Goal: Transaction & Acquisition: Obtain resource

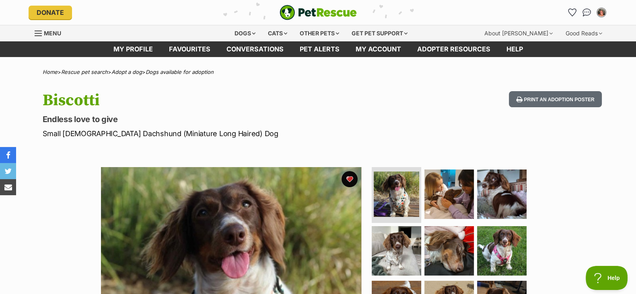
click at [304, 13] on img "PetRescue" at bounding box center [317, 12] width 77 height 15
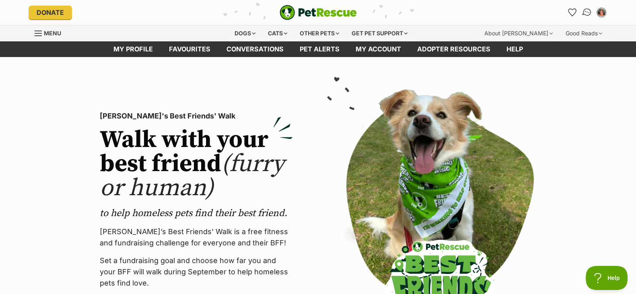
click at [586, 12] on img "Conversations" at bounding box center [586, 12] width 11 height 10
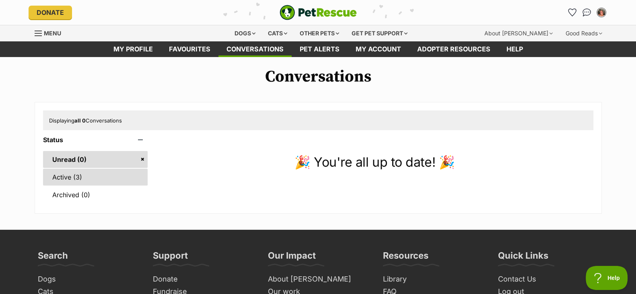
click at [119, 172] on link "Active (3)" at bounding box center [95, 177] width 105 height 17
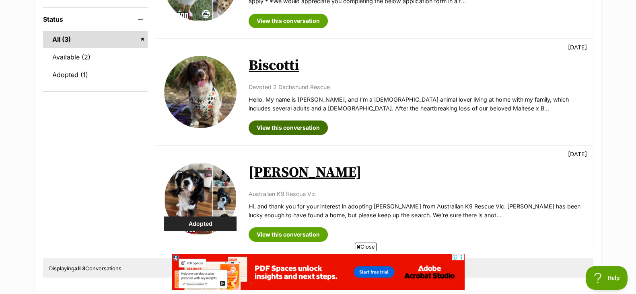
click at [311, 128] on link "View this conversation" at bounding box center [287, 128] width 79 height 14
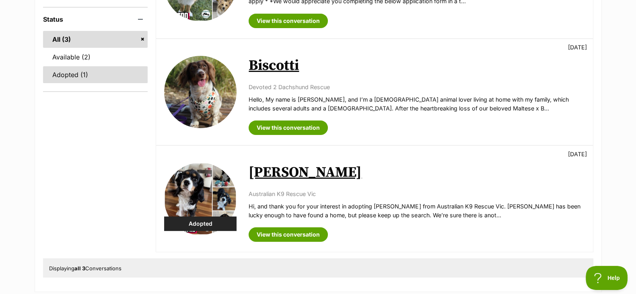
click at [88, 79] on link "Adopted (1)" at bounding box center [95, 74] width 105 height 17
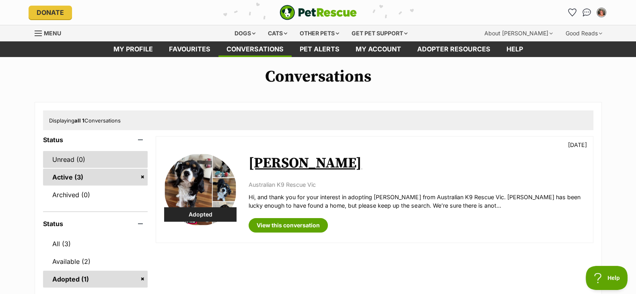
click at [98, 158] on link "Unread (0)" at bounding box center [95, 159] width 105 height 17
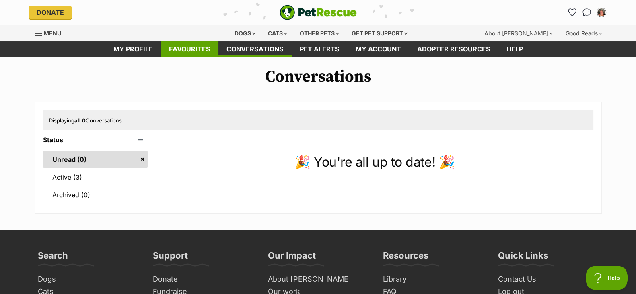
click at [201, 53] on link "Favourites" at bounding box center [189, 49] width 57 height 16
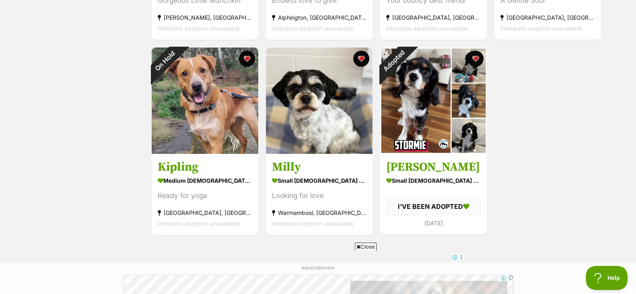
scroll to position [525, 0]
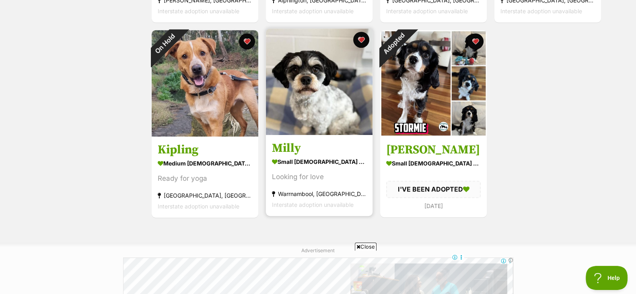
click at [340, 99] on img at bounding box center [319, 82] width 107 height 107
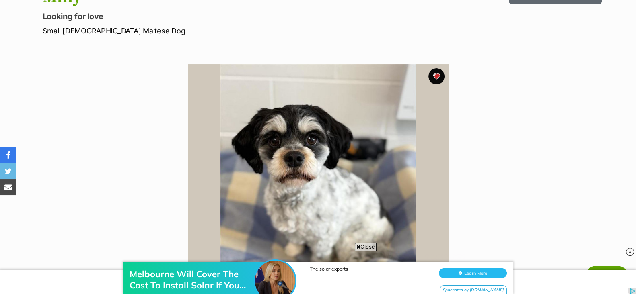
click at [370, 244] on span "Close" at bounding box center [366, 247] width 22 height 8
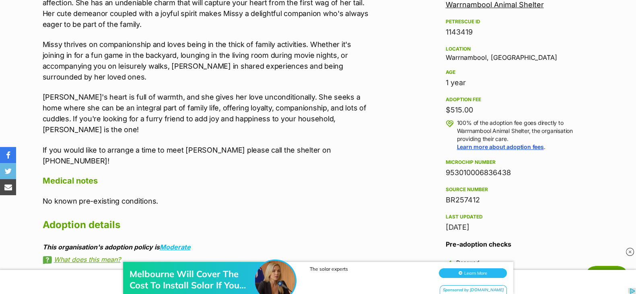
scroll to position [495, 0]
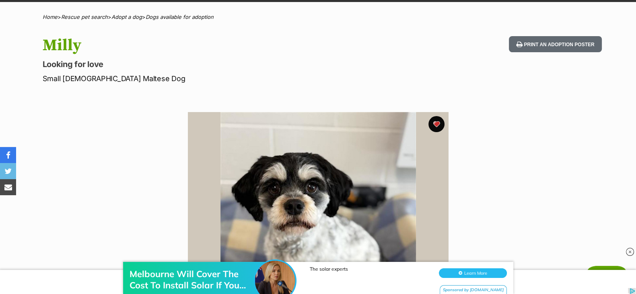
scroll to position [0, 0]
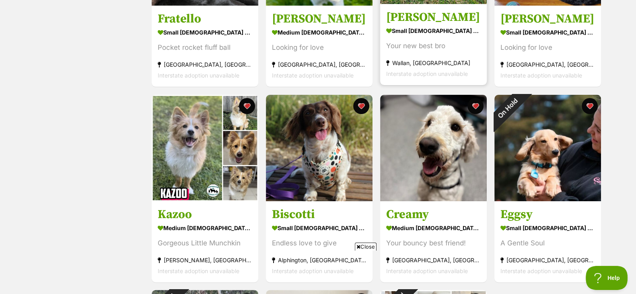
scroll to position [278, 0]
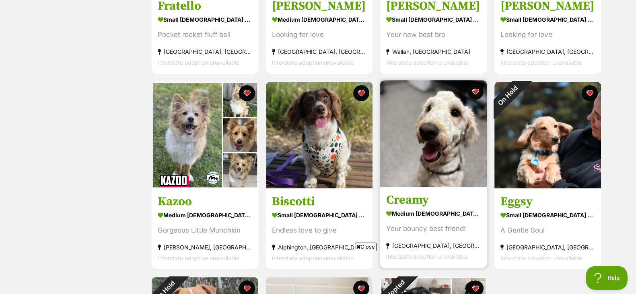
click at [425, 135] on img at bounding box center [433, 133] width 107 height 107
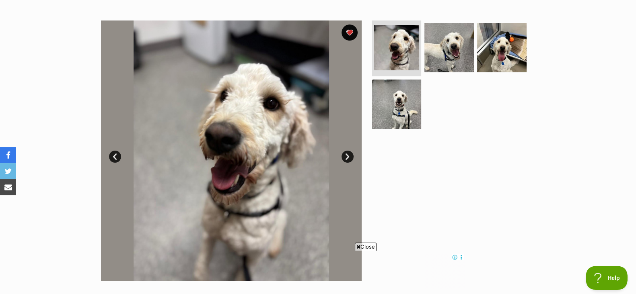
click at [347, 155] on link "Next" at bounding box center [347, 157] width 12 height 12
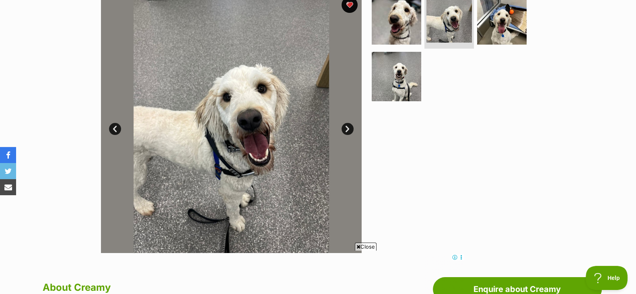
click at [348, 128] on link "Next" at bounding box center [347, 129] width 12 height 12
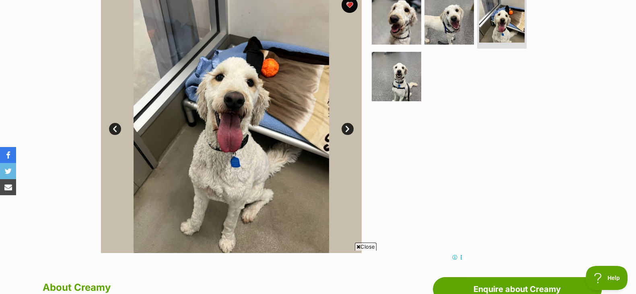
click at [348, 128] on link "Next" at bounding box center [347, 129] width 12 height 12
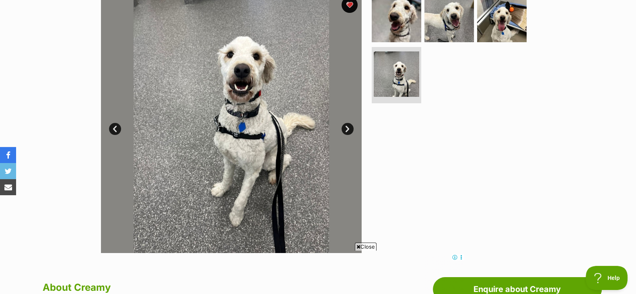
click at [348, 128] on link "Next" at bounding box center [347, 129] width 12 height 12
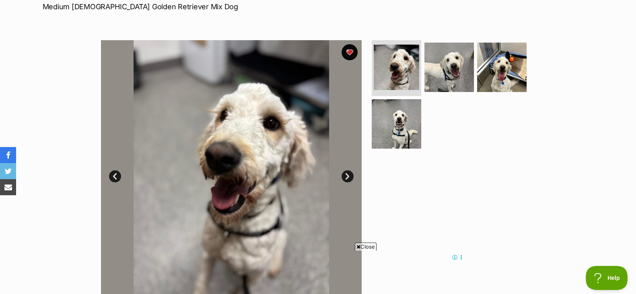
scroll to position [169, 0]
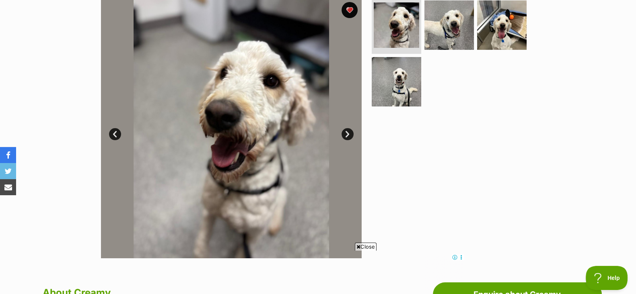
click at [343, 131] on link "Next" at bounding box center [347, 134] width 12 height 12
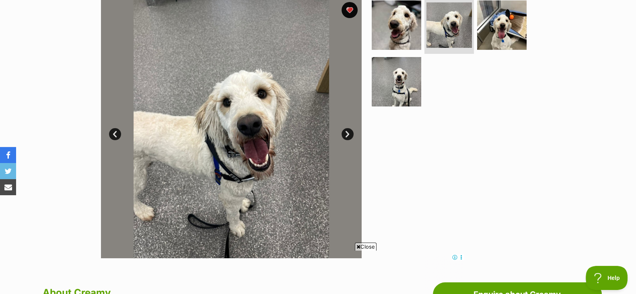
click at [343, 131] on link "Next" at bounding box center [347, 134] width 12 height 12
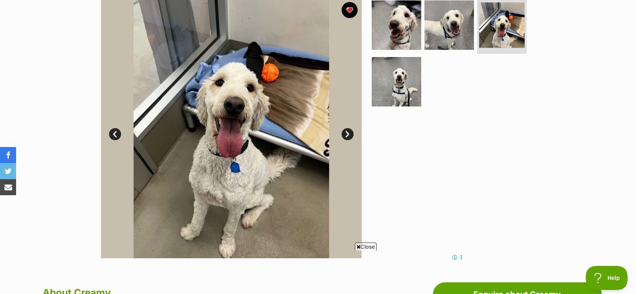
click at [343, 131] on link "Next" at bounding box center [347, 134] width 12 height 12
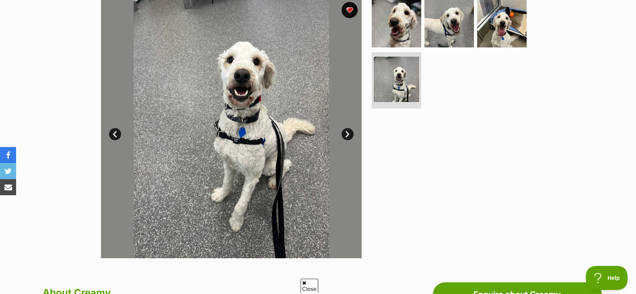
click at [343, 131] on link "Next" at bounding box center [347, 134] width 12 height 12
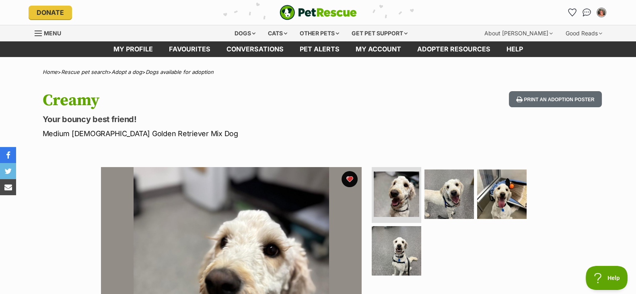
scroll to position [0, 0]
click at [305, 9] on img "PetRescue" at bounding box center [317, 12] width 77 height 15
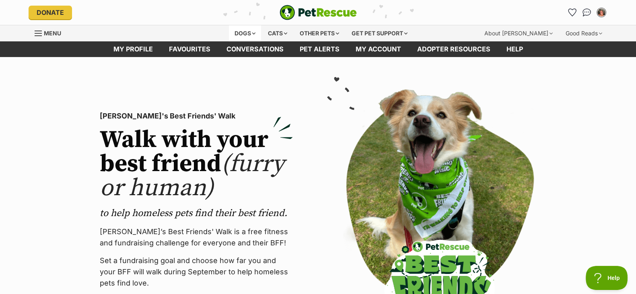
click at [244, 29] on div "Dogs" at bounding box center [245, 33] width 32 height 16
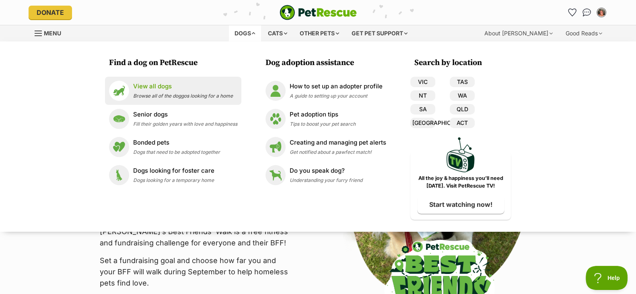
click at [194, 86] on p "View all dogs" at bounding box center [183, 86] width 100 height 9
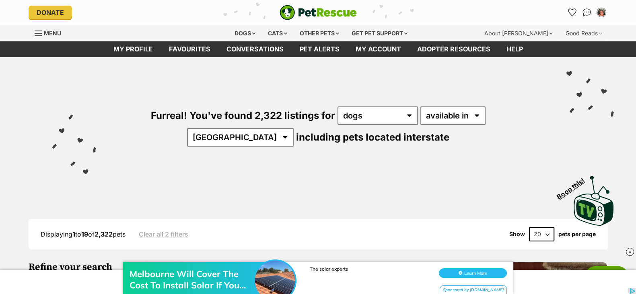
click at [489, 125] on div "Furreal! You've found 2,322 listings for any type of pet cats dogs other pets a…" at bounding box center [318, 113] width 591 height 112
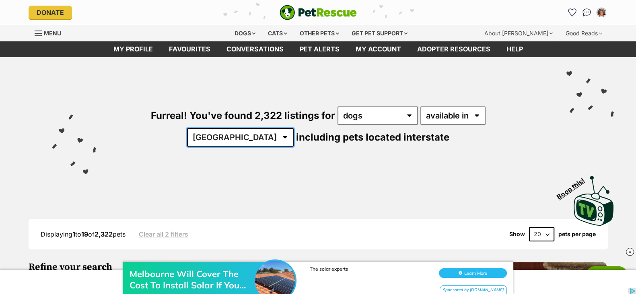
click at [293, 128] on select "Australia ACT NSW NT QLD SA TAS VIC WA" at bounding box center [240, 137] width 107 height 18
select select "VIC"
click at [293, 128] on select "Australia ACT NSW NT QLD SA TAS VIC WA" at bounding box center [240, 137] width 107 height 18
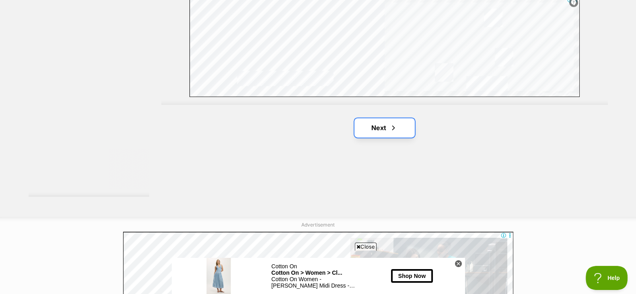
click at [396, 129] on link "Next" at bounding box center [384, 127] width 60 height 19
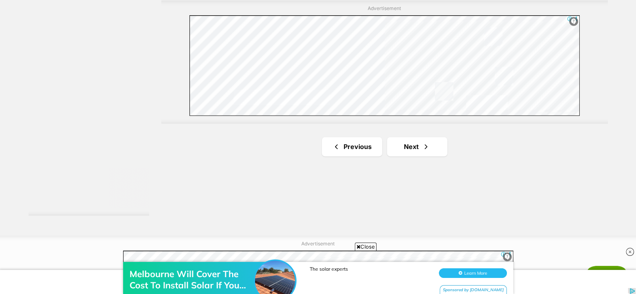
scroll to position [1468, 0]
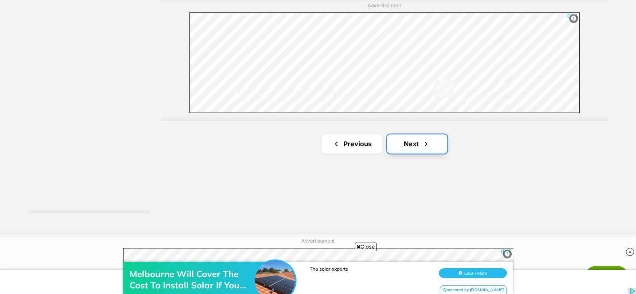
click at [444, 146] on link "Next" at bounding box center [417, 143] width 60 height 19
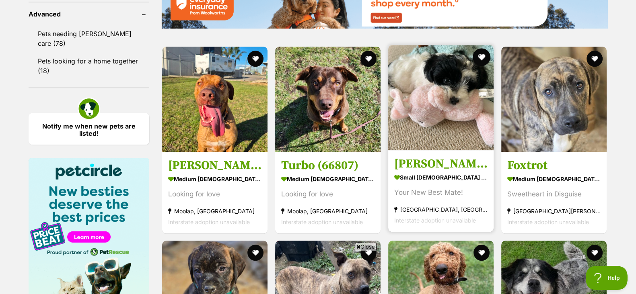
click at [480, 57] on button "favourite" at bounding box center [481, 57] width 18 height 18
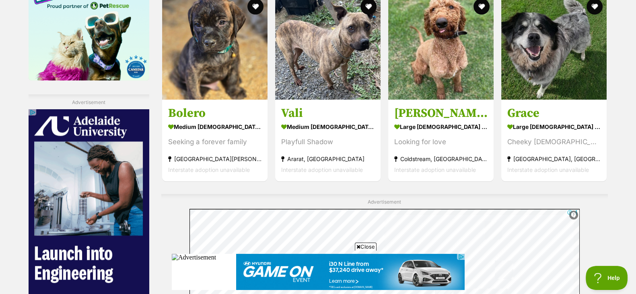
scroll to position [1322, 0]
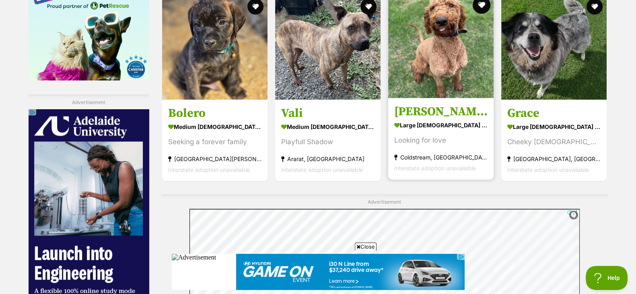
click at [478, 2] on button "favourite" at bounding box center [481, 5] width 18 height 18
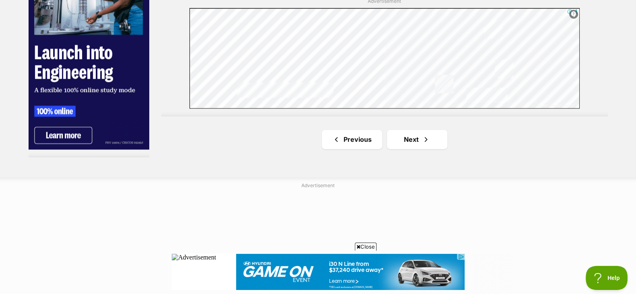
scroll to position [1524, 0]
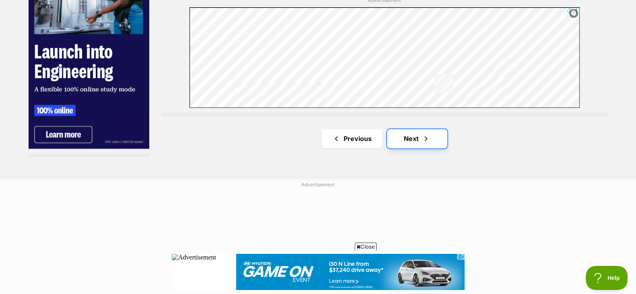
click at [416, 129] on link "Next" at bounding box center [417, 138] width 60 height 19
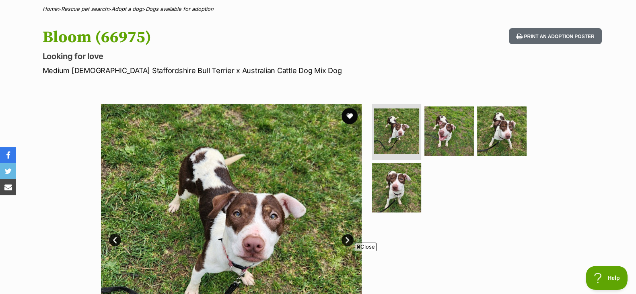
scroll to position [109, 0]
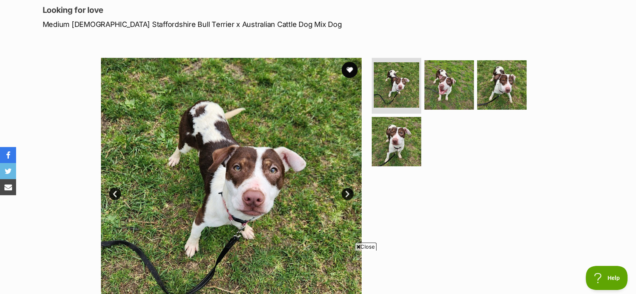
click at [345, 195] on link "Next" at bounding box center [347, 194] width 12 height 12
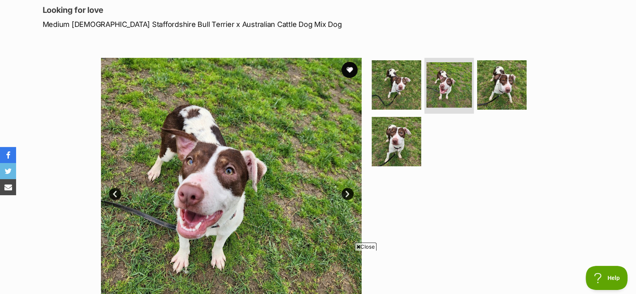
click at [364, 248] on span "Close" at bounding box center [366, 247] width 22 height 8
click at [349, 196] on link "Next" at bounding box center [347, 194] width 12 height 12
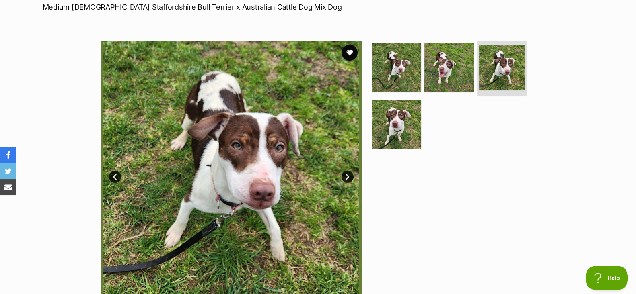
scroll to position [127, 0]
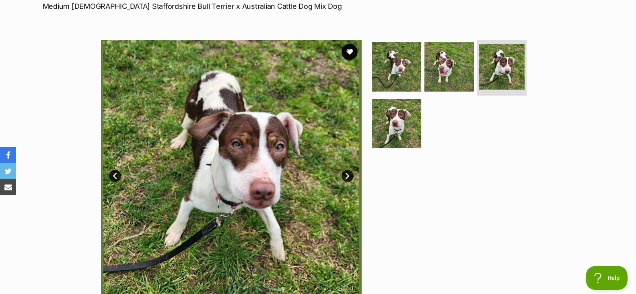
click at [345, 177] on link "Next" at bounding box center [347, 176] width 12 height 12
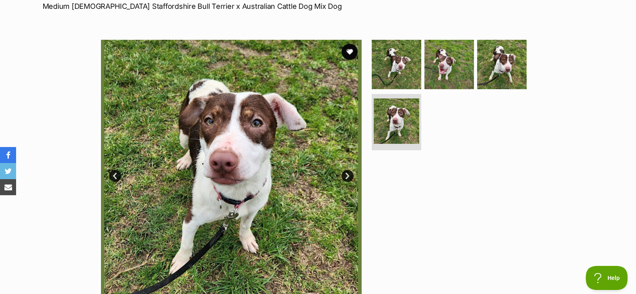
click at [345, 177] on link "Next" at bounding box center [347, 176] width 12 height 12
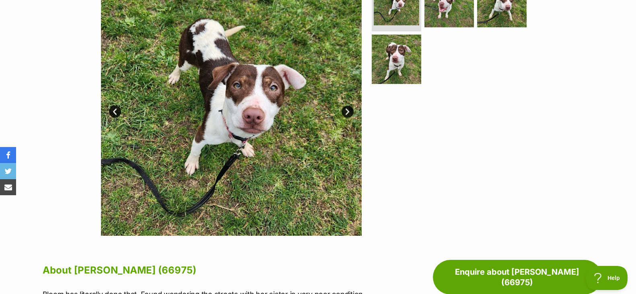
scroll to position [191, 0]
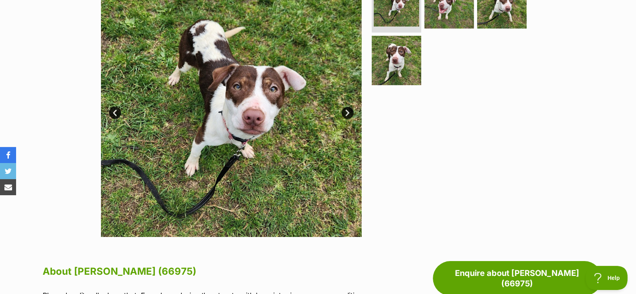
click at [346, 109] on link "Next" at bounding box center [347, 113] width 12 height 12
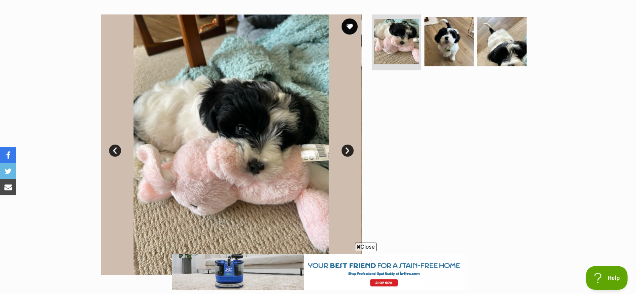
click at [344, 150] on link "Next" at bounding box center [347, 151] width 12 height 12
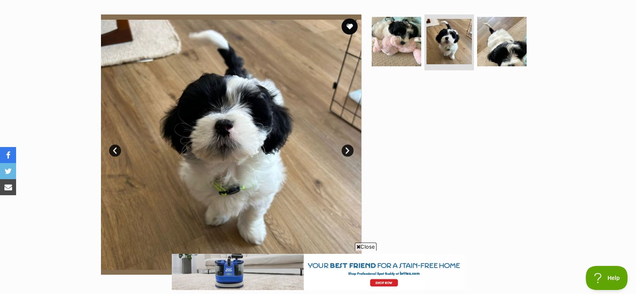
scroll to position [0, 8]
click at [344, 150] on link "Next" at bounding box center [347, 151] width 12 height 12
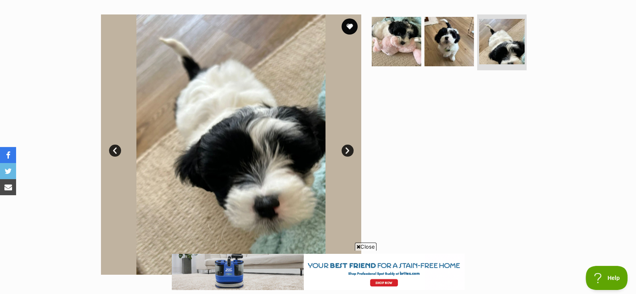
click at [344, 150] on link "Next" at bounding box center [347, 151] width 12 height 12
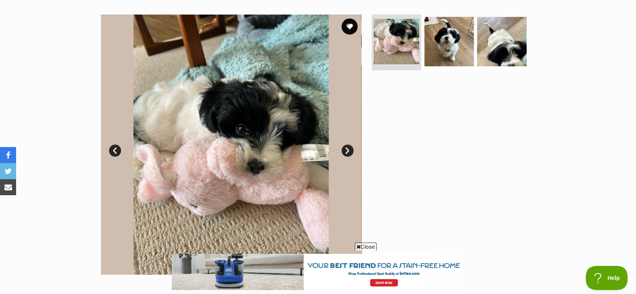
click at [344, 150] on link "Next" at bounding box center [347, 151] width 12 height 12
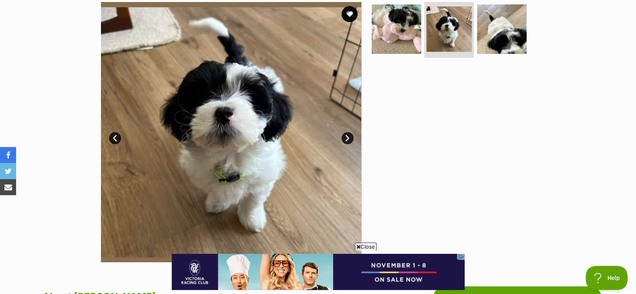
scroll to position [162, 0]
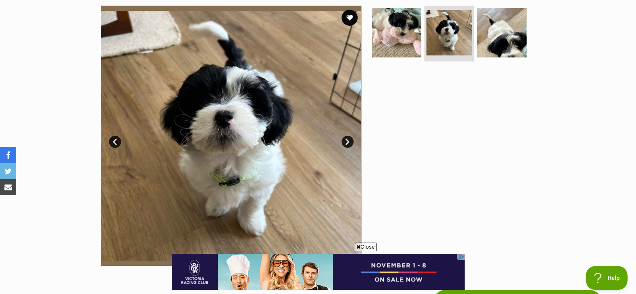
click at [345, 141] on link "Next" at bounding box center [347, 142] width 12 height 12
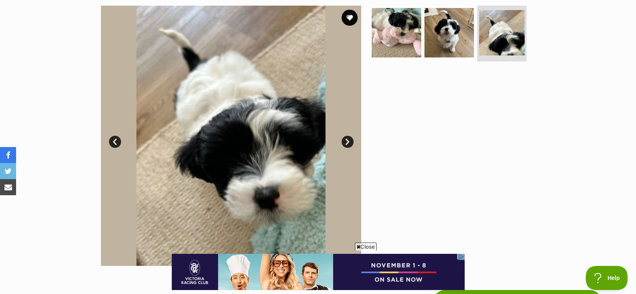
click at [345, 141] on link "Next" at bounding box center [347, 142] width 12 height 12
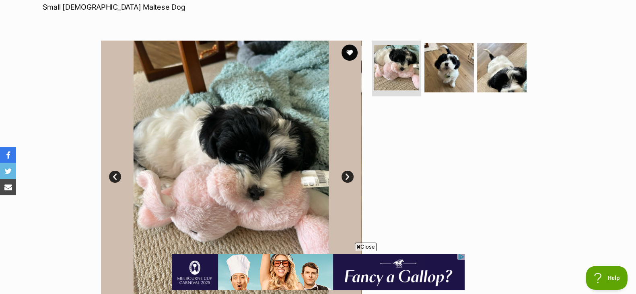
scroll to position [140, 0]
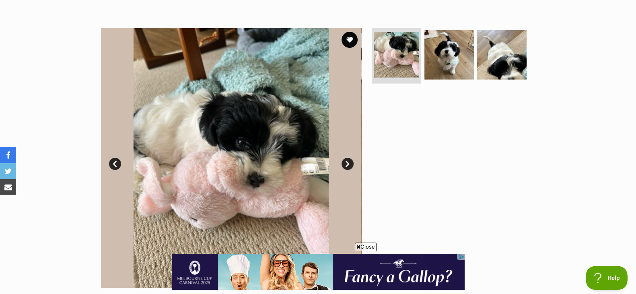
click at [343, 162] on link "Next" at bounding box center [347, 164] width 12 height 12
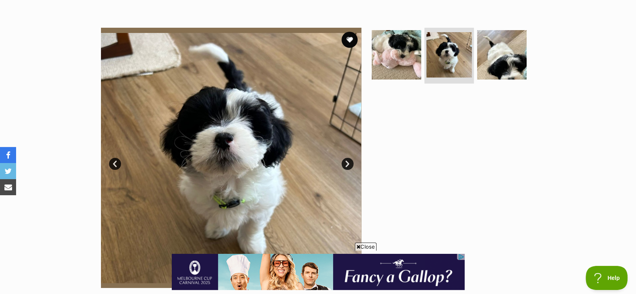
click at [343, 162] on link "Next" at bounding box center [347, 164] width 12 height 12
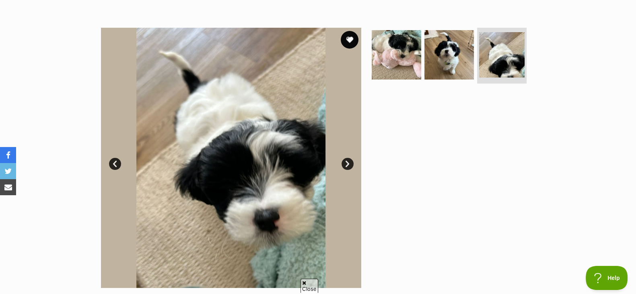
scroll to position [0, 0]
click at [352, 39] on button "favourite" at bounding box center [350, 40] width 18 height 18
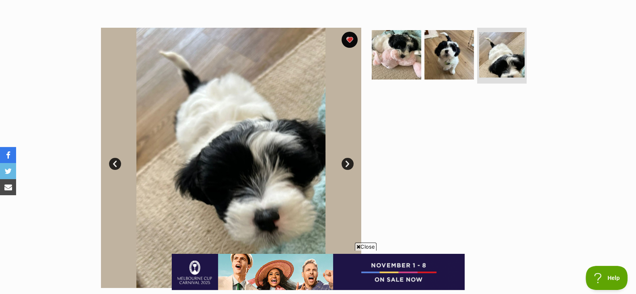
click at [346, 161] on link "Next" at bounding box center [347, 164] width 12 height 12
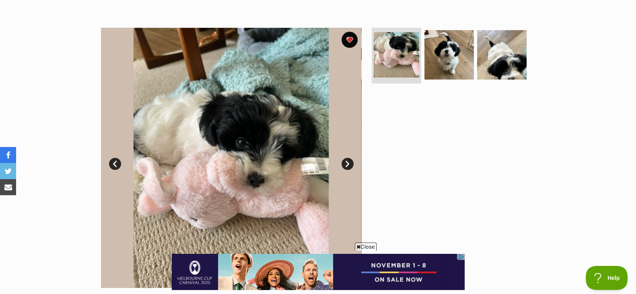
click at [346, 161] on link "Next" at bounding box center [347, 164] width 12 height 12
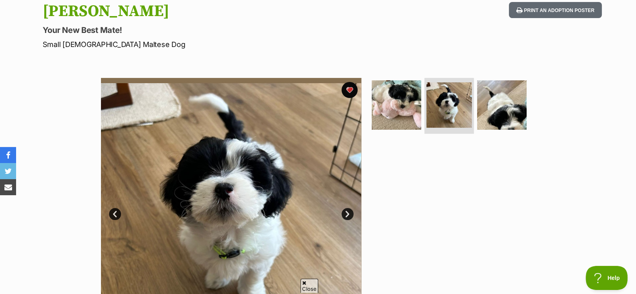
scroll to position [89, 0]
click at [345, 210] on link "Next" at bounding box center [347, 215] width 12 height 12
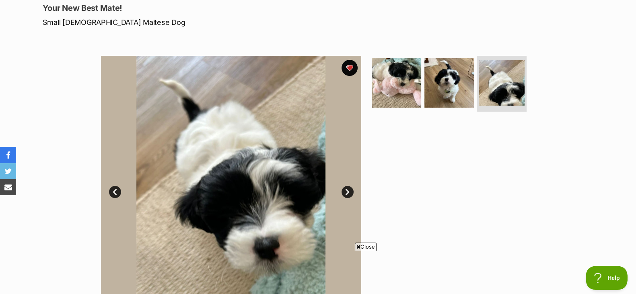
scroll to position [117, 0]
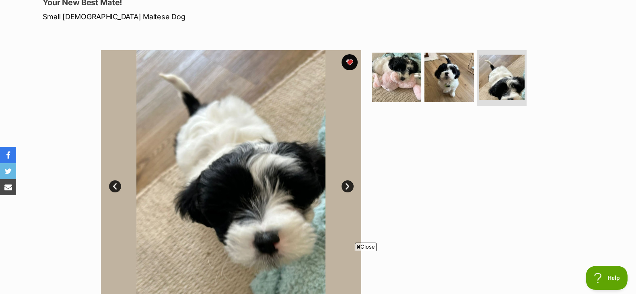
click at [348, 185] on link "Next" at bounding box center [347, 187] width 12 height 12
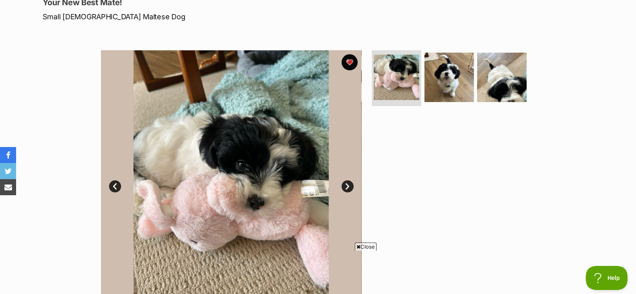
click at [348, 185] on link "Next" at bounding box center [347, 187] width 12 height 12
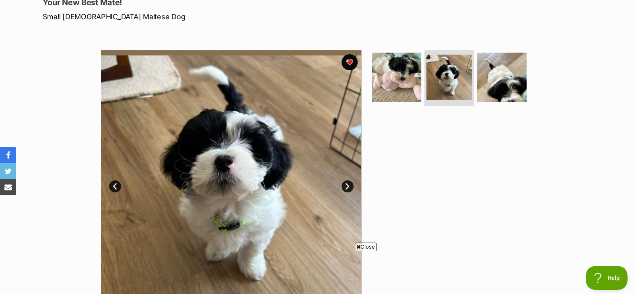
click at [348, 185] on link "Next" at bounding box center [347, 187] width 12 height 12
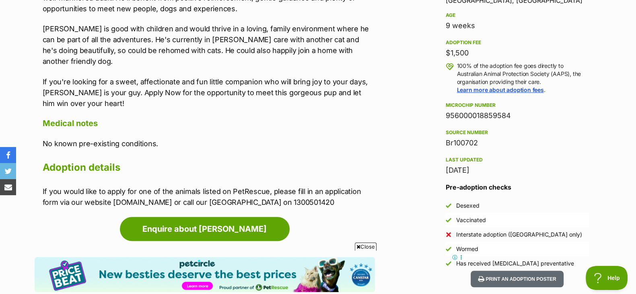
scroll to position [562, 0]
click at [416, 142] on div "Advertisement Adoption information I've been adopted! This pet is no longer ava…" at bounding box center [318, 274] width 567 height 787
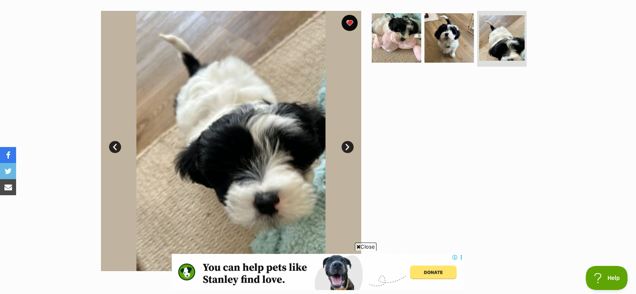
scroll to position [0, 0]
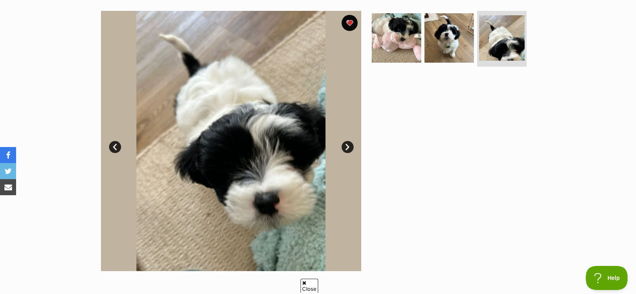
click at [344, 144] on link "Next" at bounding box center [347, 147] width 12 height 12
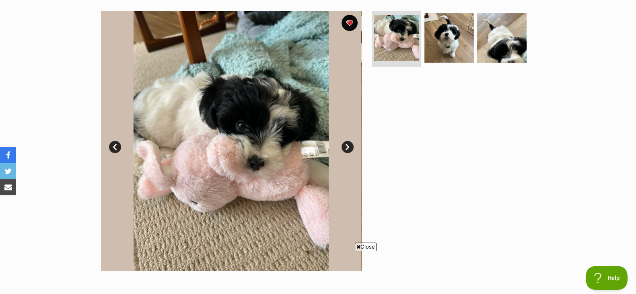
click at [344, 144] on link "Next" at bounding box center [347, 147] width 12 height 12
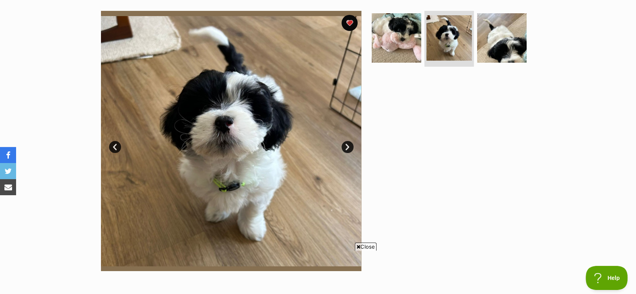
click at [344, 144] on link "Next" at bounding box center [347, 147] width 12 height 12
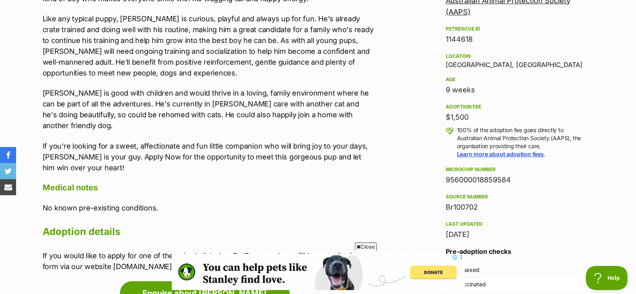
click at [369, 244] on span "Close" at bounding box center [366, 247] width 22 height 8
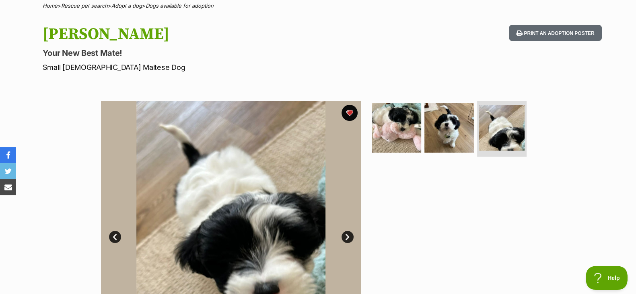
click at [423, 194] on div at bounding box center [452, 231] width 165 height 261
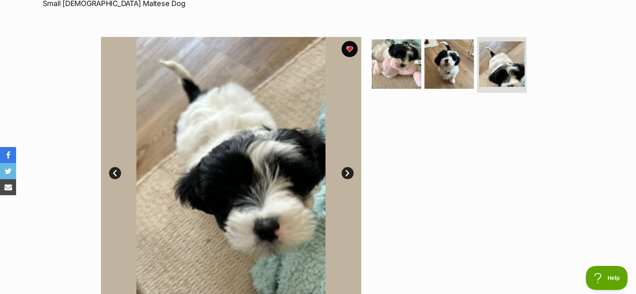
scroll to position [131, 0]
click at [346, 167] on link "Next" at bounding box center [347, 173] width 12 height 12
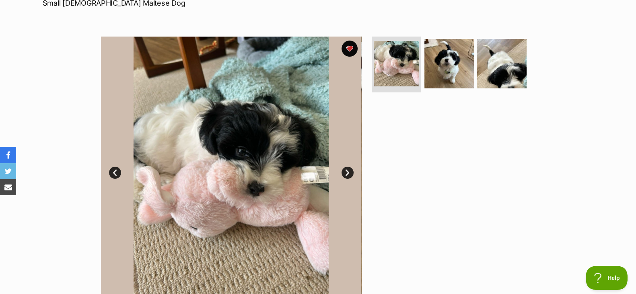
click at [346, 167] on link "Next" at bounding box center [347, 173] width 12 height 12
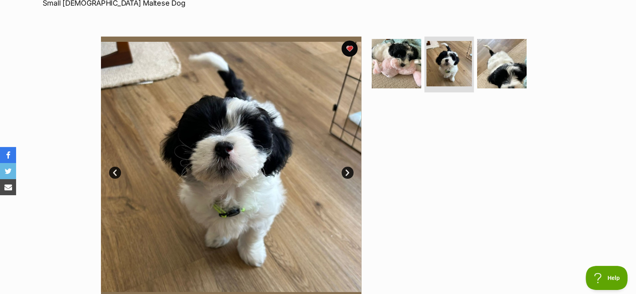
click at [346, 167] on link "Next" at bounding box center [347, 173] width 12 height 12
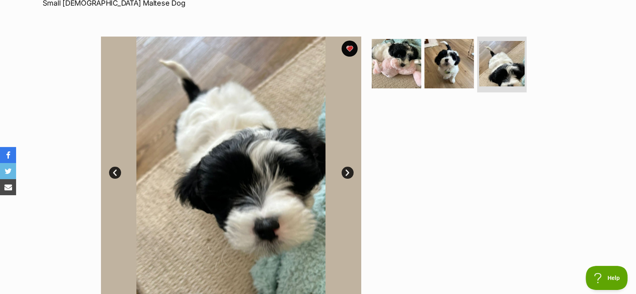
click at [346, 167] on link "Next" at bounding box center [347, 173] width 12 height 12
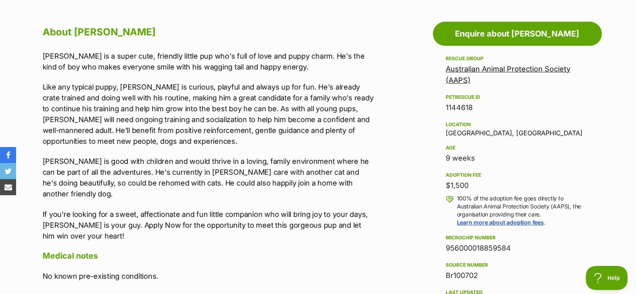
scroll to position [0, 0]
click at [494, 185] on div "$1,500" at bounding box center [516, 185] width 143 height 11
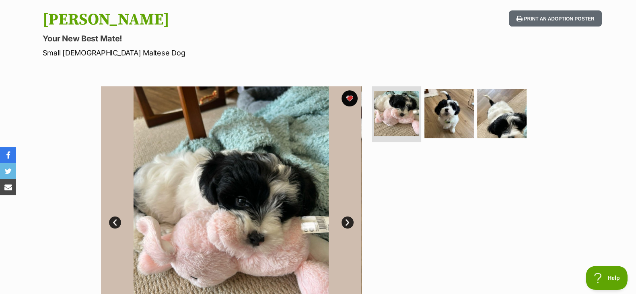
scroll to position [80, 0]
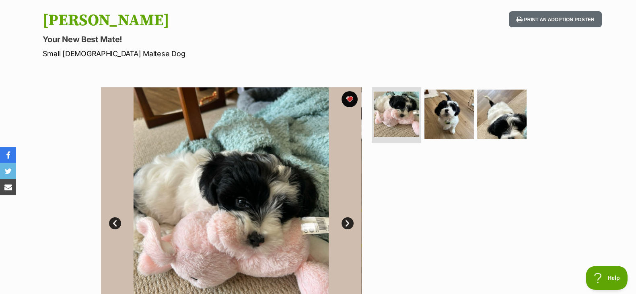
click at [346, 222] on link "Next" at bounding box center [347, 223] width 12 height 12
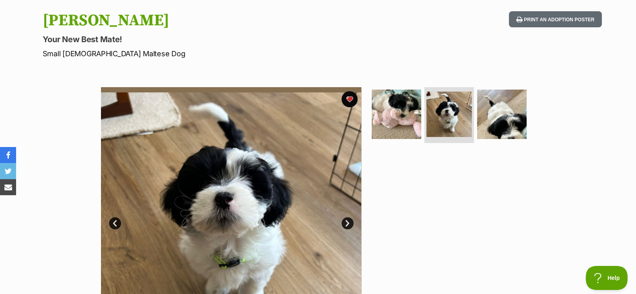
click at [346, 222] on link "Next" at bounding box center [347, 223] width 12 height 12
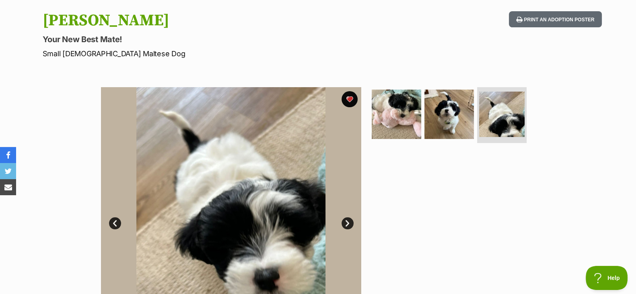
scroll to position [119, 0]
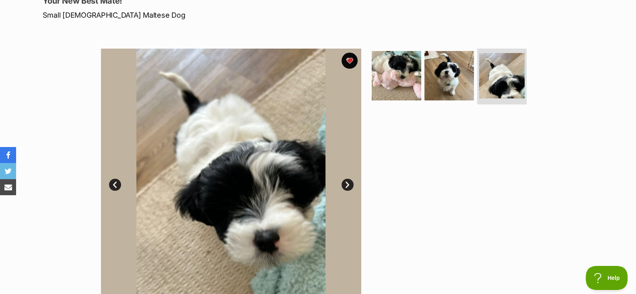
click at [346, 187] on link "Next" at bounding box center [347, 185] width 12 height 12
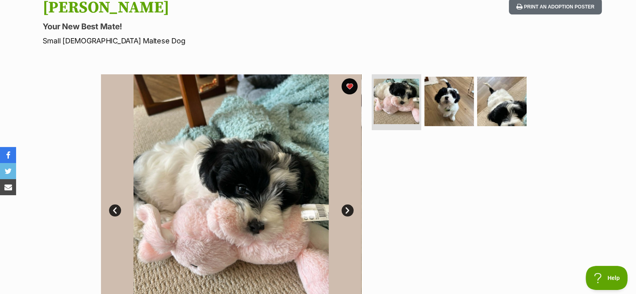
scroll to position [86, 0]
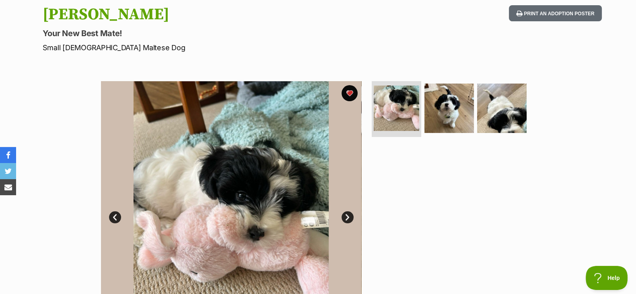
click at [349, 214] on link "Next" at bounding box center [347, 217] width 12 height 12
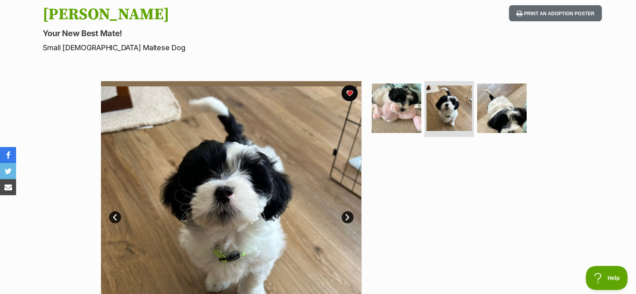
click at [349, 214] on link "Next" at bounding box center [347, 217] width 12 height 12
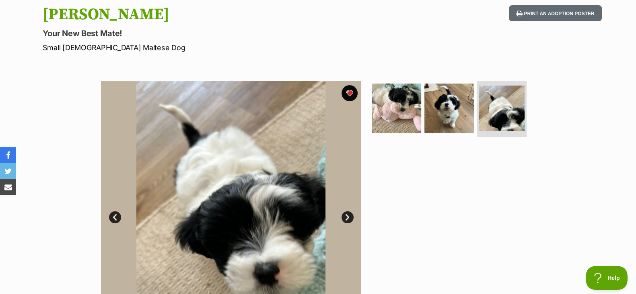
click at [349, 214] on link "Next" at bounding box center [347, 217] width 12 height 12
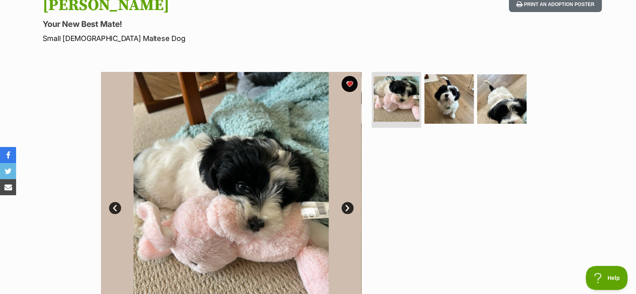
scroll to position [98, 0]
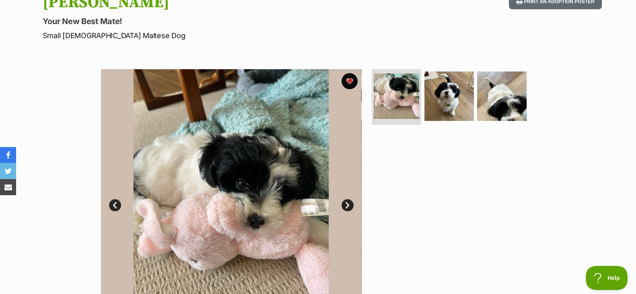
click at [344, 208] on link "Next" at bounding box center [347, 205] width 12 height 12
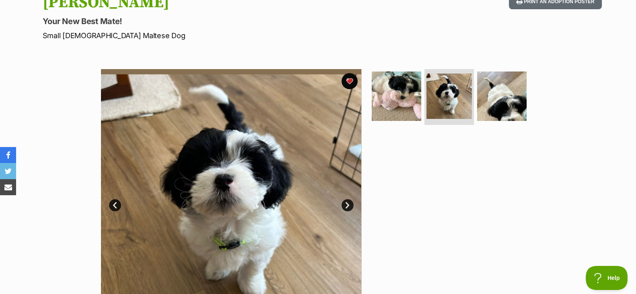
click at [344, 208] on link "Next" at bounding box center [347, 205] width 12 height 12
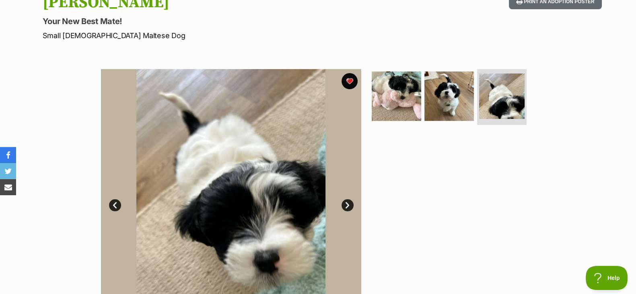
click at [344, 208] on link "Next" at bounding box center [347, 205] width 12 height 12
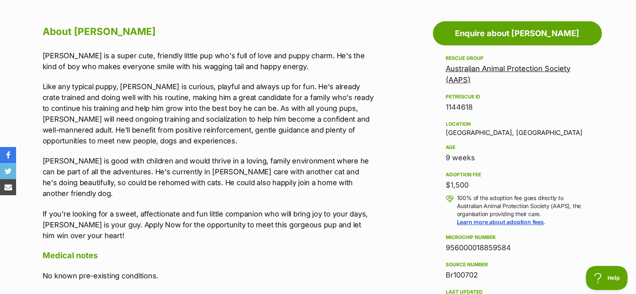
scroll to position [434, 0]
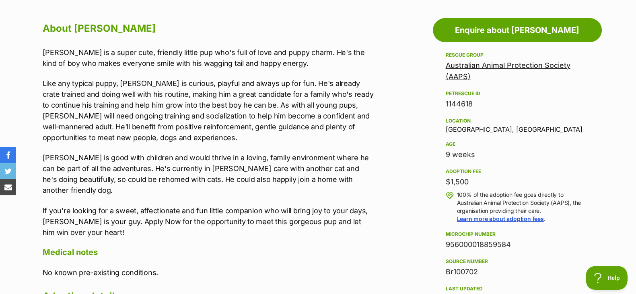
click at [519, 261] on div "Source number" at bounding box center [516, 261] width 143 height 6
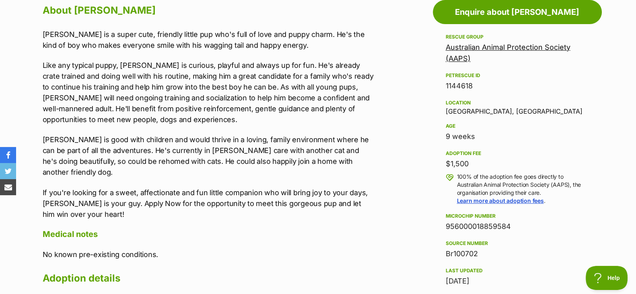
scroll to position [435, 0]
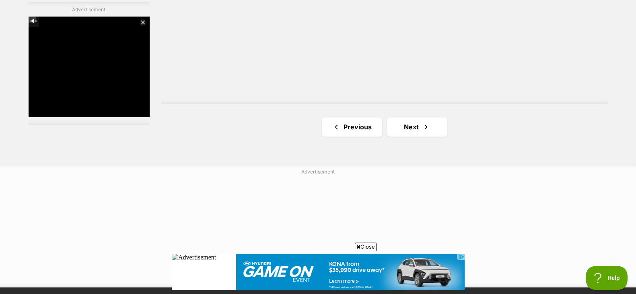
scroll to position [1483, 0]
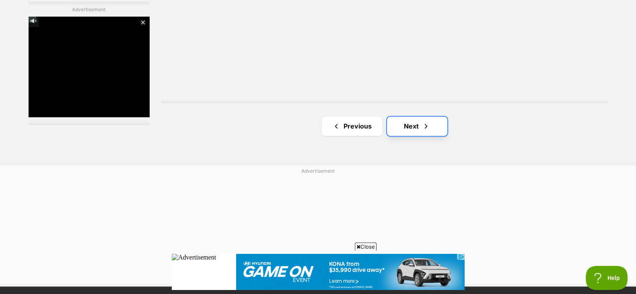
click at [437, 127] on link "Next" at bounding box center [417, 126] width 60 height 19
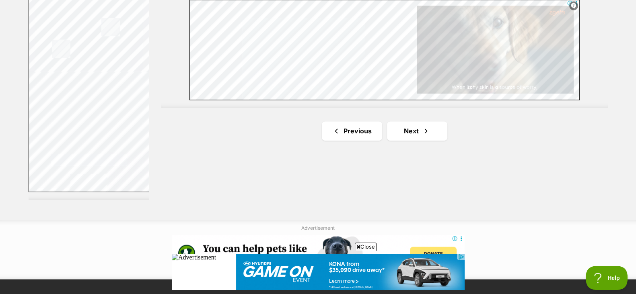
scroll to position [1477, 0]
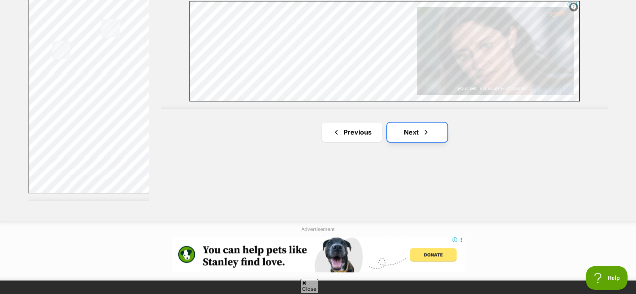
click at [431, 131] on link "Next" at bounding box center [417, 132] width 60 height 19
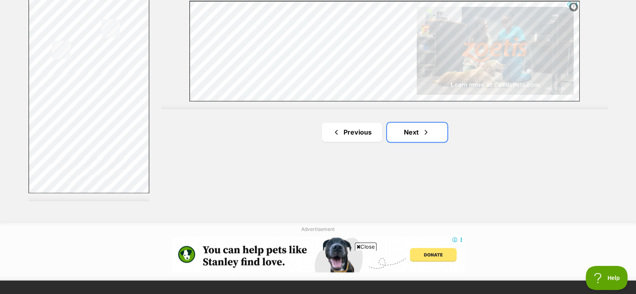
scroll to position [0, 0]
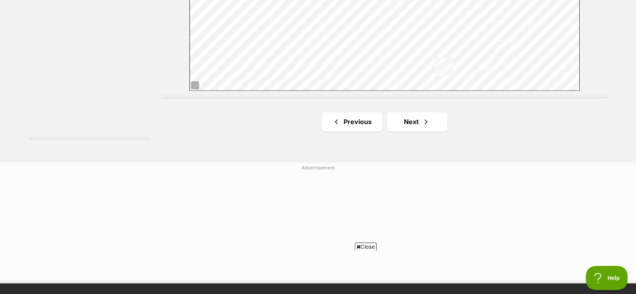
scroll to position [1541, 0]
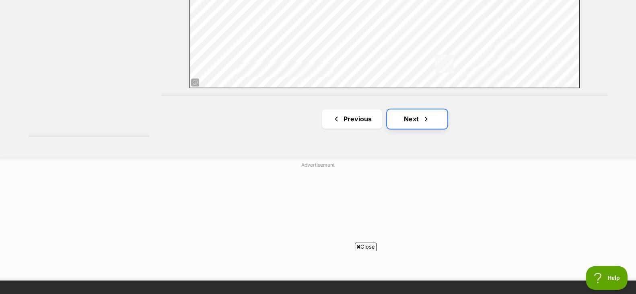
click at [416, 113] on link "Next" at bounding box center [417, 118] width 60 height 19
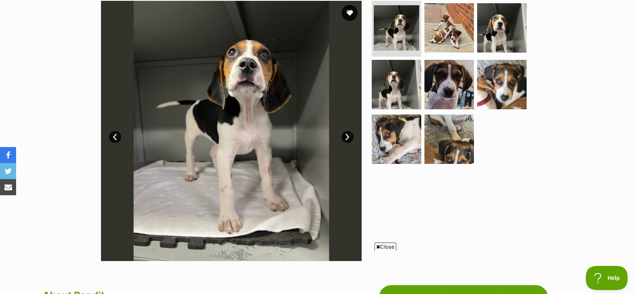
click at [347, 135] on link "Next" at bounding box center [347, 137] width 12 height 12
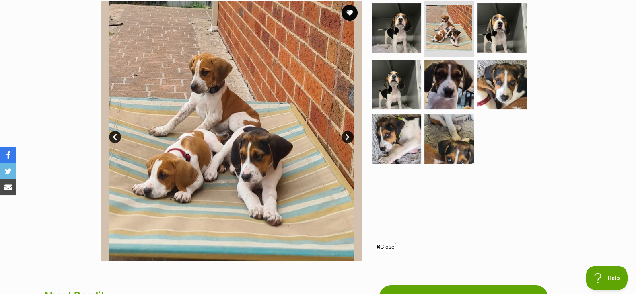
click at [347, 135] on link "Next" at bounding box center [347, 137] width 12 height 12
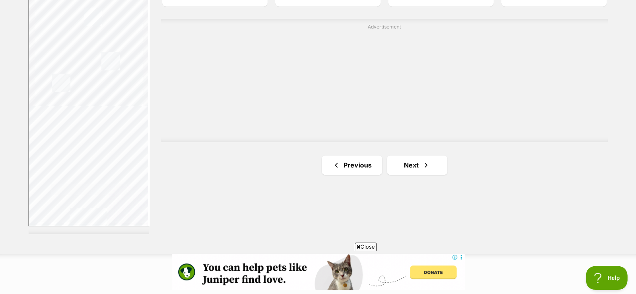
scroll to position [1480, 0]
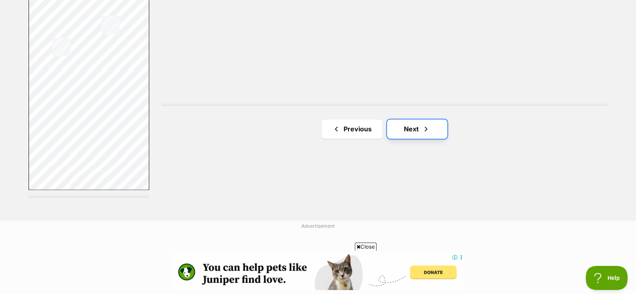
click at [401, 121] on link "Next" at bounding box center [417, 128] width 60 height 19
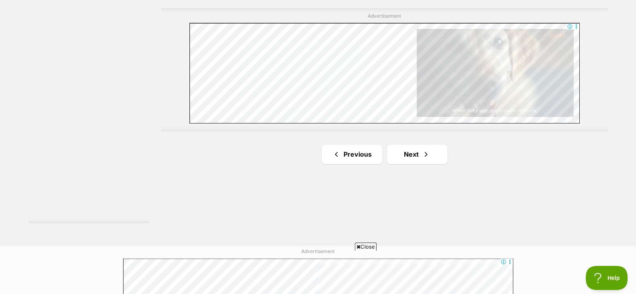
scroll to position [1457, 0]
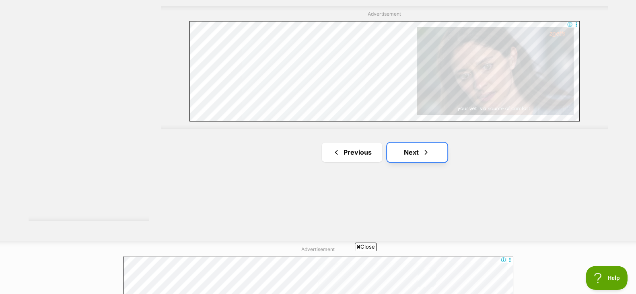
click at [437, 152] on link "Next" at bounding box center [417, 152] width 60 height 19
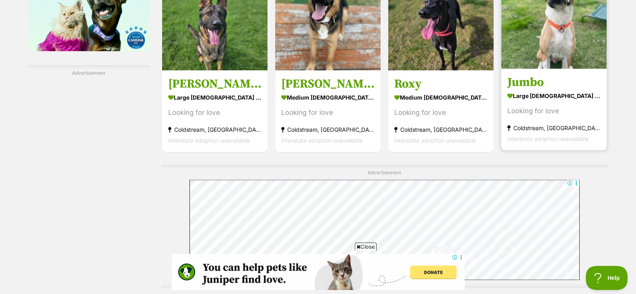
scroll to position [1328, 0]
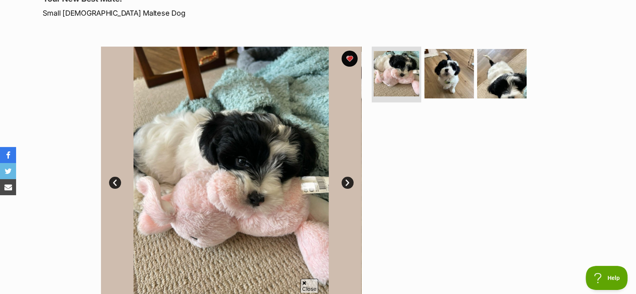
click at [346, 184] on link "Next" at bounding box center [347, 183] width 12 height 12
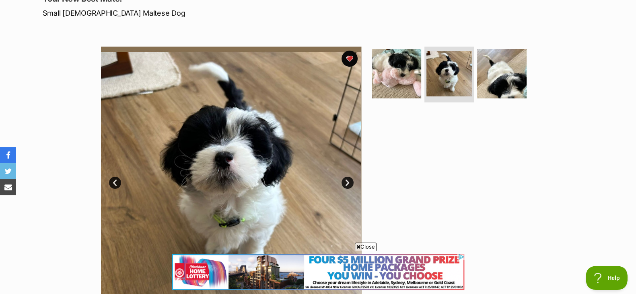
click at [365, 244] on span "Close" at bounding box center [366, 247] width 22 height 8
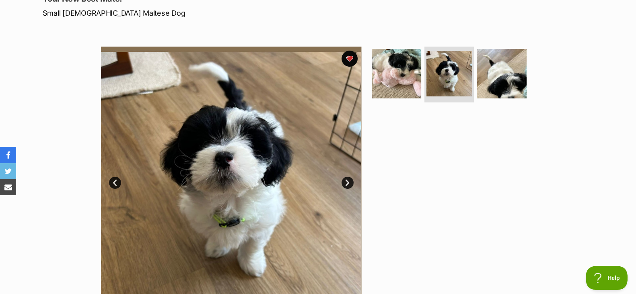
click at [347, 179] on link "Next" at bounding box center [347, 183] width 12 height 12
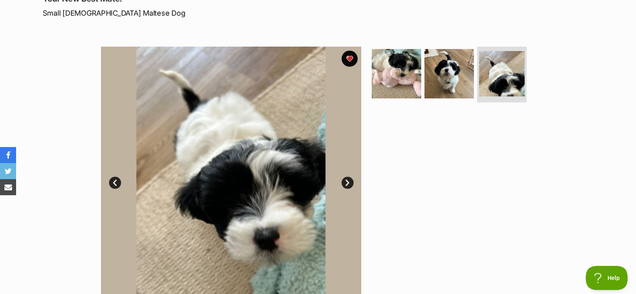
click at [347, 179] on link "Next" at bounding box center [347, 183] width 12 height 12
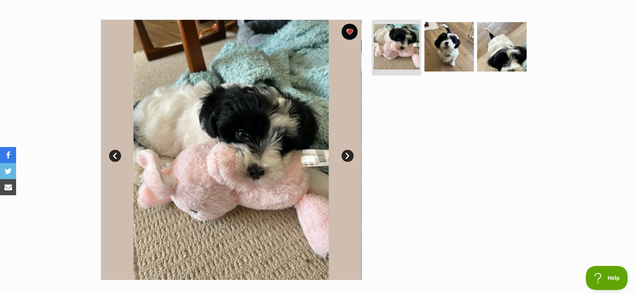
scroll to position [135, 0]
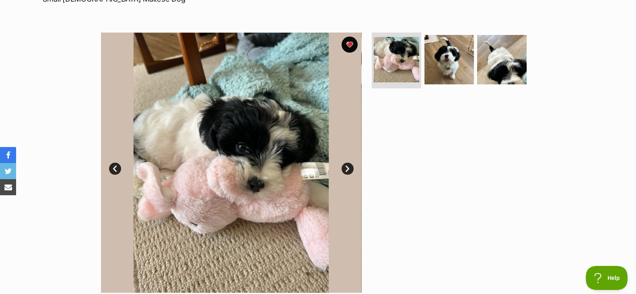
click at [348, 172] on link "Next" at bounding box center [347, 169] width 12 height 12
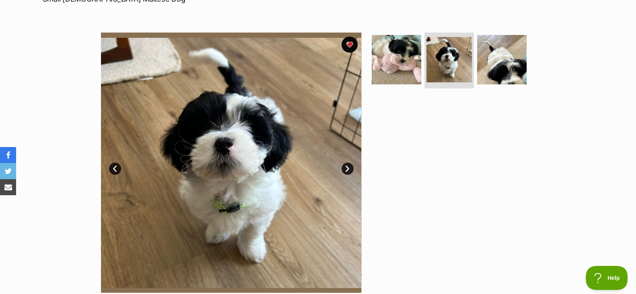
click at [348, 172] on link "Next" at bounding box center [347, 169] width 12 height 12
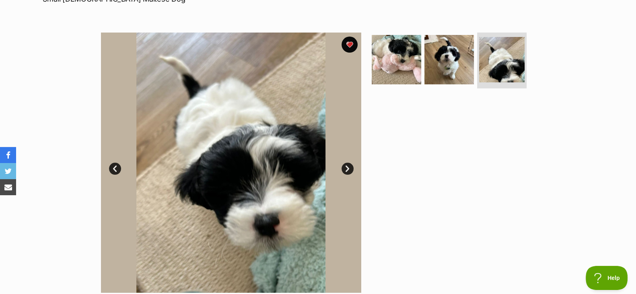
scroll to position [0, 0]
click at [349, 166] on link "Next" at bounding box center [347, 169] width 12 height 12
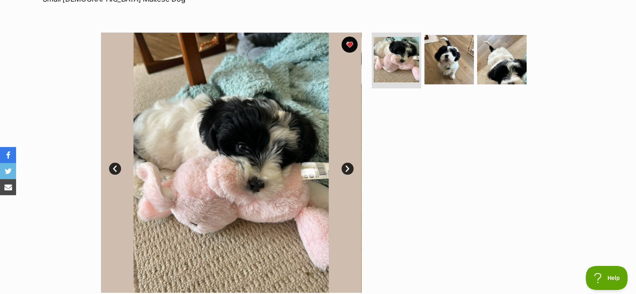
click at [349, 166] on link "Next" at bounding box center [347, 169] width 12 height 12
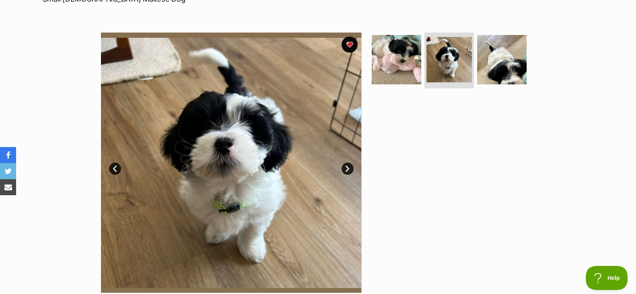
click at [349, 166] on link "Next" at bounding box center [347, 169] width 12 height 12
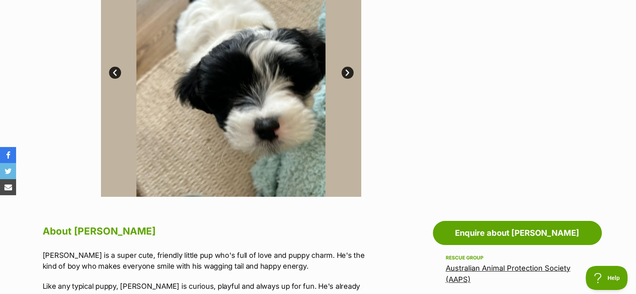
scroll to position [233, 0]
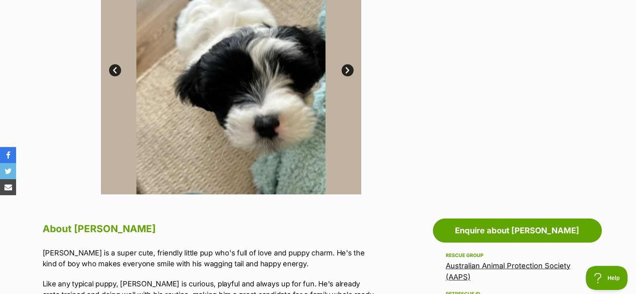
click at [396, 171] on div at bounding box center [452, 64] width 165 height 261
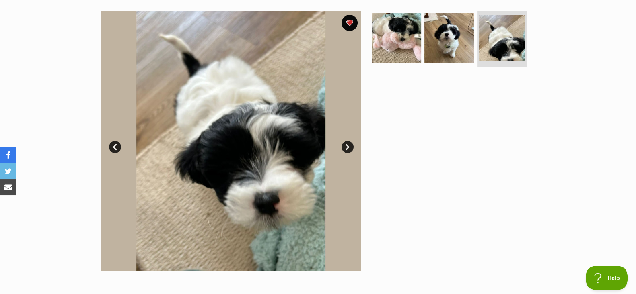
scroll to position [157, 0]
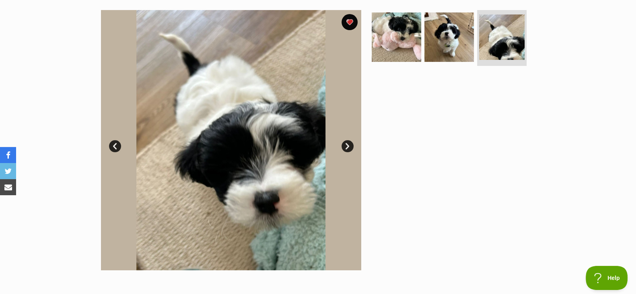
click at [348, 145] on link "Next" at bounding box center [347, 146] width 12 height 12
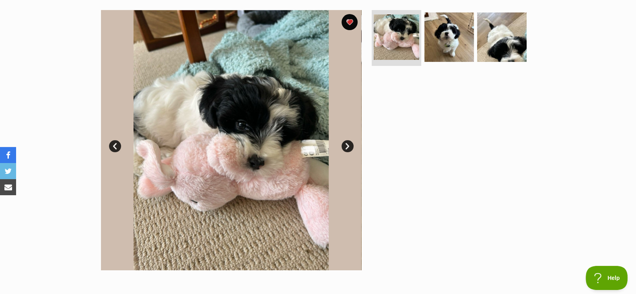
click at [348, 145] on link "Next" at bounding box center [347, 146] width 12 height 12
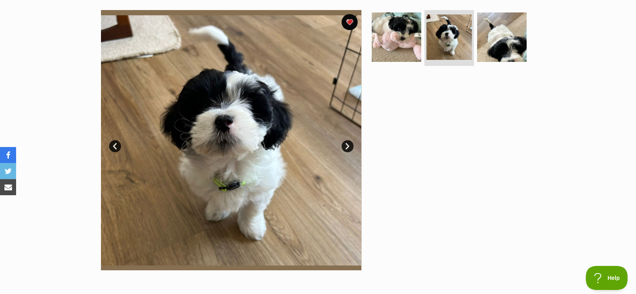
click at [348, 145] on link "Next" at bounding box center [347, 146] width 12 height 12
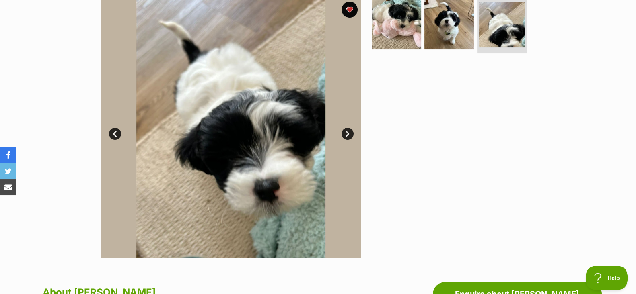
scroll to position [170, 0]
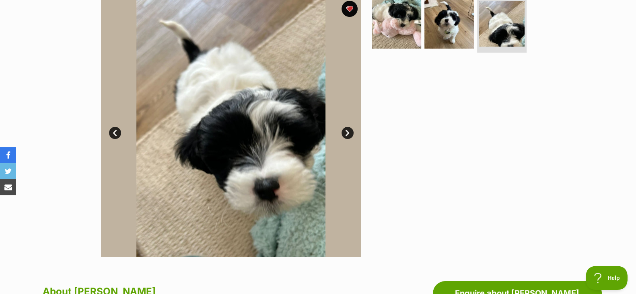
click at [346, 133] on link "Next" at bounding box center [347, 133] width 12 height 12
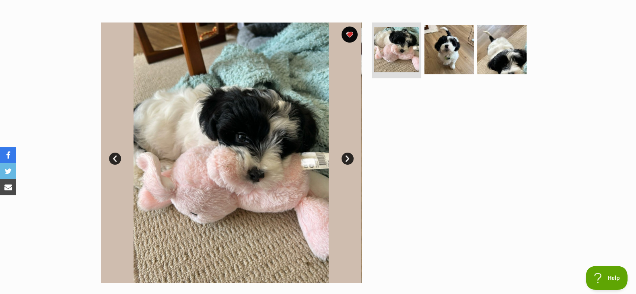
scroll to position [144, 0]
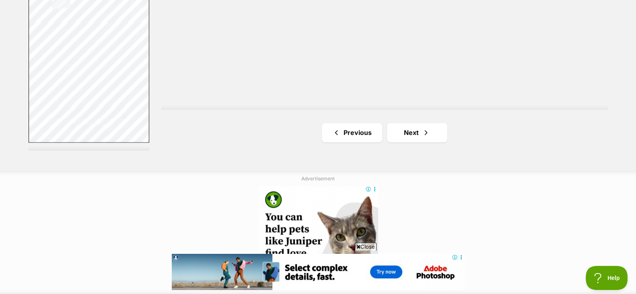
scroll to position [1530, 0]
click at [425, 127] on span "Next page" at bounding box center [426, 132] width 8 height 10
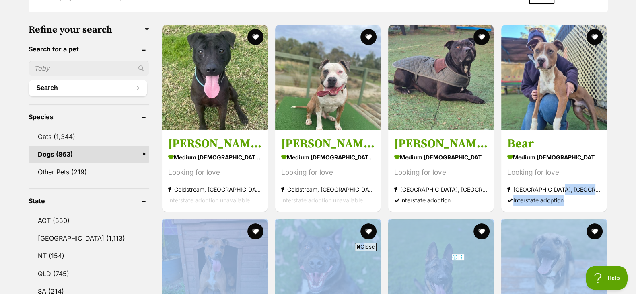
drag, startPoint x: 361, startPoint y: 245, endPoint x: 628, endPoint y: 174, distance: 276.2
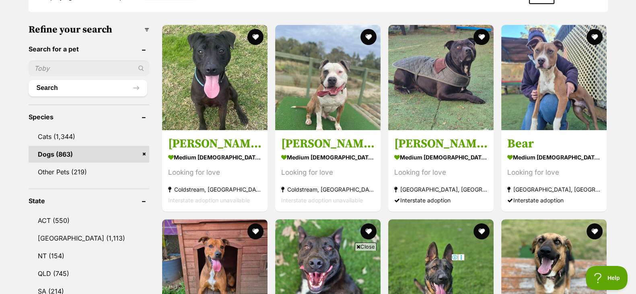
click at [364, 249] on span "Close" at bounding box center [366, 247] width 22 height 8
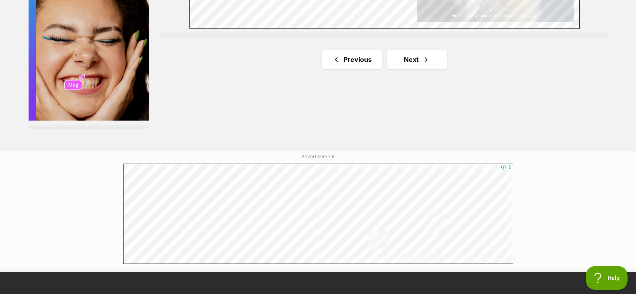
scroll to position [1553, 0]
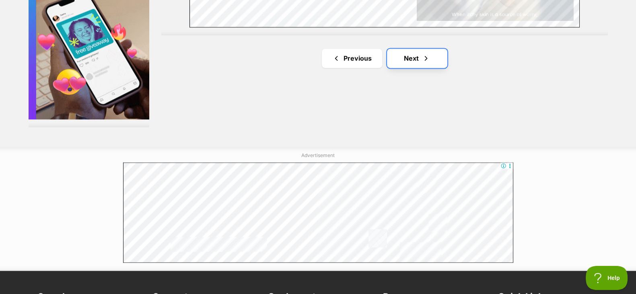
click at [432, 54] on link "Next" at bounding box center [417, 58] width 60 height 19
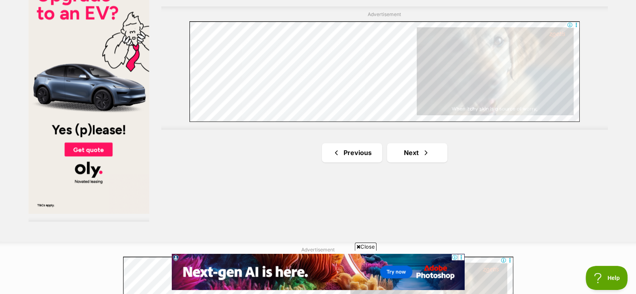
scroll to position [1519, 0]
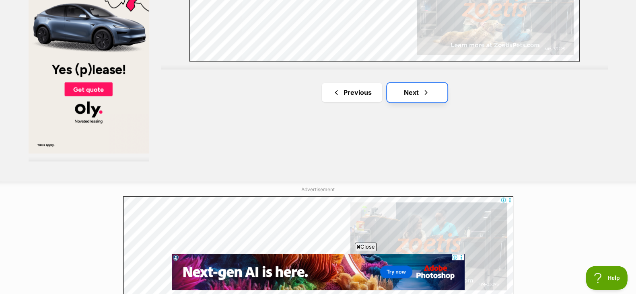
click at [395, 93] on link "Next" at bounding box center [417, 92] width 60 height 19
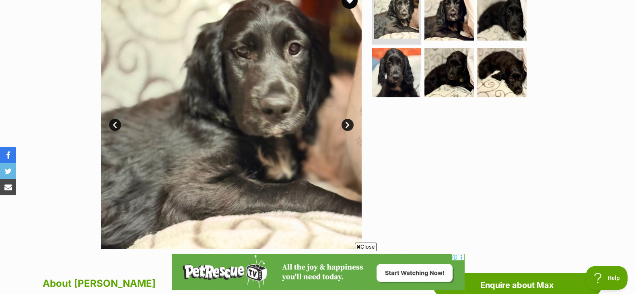
click at [345, 123] on link "Next" at bounding box center [347, 125] width 12 height 12
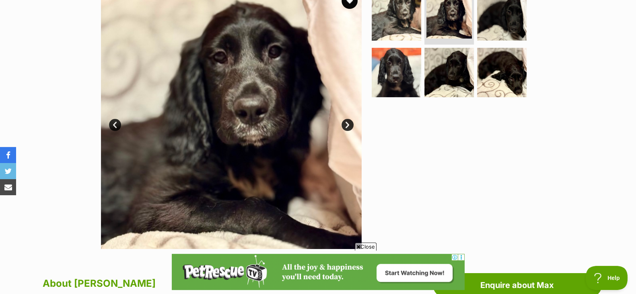
click at [345, 123] on link "Next" at bounding box center [347, 125] width 12 height 12
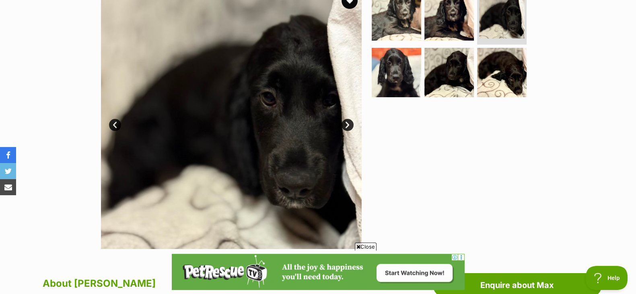
click at [345, 123] on link "Next" at bounding box center [347, 125] width 12 height 12
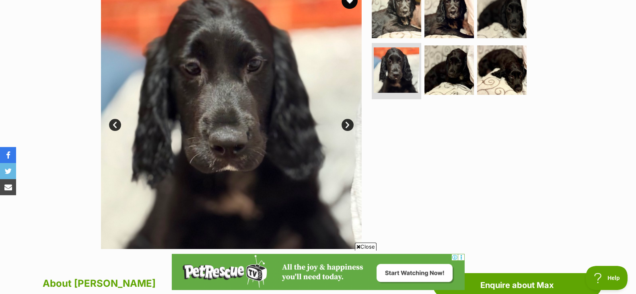
click at [345, 123] on link "Next" at bounding box center [347, 125] width 12 height 12
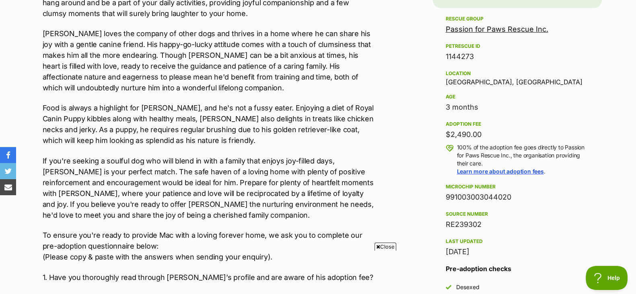
scroll to position [517, 0]
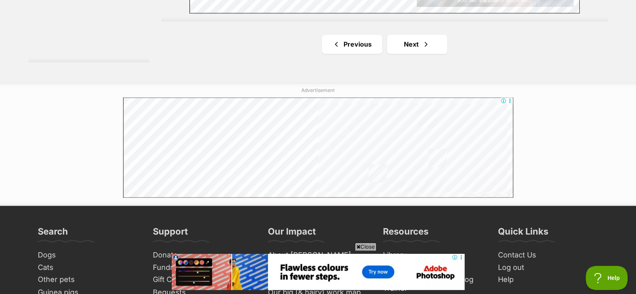
scroll to position [1619, 0]
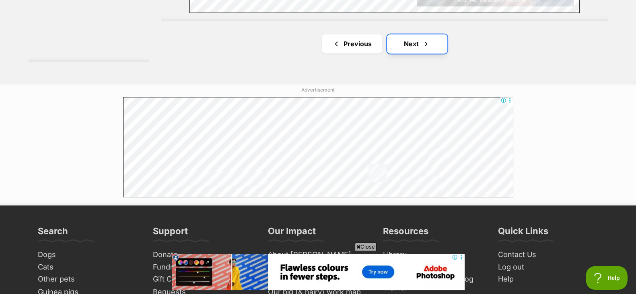
click at [417, 40] on link "Next" at bounding box center [417, 43] width 60 height 19
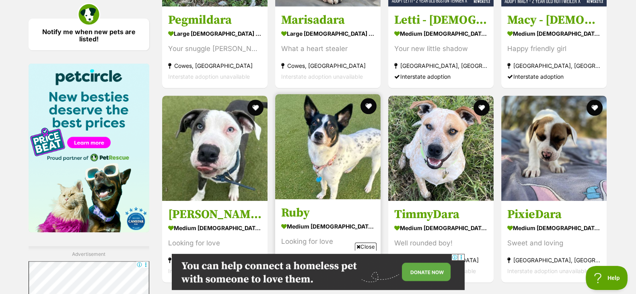
scroll to position [1356, 0]
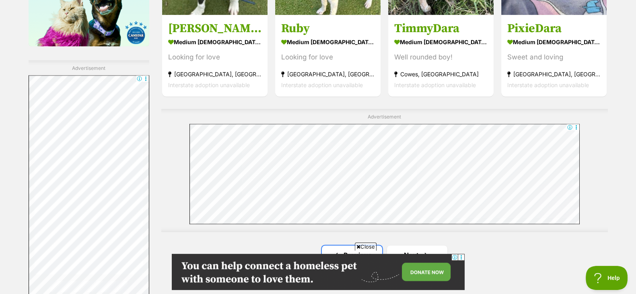
click at [339, 250] on span "Previous page" at bounding box center [336, 255] width 8 height 10
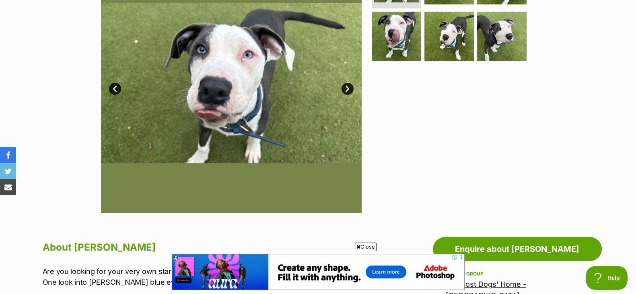
scroll to position [150, 0]
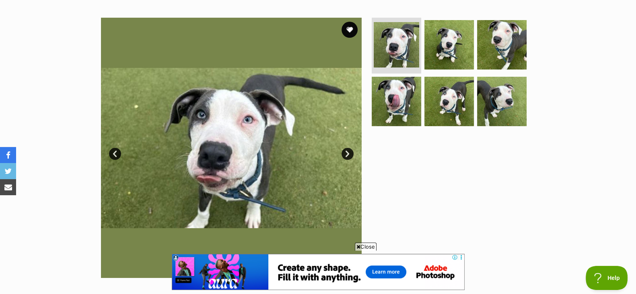
click at [342, 152] on link "Next" at bounding box center [347, 154] width 12 height 12
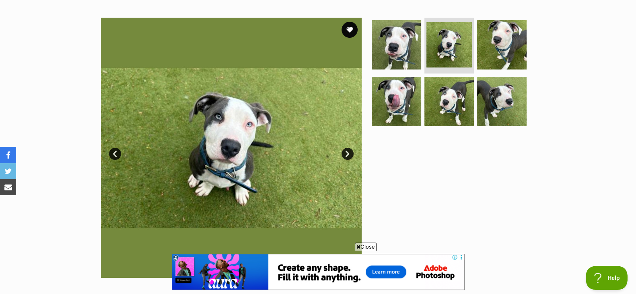
click at [342, 152] on link "Next" at bounding box center [347, 154] width 12 height 12
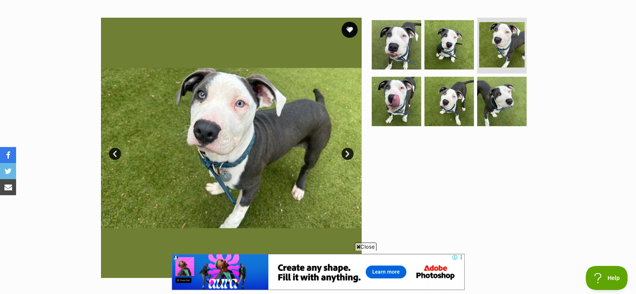
click at [342, 152] on link "Next" at bounding box center [347, 154] width 12 height 12
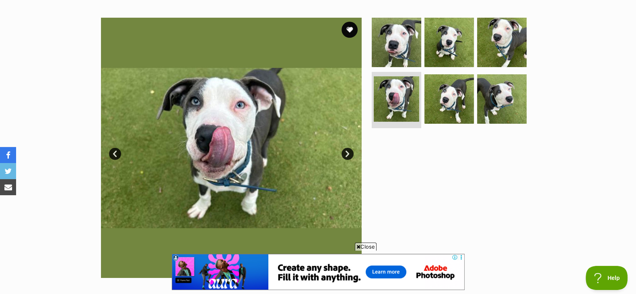
click at [342, 152] on link "Next" at bounding box center [347, 154] width 12 height 12
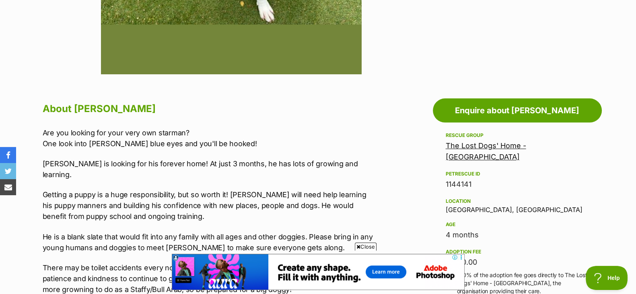
scroll to position [394, 0]
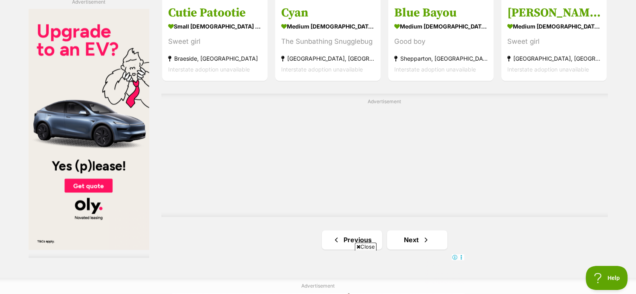
scroll to position [1461, 0]
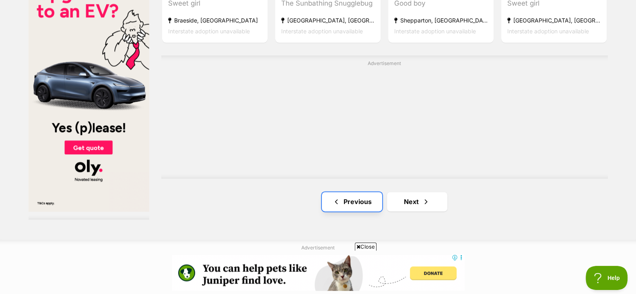
click at [347, 200] on link "Previous" at bounding box center [352, 201] width 60 height 19
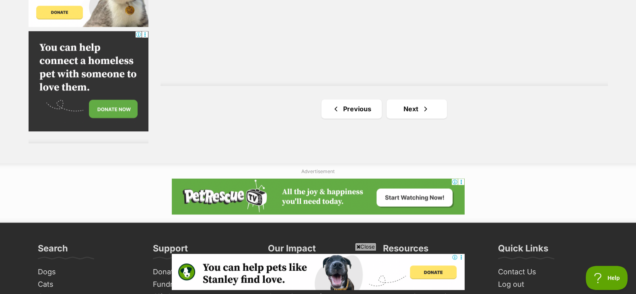
scroll to position [1505, 0]
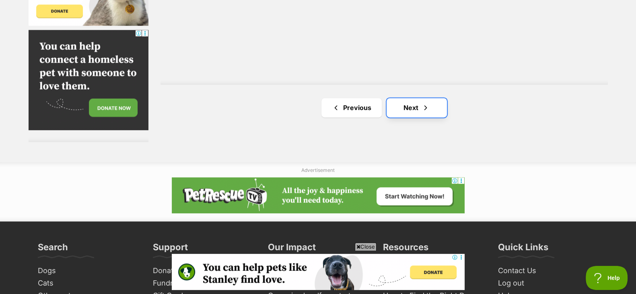
click at [412, 99] on link "Next" at bounding box center [416, 107] width 60 height 19
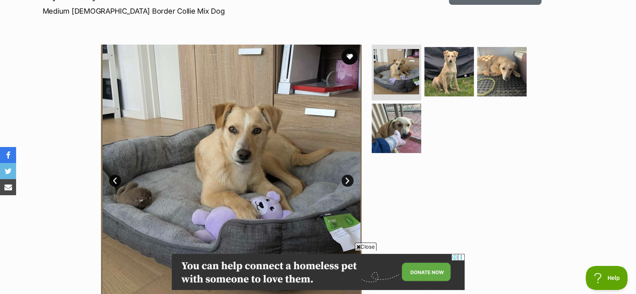
scroll to position [122, 0]
click at [344, 180] on link "Next" at bounding box center [347, 181] width 12 height 12
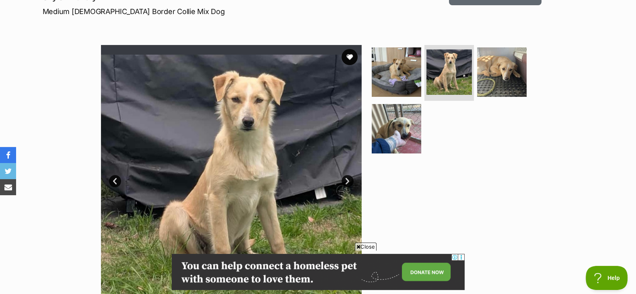
click at [344, 180] on link "Next" at bounding box center [347, 181] width 12 height 12
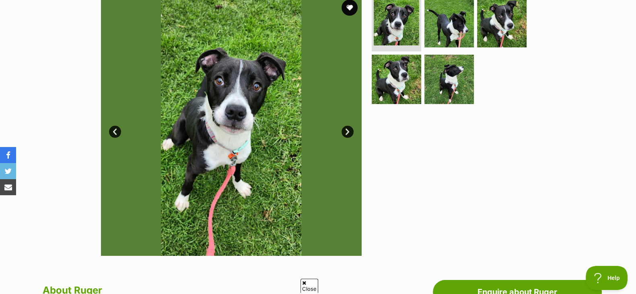
click at [343, 133] on link "Next" at bounding box center [347, 132] width 12 height 12
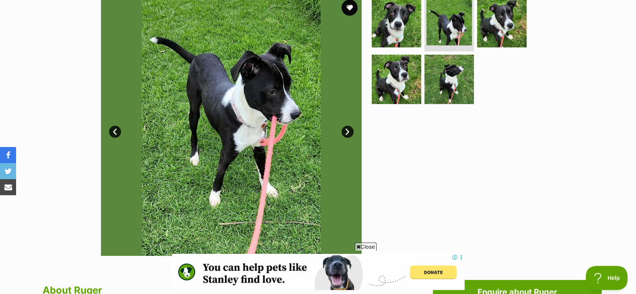
click at [343, 133] on link "Next" at bounding box center [347, 132] width 12 height 12
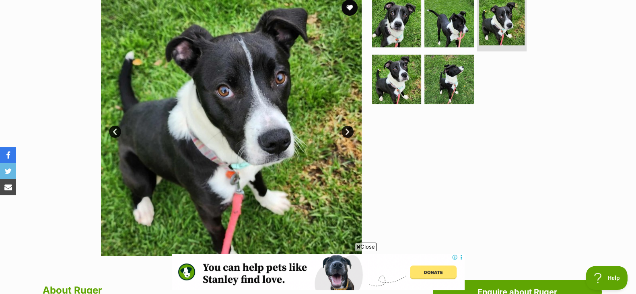
click at [343, 133] on link "Next" at bounding box center [347, 132] width 12 height 12
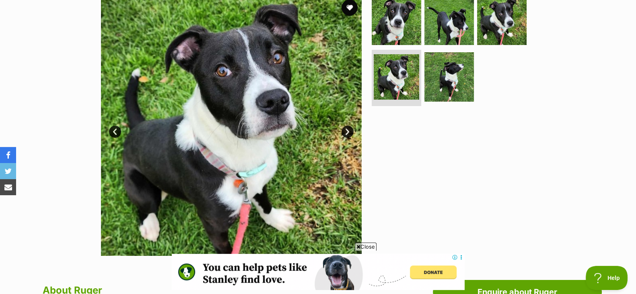
click at [343, 133] on link "Next" at bounding box center [347, 132] width 12 height 12
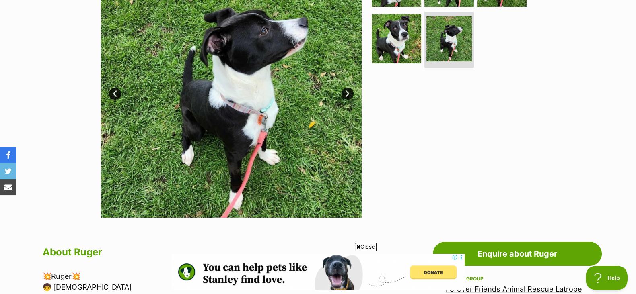
scroll to position [214, 0]
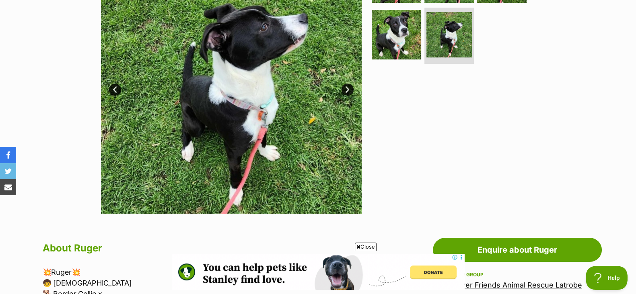
click at [348, 85] on link "Next" at bounding box center [347, 90] width 12 height 12
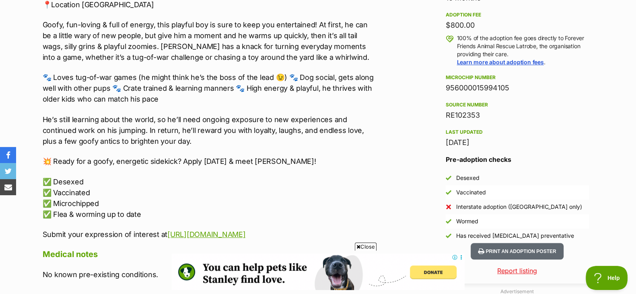
scroll to position [0, 0]
click at [351, 98] on p "🐾 Loves tug-of-war games (he might think he’s the boss of the lead 😉) 🐾 Dog soc…" at bounding box center [209, 88] width 332 height 33
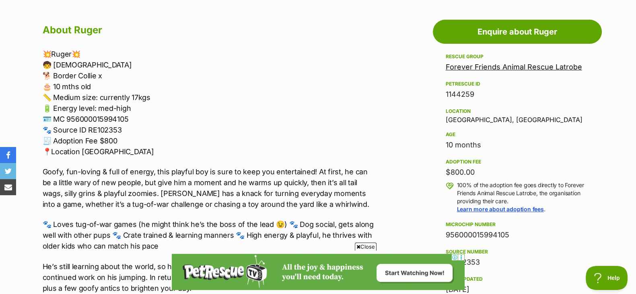
scroll to position [432, 0]
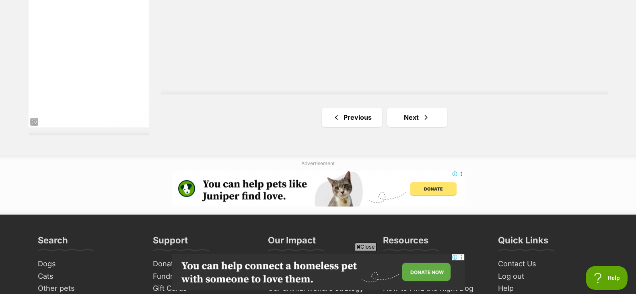
scroll to position [1546, 0]
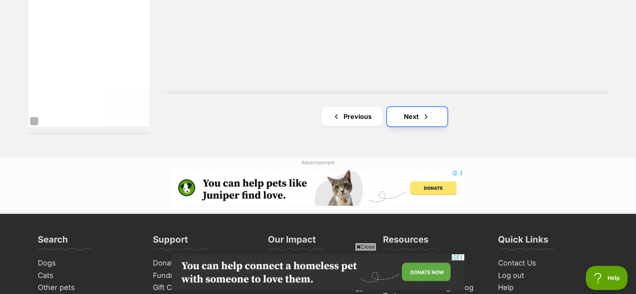
click at [421, 107] on link "Next" at bounding box center [417, 116] width 60 height 19
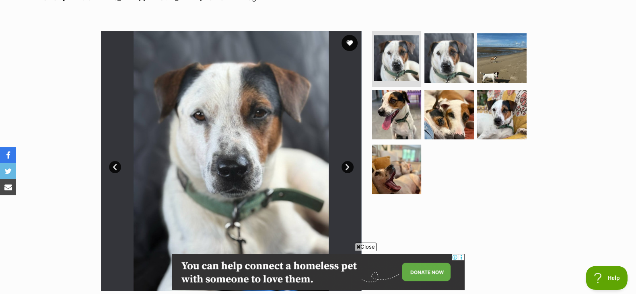
click at [344, 165] on link "Next" at bounding box center [347, 167] width 12 height 12
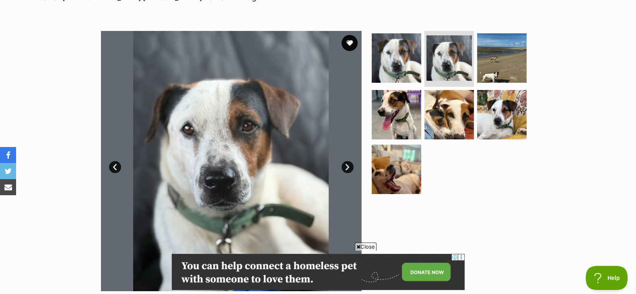
click at [344, 165] on link "Next" at bounding box center [347, 167] width 12 height 12
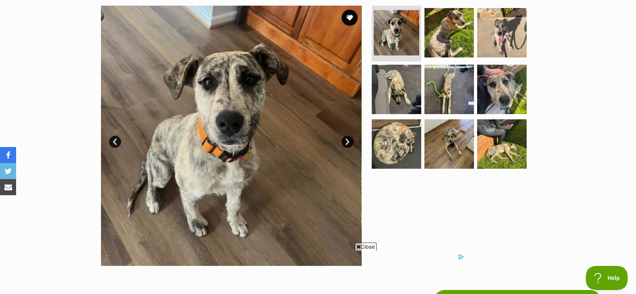
scroll to position [163, 0]
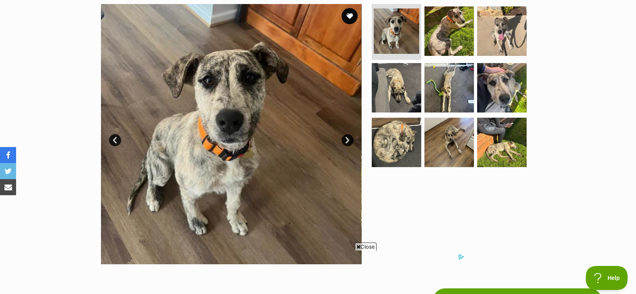
click at [347, 141] on link "Next" at bounding box center [347, 140] width 12 height 12
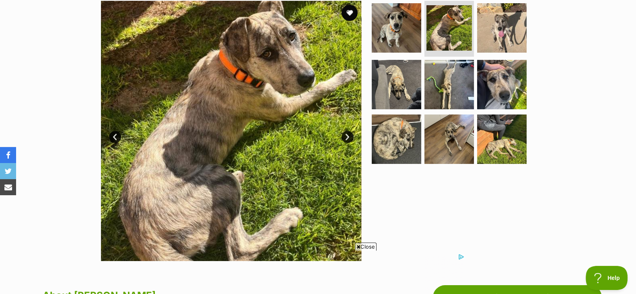
scroll to position [164, 0]
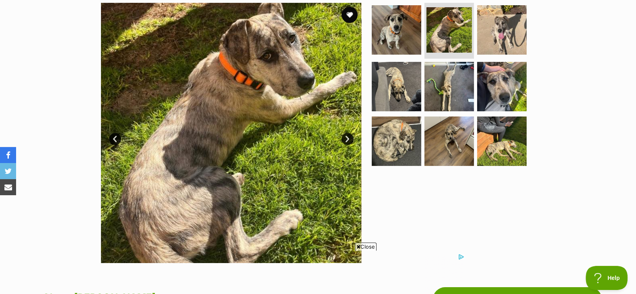
click at [347, 141] on link "Next" at bounding box center [347, 139] width 12 height 12
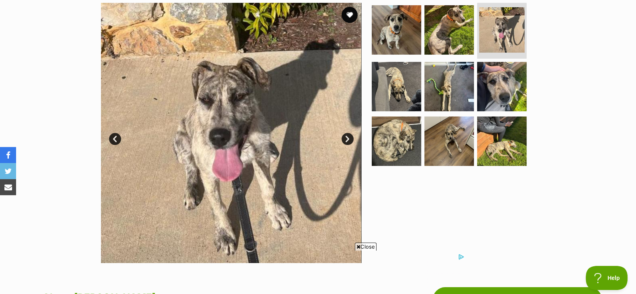
click at [347, 141] on link "Next" at bounding box center [347, 139] width 12 height 12
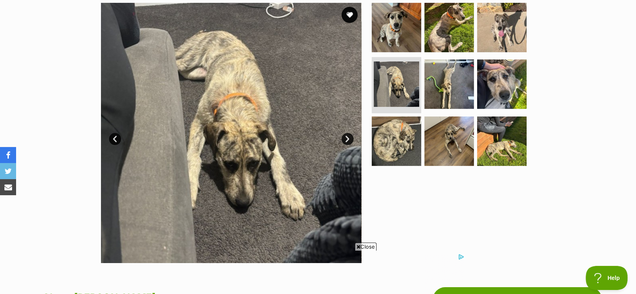
click at [347, 141] on link "Next" at bounding box center [347, 139] width 12 height 12
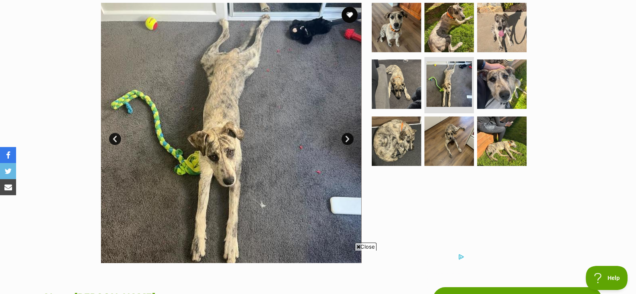
click at [347, 141] on link "Next" at bounding box center [347, 139] width 12 height 12
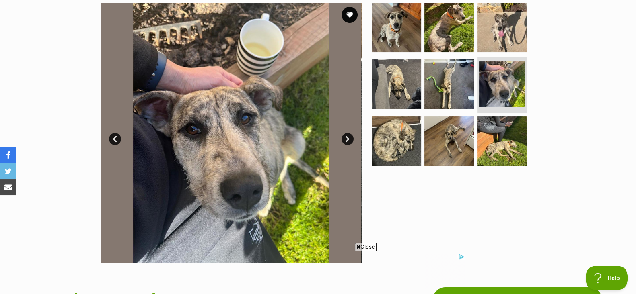
click at [347, 141] on link "Next" at bounding box center [347, 139] width 12 height 12
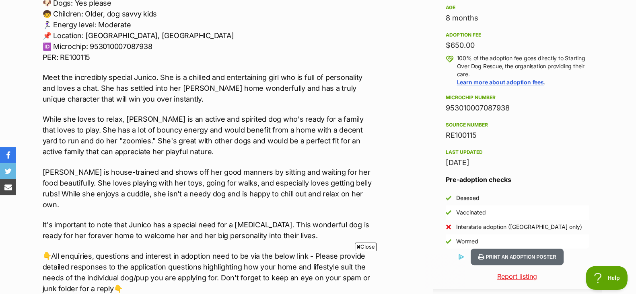
scroll to position [555, 0]
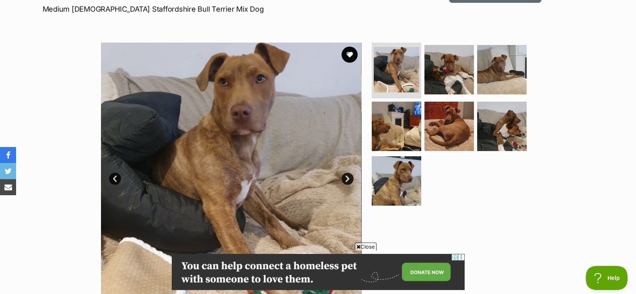
scroll to position [125, 0]
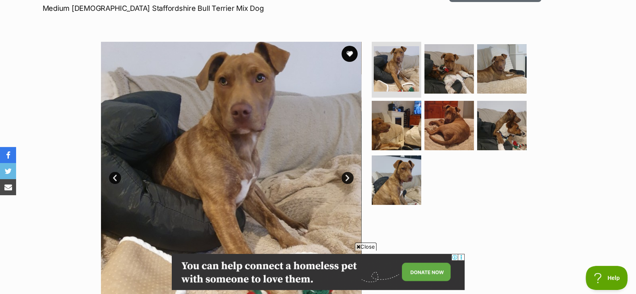
click at [346, 179] on link "Next" at bounding box center [347, 178] width 12 height 12
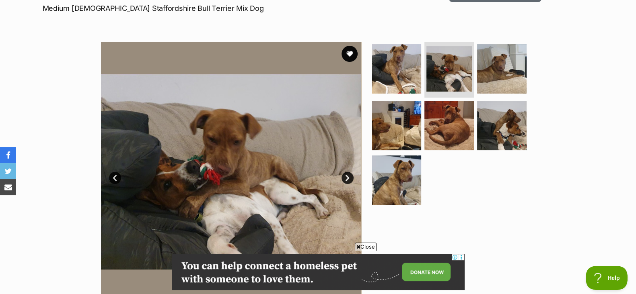
click at [346, 179] on link "Next" at bounding box center [347, 178] width 12 height 12
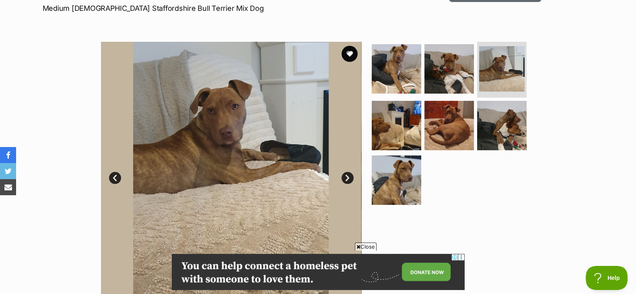
click at [346, 179] on link "Next" at bounding box center [347, 178] width 12 height 12
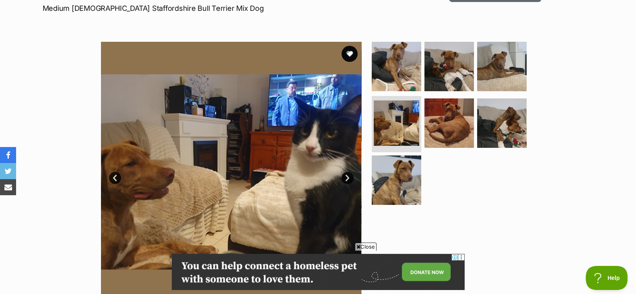
click at [346, 179] on link "Next" at bounding box center [347, 178] width 12 height 12
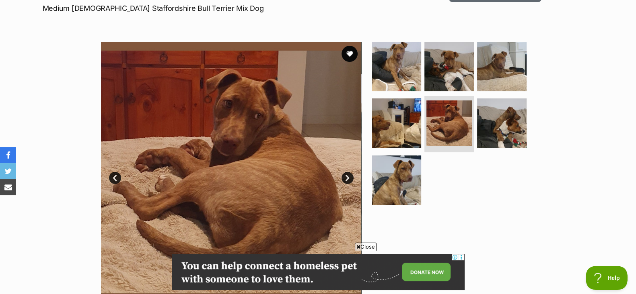
click at [346, 179] on link "Next" at bounding box center [347, 178] width 12 height 12
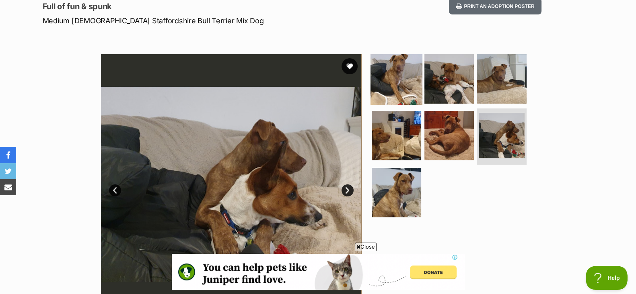
scroll to position [0, 0]
click at [388, 93] on img at bounding box center [396, 79] width 52 height 52
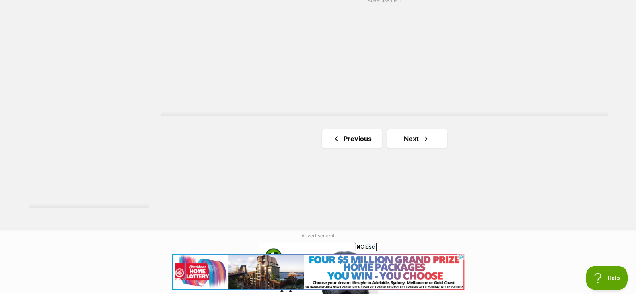
scroll to position [1469, 0]
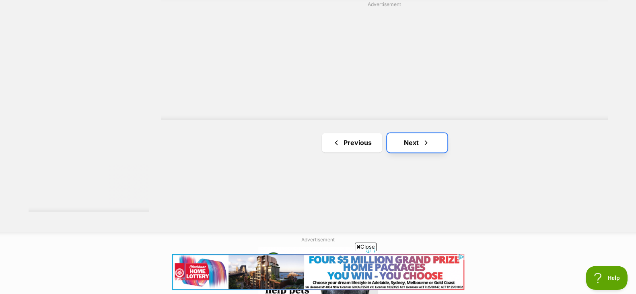
click at [430, 137] on link "Next" at bounding box center [417, 142] width 60 height 19
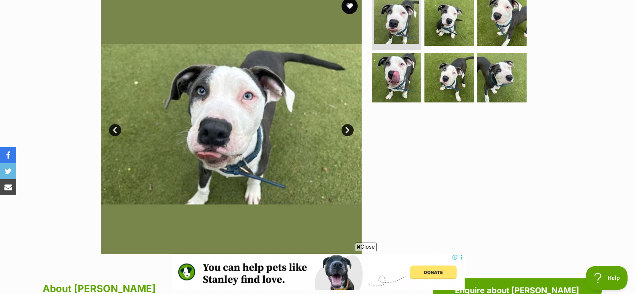
scroll to position [174, 0]
click at [350, 129] on link "Next" at bounding box center [347, 130] width 12 height 12
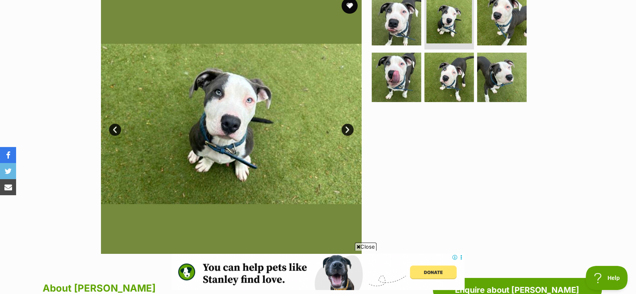
click at [350, 129] on link "Next" at bounding box center [347, 130] width 12 height 12
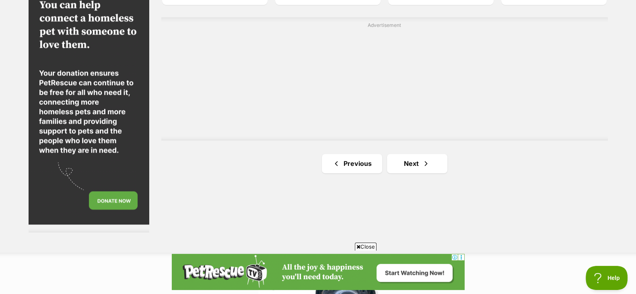
scroll to position [1449, 0]
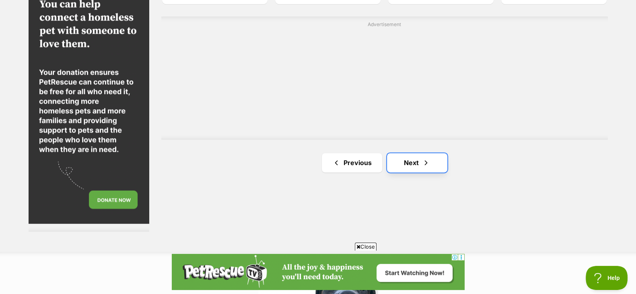
click at [436, 158] on link "Next" at bounding box center [417, 162] width 60 height 19
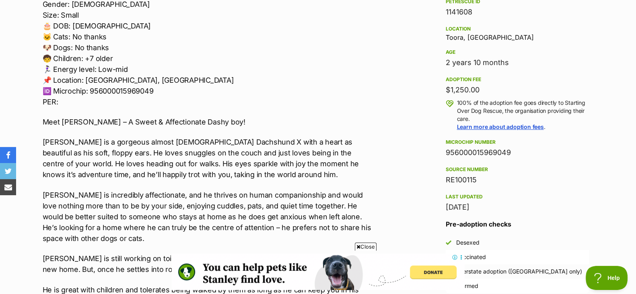
scroll to position [515, 0]
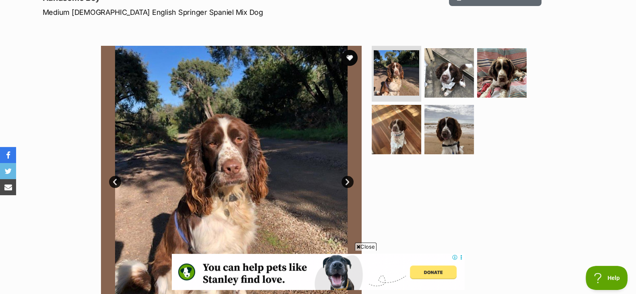
scroll to position [117, 0]
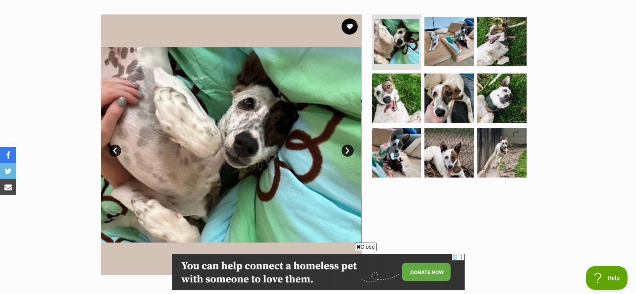
click at [344, 150] on link "Next" at bounding box center [347, 151] width 12 height 12
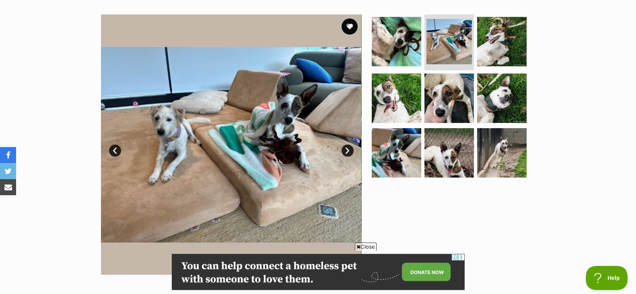
click at [344, 150] on link "Next" at bounding box center [347, 151] width 12 height 12
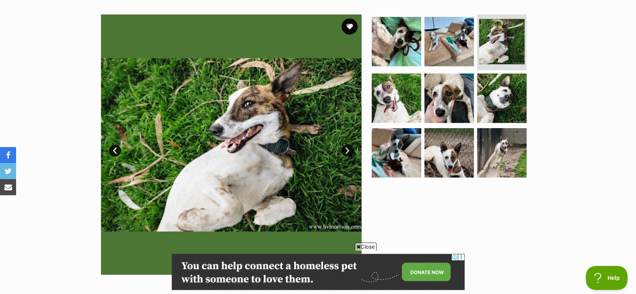
click at [344, 150] on link "Next" at bounding box center [347, 151] width 12 height 12
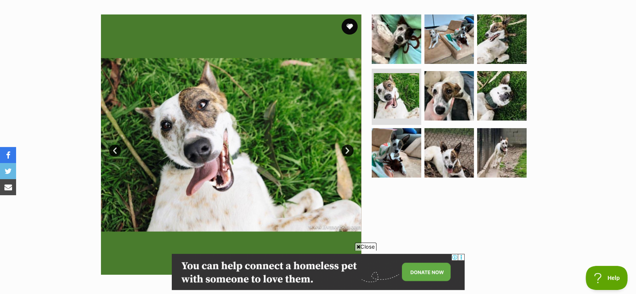
click at [344, 150] on link "Next" at bounding box center [347, 151] width 12 height 12
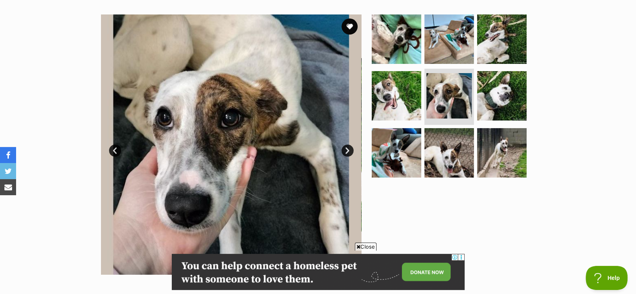
click at [344, 150] on link "Next" at bounding box center [347, 151] width 12 height 12
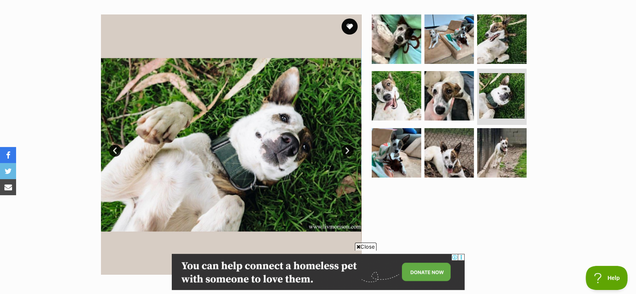
click at [344, 150] on link "Next" at bounding box center [347, 151] width 12 height 12
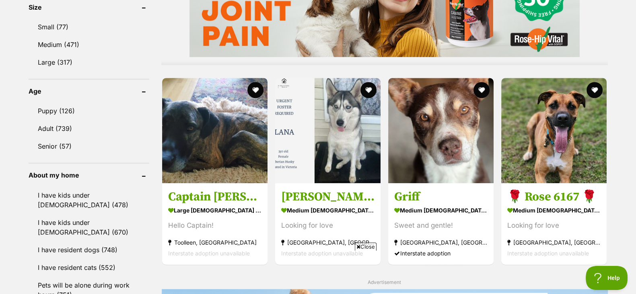
click at [618, 108] on div "Displaying 281 to 300 of 865 pets Clear all 3 filters Show 20 40 60 pets per pa…" at bounding box center [318, 184] width 636 height 1502
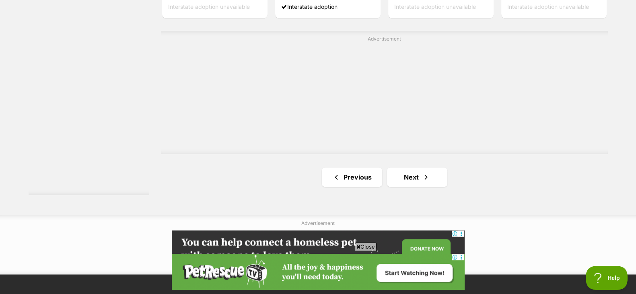
scroll to position [1483, 0]
click at [410, 181] on link "Next" at bounding box center [417, 177] width 60 height 19
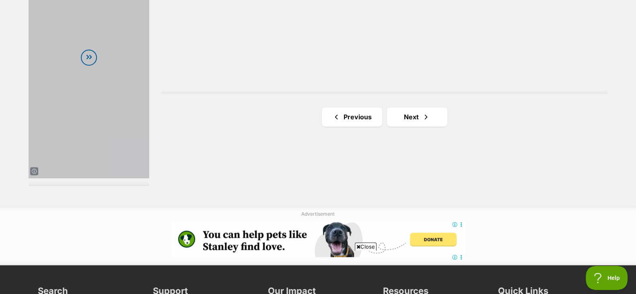
scroll to position [1493, 0]
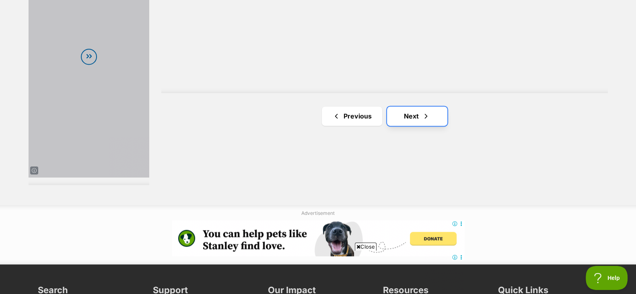
click at [442, 116] on link "Next" at bounding box center [417, 116] width 60 height 19
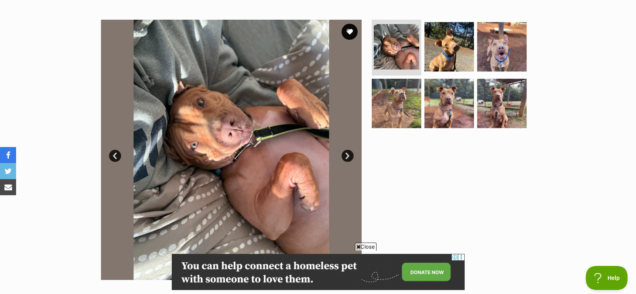
click at [346, 156] on link "Next" at bounding box center [347, 156] width 12 height 12
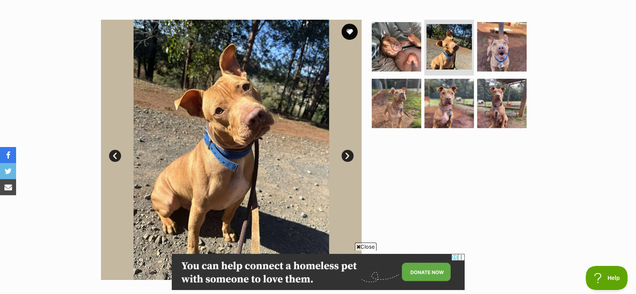
click at [346, 156] on link "Next" at bounding box center [347, 156] width 12 height 12
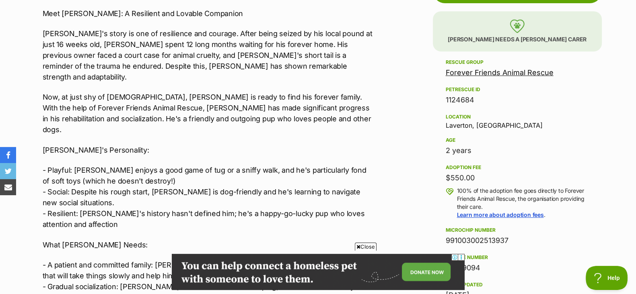
scroll to position [457, 0]
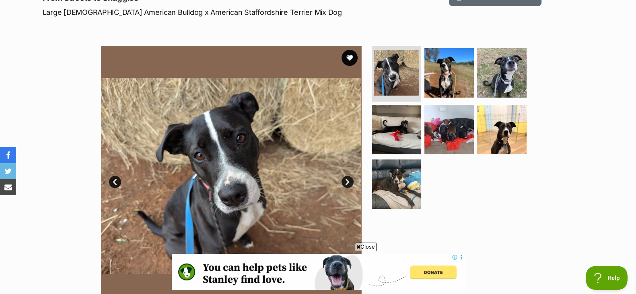
click at [351, 177] on link "Next" at bounding box center [347, 182] width 12 height 12
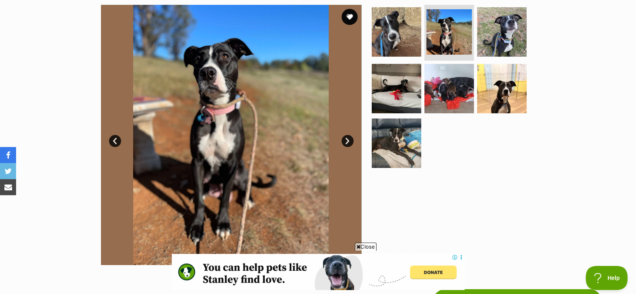
scroll to position [168, 0]
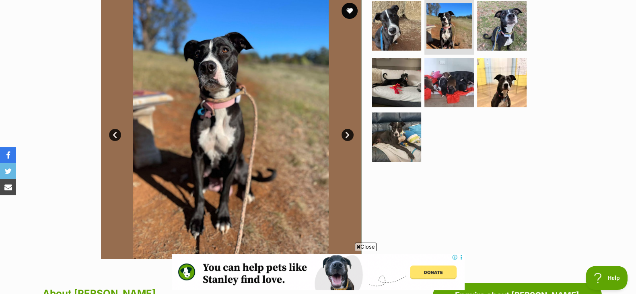
click at [345, 131] on link "Next" at bounding box center [347, 135] width 12 height 12
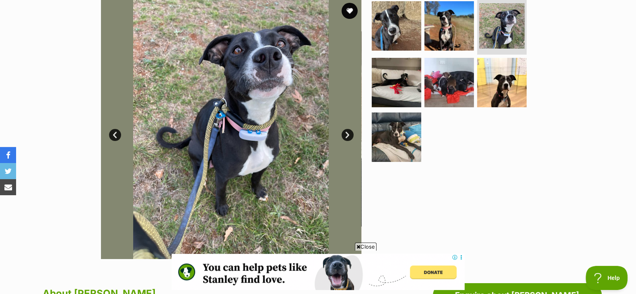
click at [345, 131] on link "Next" at bounding box center [347, 135] width 12 height 12
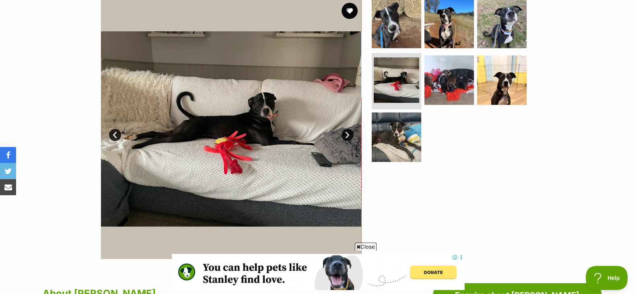
click at [345, 131] on link "Next" at bounding box center [347, 135] width 12 height 12
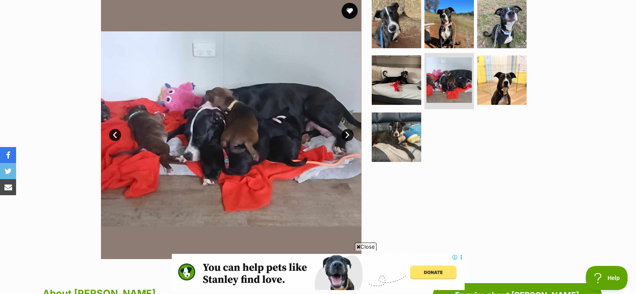
click at [110, 134] on link "Prev" at bounding box center [115, 135] width 12 height 12
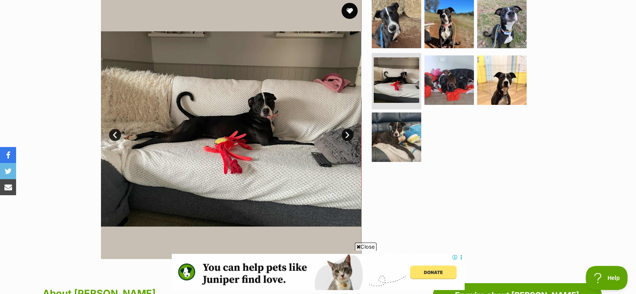
scroll to position [0, 0]
click at [349, 134] on link "Next" at bounding box center [347, 135] width 12 height 12
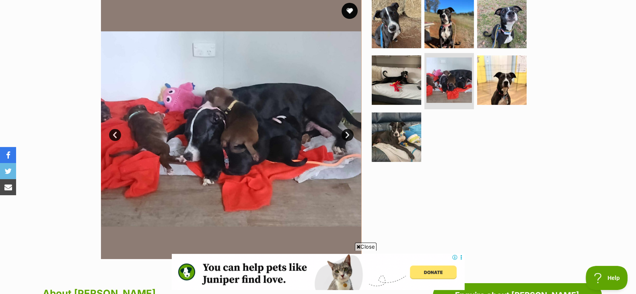
click at [349, 134] on link "Next" at bounding box center [347, 135] width 12 height 12
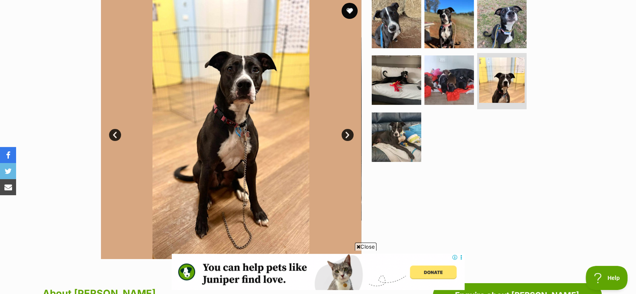
click at [349, 134] on link "Next" at bounding box center [347, 135] width 12 height 12
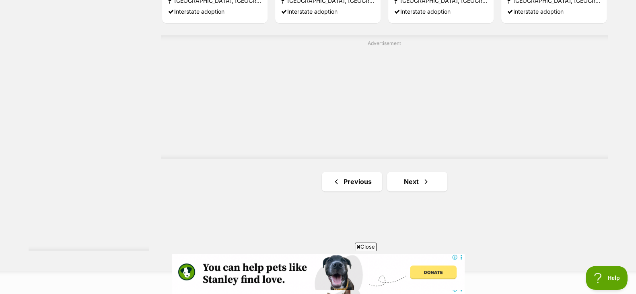
scroll to position [1491, 0]
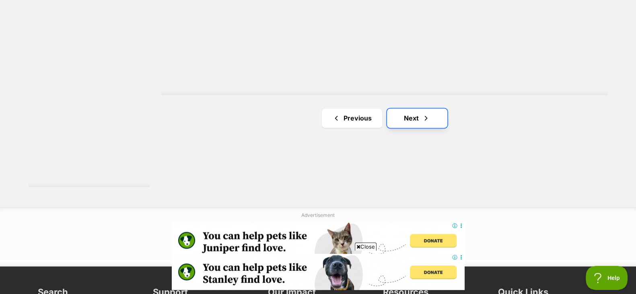
click at [424, 125] on link "Next" at bounding box center [417, 118] width 60 height 19
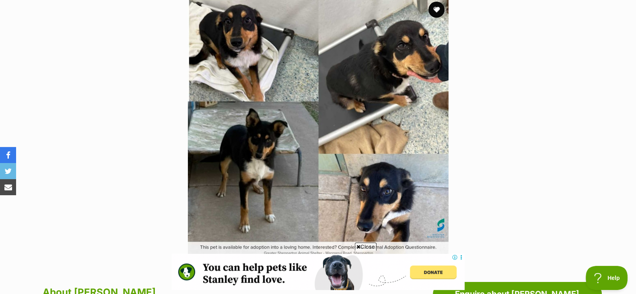
scroll to position [170, 0]
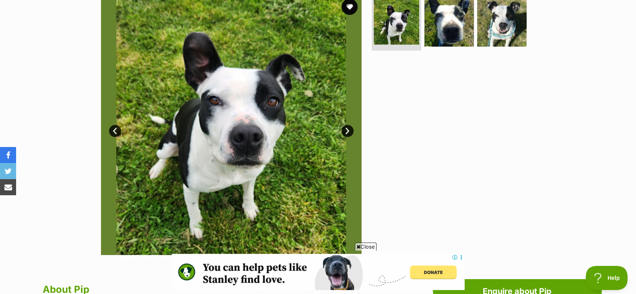
click at [346, 129] on link "Next" at bounding box center [347, 131] width 12 height 12
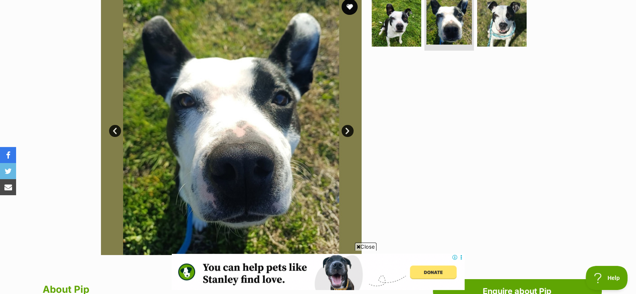
click at [346, 129] on link "Next" at bounding box center [347, 131] width 12 height 12
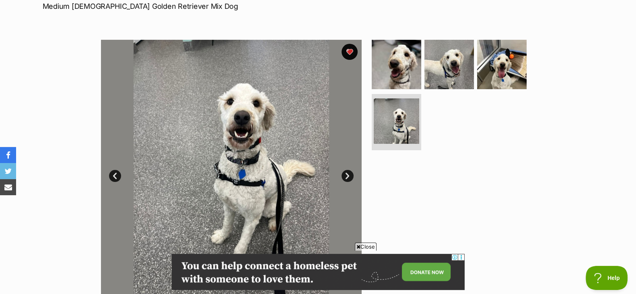
scroll to position [128, 0]
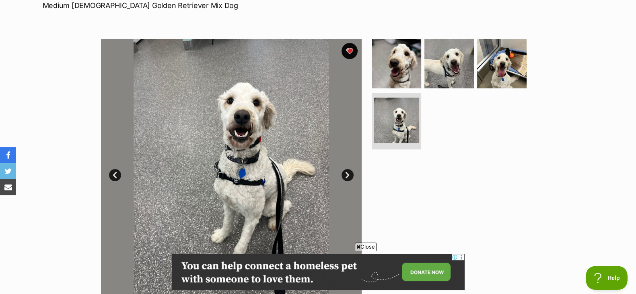
click at [351, 174] on link "Next" at bounding box center [347, 175] width 12 height 12
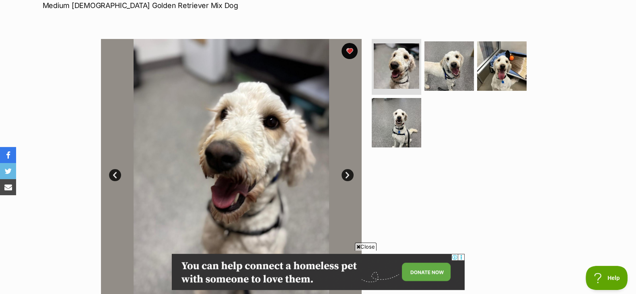
click at [351, 174] on link "Next" at bounding box center [347, 175] width 12 height 12
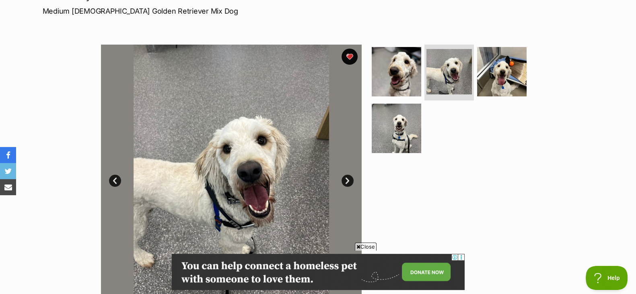
scroll to position [123, 0]
drag, startPoint x: 351, startPoint y: 174, endPoint x: 348, endPoint y: 177, distance: 4.8
click at [348, 177] on link "Next" at bounding box center [347, 180] width 12 height 12
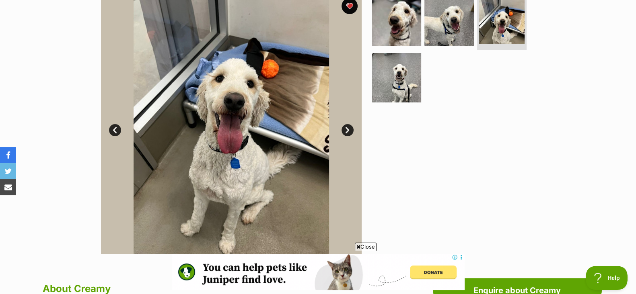
scroll to position [174, 0]
click at [346, 128] on link "Next" at bounding box center [347, 130] width 12 height 12
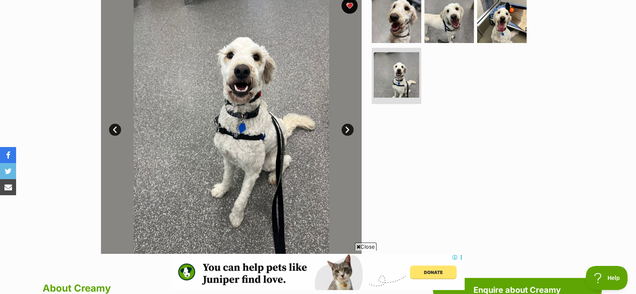
click at [346, 128] on link "Next" at bounding box center [347, 130] width 12 height 12
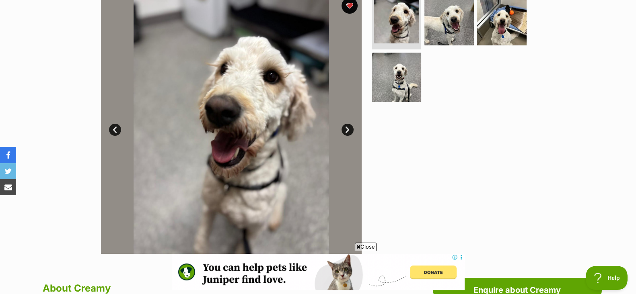
click at [346, 128] on link "Next" at bounding box center [347, 130] width 12 height 12
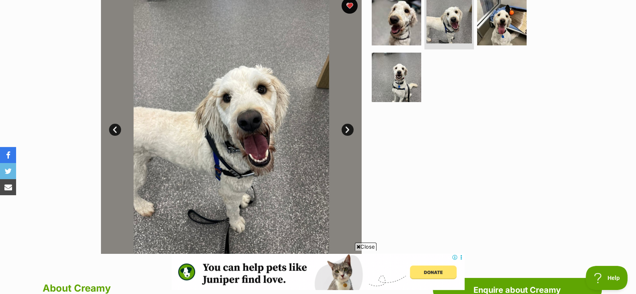
click at [346, 128] on link "Next" at bounding box center [347, 130] width 12 height 12
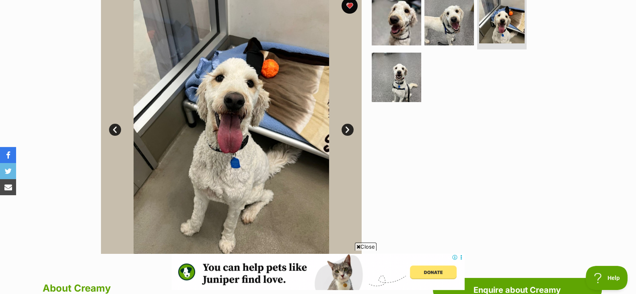
click at [346, 128] on link "Next" at bounding box center [347, 130] width 12 height 12
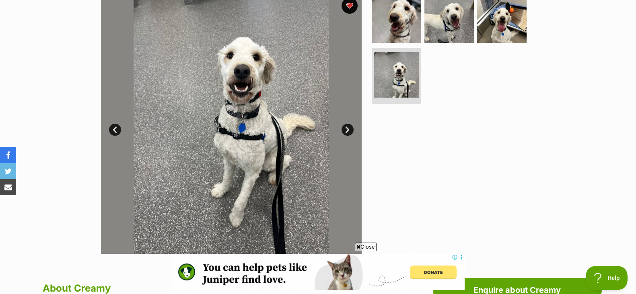
click at [346, 128] on link "Next" at bounding box center [347, 130] width 12 height 12
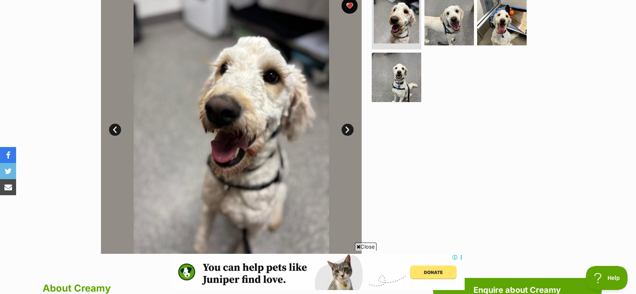
click at [346, 128] on link "Next" at bounding box center [347, 130] width 12 height 12
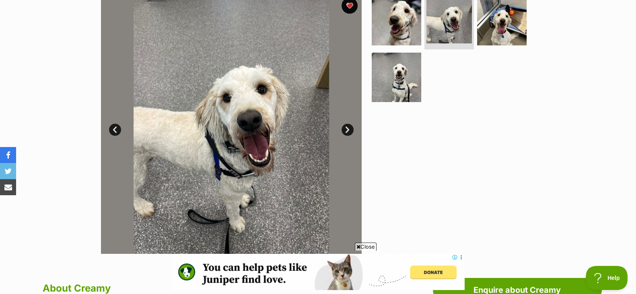
click at [346, 128] on link "Next" at bounding box center [347, 130] width 12 height 12
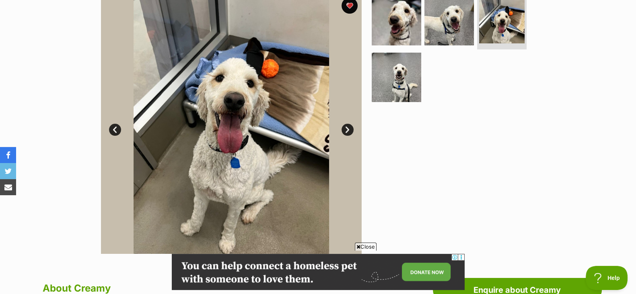
scroll to position [0, 0]
click at [346, 128] on link "Next" at bounding box center [347, 130] width 12 height 12
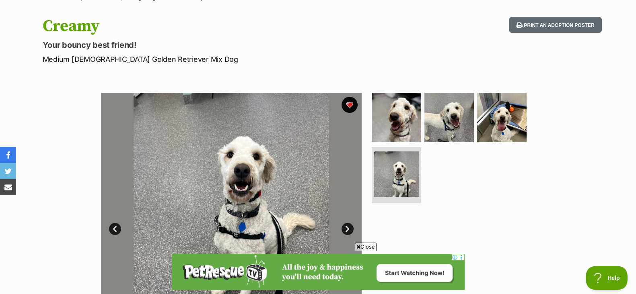
click at [344, 232] on link "Next" at bounding box center [347, 229] width 12 height 12
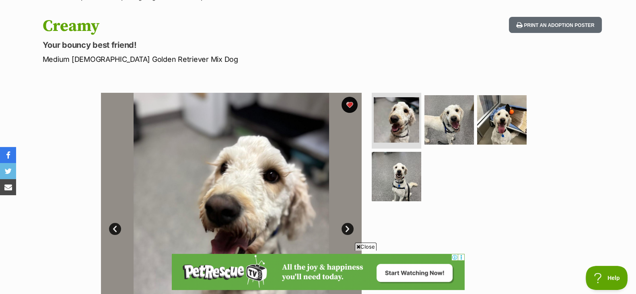
click at [344, 232] on link "Next" at bounding box center [347, 229] width 12 height 12
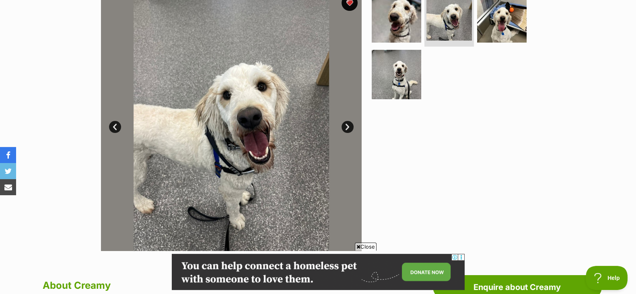
click at [349, 128] on link "Next" at bounding box center [347, 127] width 12 height 12
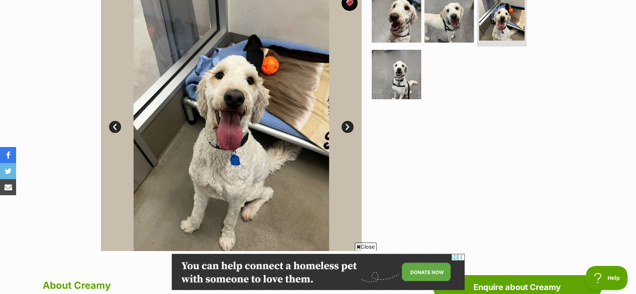
click at [56, 45] on div "Available 3 of 4 images 3 of 4 images 3 of 4 images 3 of 4 images Next Prev 1 2…" at bounding box center [318, 115] width 636 height 273
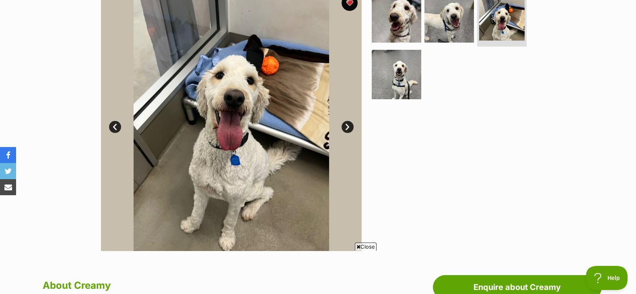
click at [348, 125] on link "Next" at bounding box center [347, 127] width 12 height 12
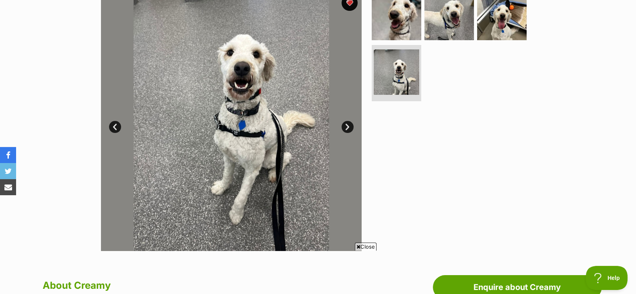
click at [348, 125] on link "Next" at bounding box center [347, 127] width 12 height 12
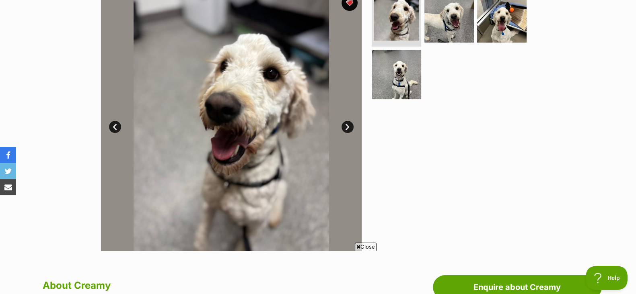
click at [348, 125] on link "Next" at bounding box center [347, 127] width 12 height 12
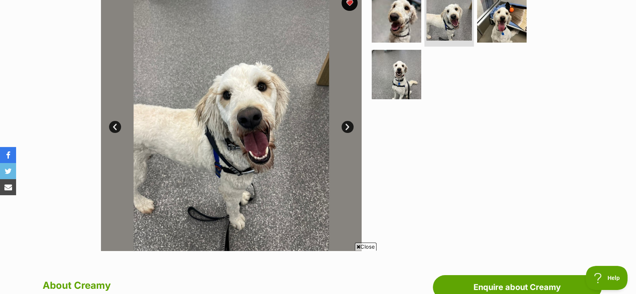
click at [348, 125] on link "Next" at bounding box center [347, 127] width 12 height 12
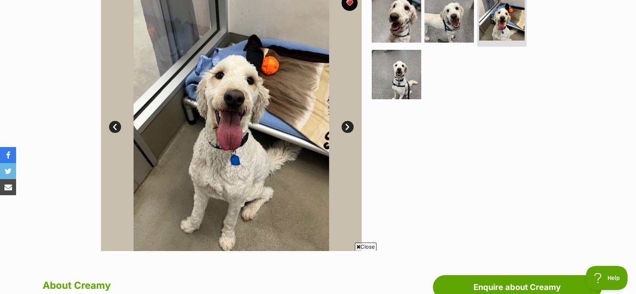
click at [348, 125] on link "Next" at bounding box center [347, 127] width 12 height 12
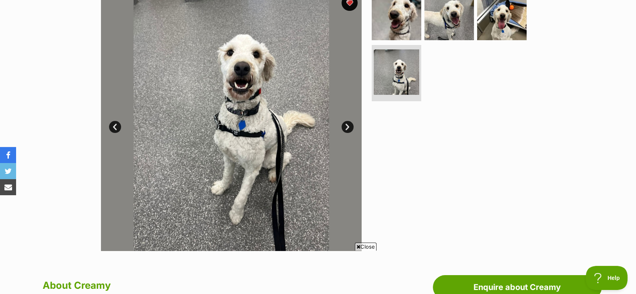
click at [348, 125] on link "Next" at bounding box center [347, 127] width 12 height 12
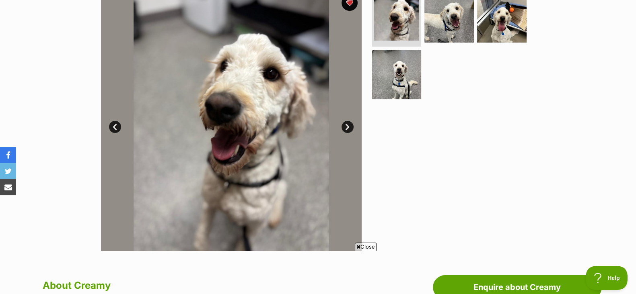
click at [348, 125] on link "Next" at bounding box center [347, 127] width 12 height 12
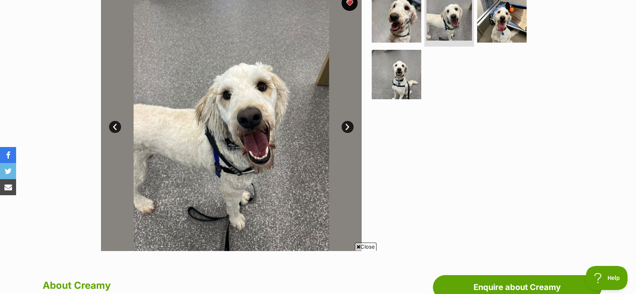
click at [348, 125] on link "Next" at bounding box center [347, 127] width 12 height 12
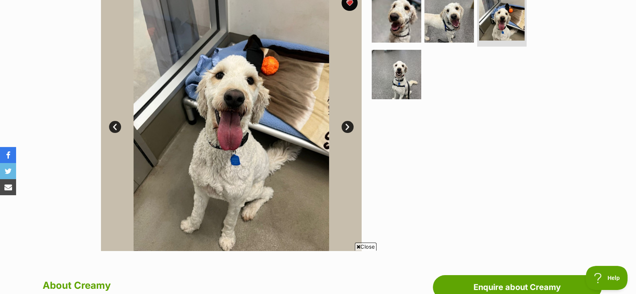
click at [348, 125] on link "Next" at bounding box center [347, 127] width 12 height 12
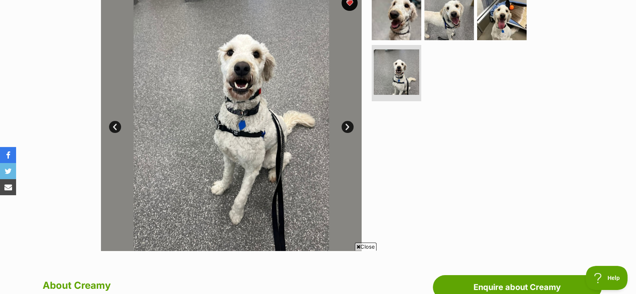
click at [348, 125] on link "Next" at bounding box center [347, 127] width 12 height 12
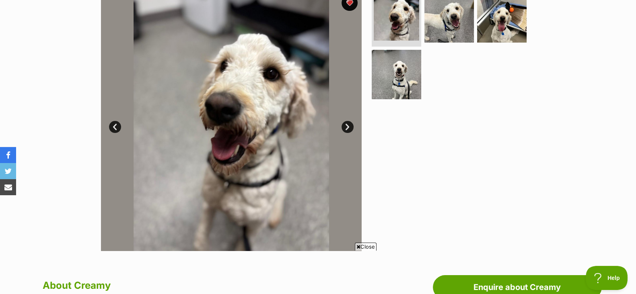
click at [348, 125] on link "Next" at bounding box center [347, 127] width 12 height 12
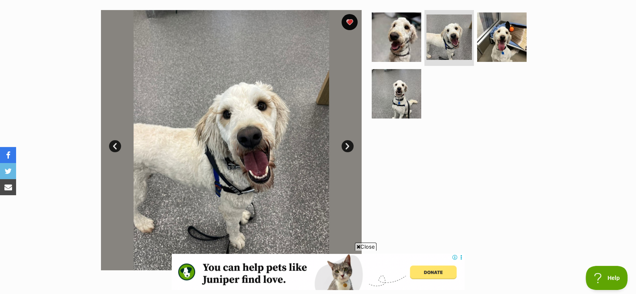
click at [347, 146] on link "Next" at bounding box center [347, 146] width 12 height 12
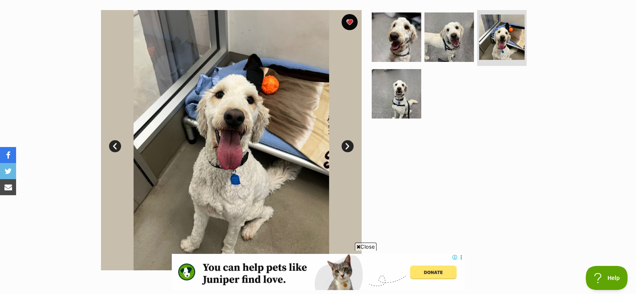
click at [347, 146] on link "Next" at bounding box center [347, 146] width 12 height 12
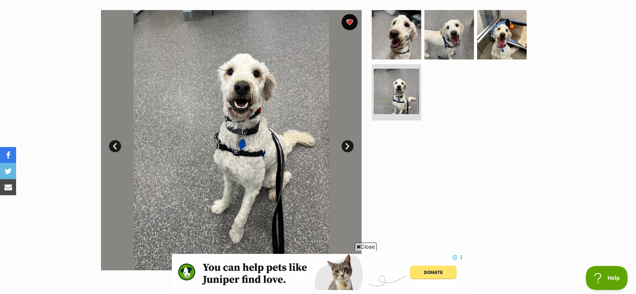
click at [347, 146] on link "Next" at bounding box center [347, 146] width 12 height 12
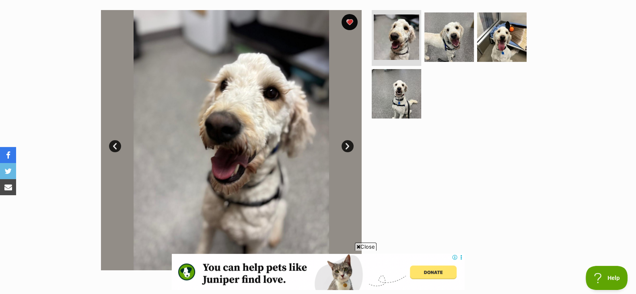
click at [361, 246] on span "Close" at bounding box center [366, 247] width 22 height 8
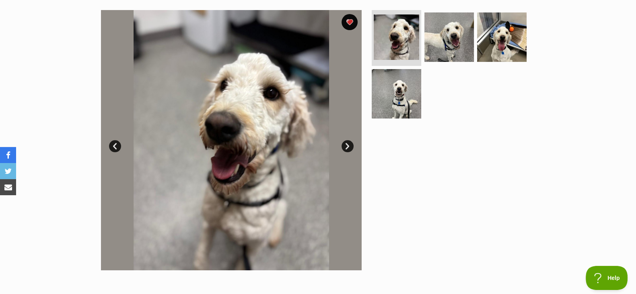
click at [348, 146] on link "Next" at bounding box center [347, 146] width 12 height 12
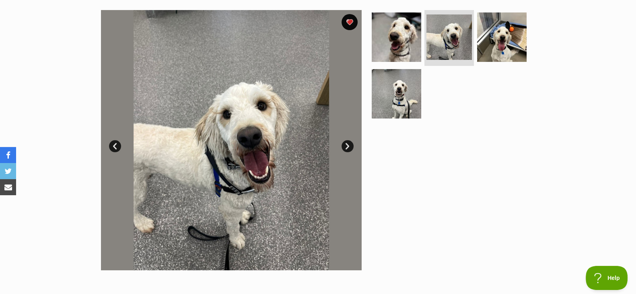
click at [348, 146] on link "Next" at bounding box center [347, 146] width 12 height 12
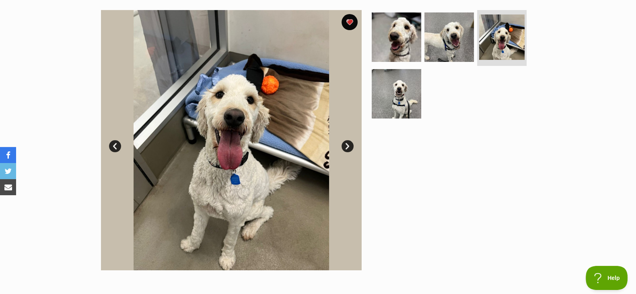
click at [366, 148] on section "Available 3 of 4 images 3 of 4 images 3 of 4 images 3 of 4 images Next Prev 1 2…" at bounding box center [318, 134] width 458 height 273
click at [342, 147] on link "Next" at bounding box center [347, 146] width 12 height 12
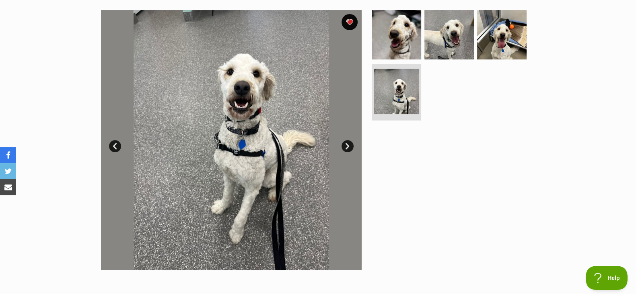
click at [342, 147] on link "Next" at bounding box center [347, 146] width 12 height 12
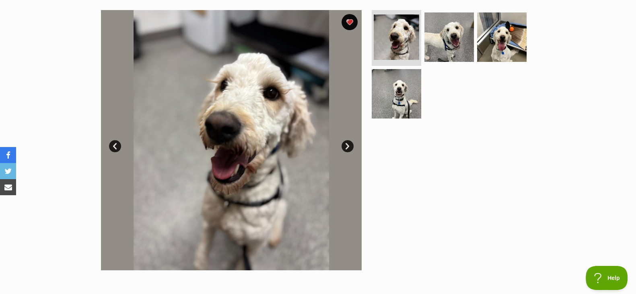
click at [342, 147] on link "Next" at bounding box center [347, 146] width 12 height 12
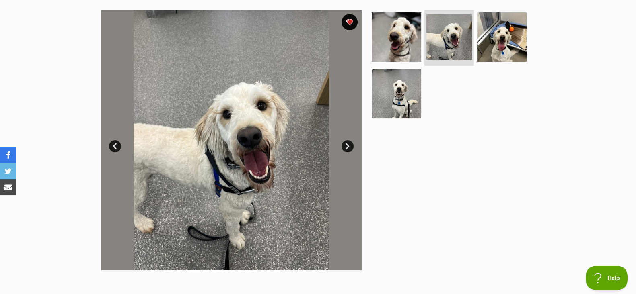
click at [342, 146] on link "Next" at bounding box center [347, 146] width 12 height 12
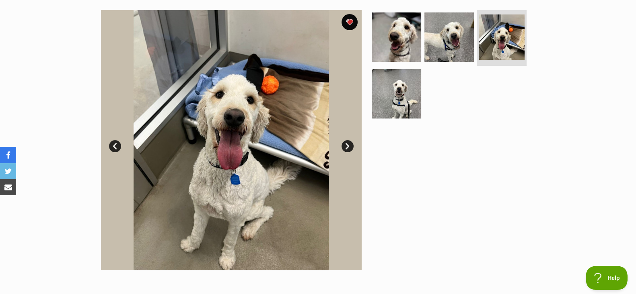
click at [342, 146] on link "Next" at bounding box center [347, 146] width 12 height 12
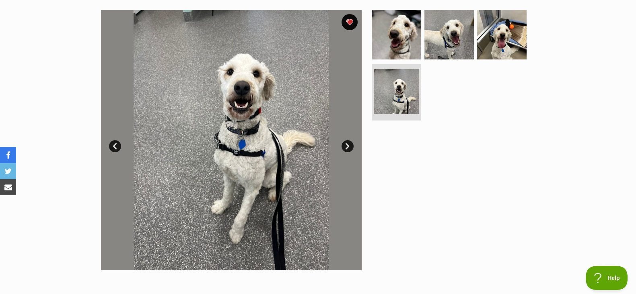
click at [342, 146] on link "Next" at bounding box center [347, 146] width 12 height 12
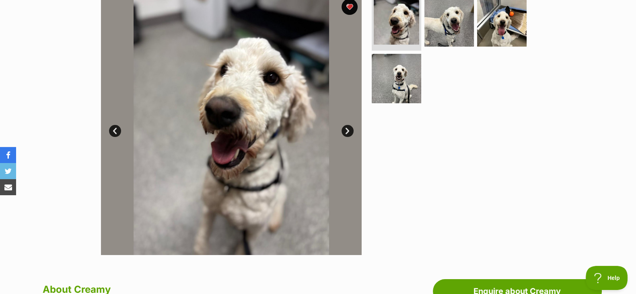
scroll to position [173, 0]
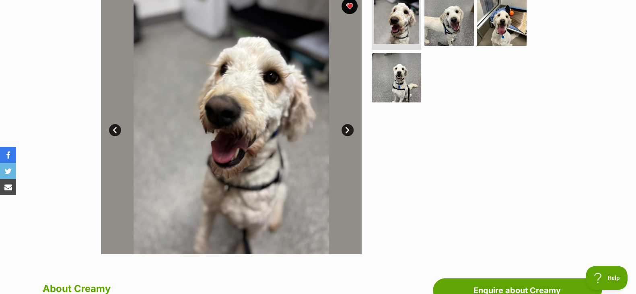
click at [346, 129] on link "Next" at bounding box center [347, 130] width 12 height 12
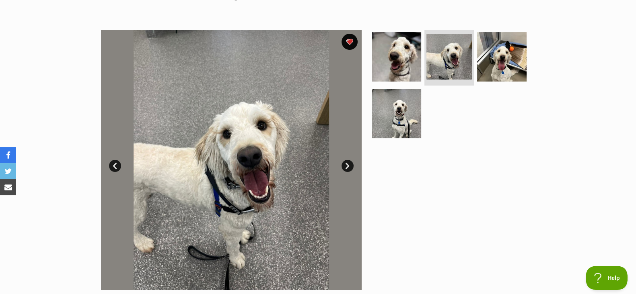
scroll to position [134, 0]
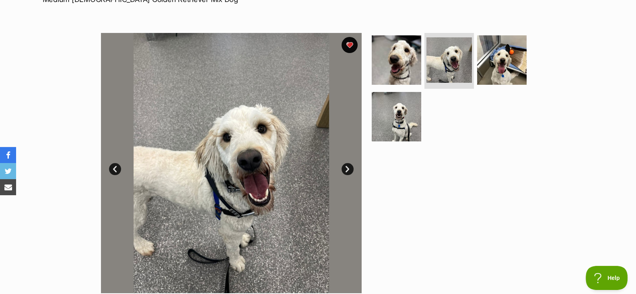
click at [345, 167] on link "Next" at bounding box center [347, 169] width 12 height 12
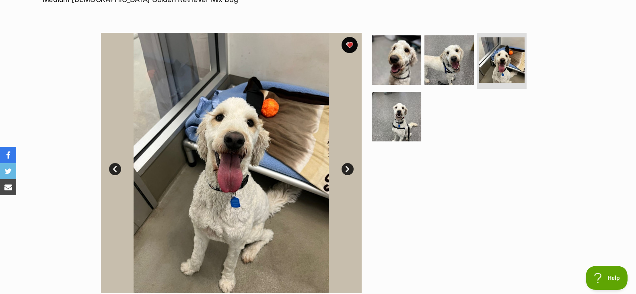
click at [345, 167] on link "Next" at bounding box center [347, 169] width 12 height 12
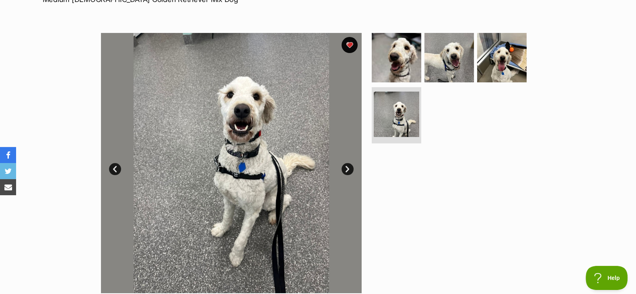
click at [345, 167] on link "Next" at bounding box center [347, 169] width 12 height 12
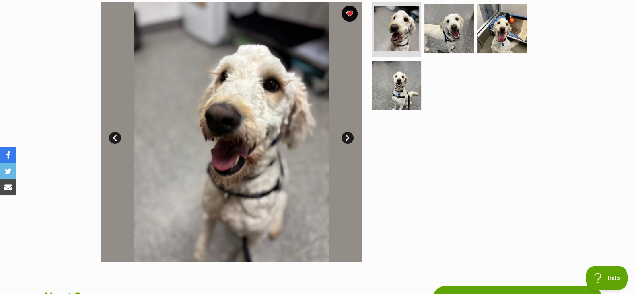
scroll to position [166, 0]
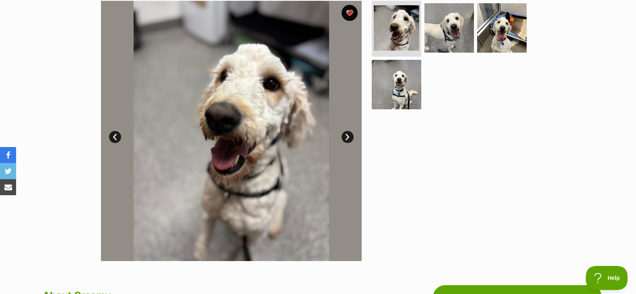
click at [350, 136] on link "Next" at bounding box center [347, 137] width 12 height 12
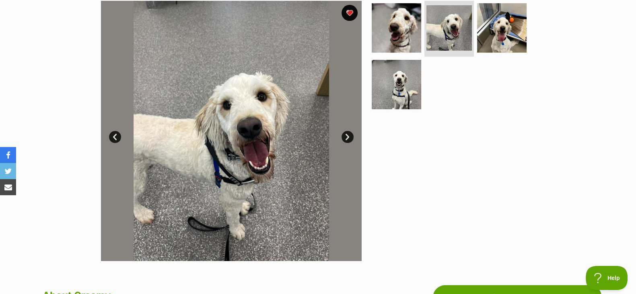
click at [350, 136] on link "Next" at bounding box center [347, 137] width 12 height 12
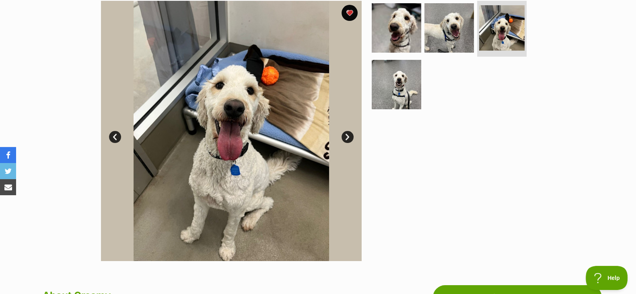
click at [350, 136] on link "Next" at bounding box center [347, 137] width 12 height 12
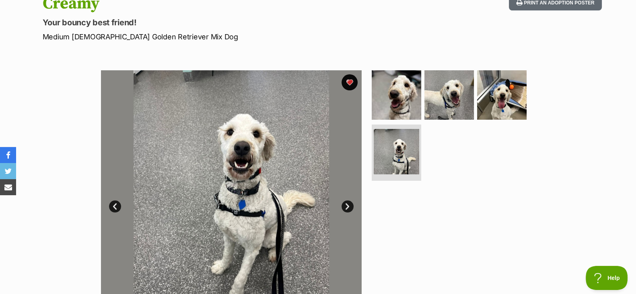
scroll to position [97, 0]
click at [346, 203] on link "Next" at bounding box center [347, 206] width 12 height 12
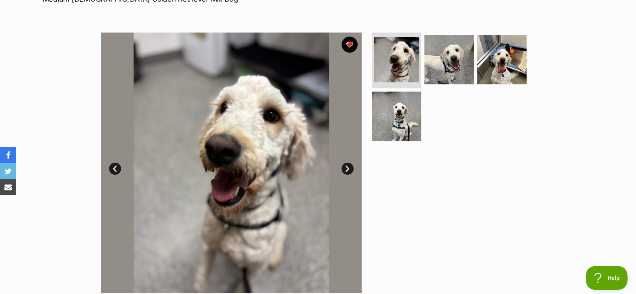
scroll to position [135, 0]
click at [347, 172] on link "Next" at bounding box center [347, 168] width 12 height 12
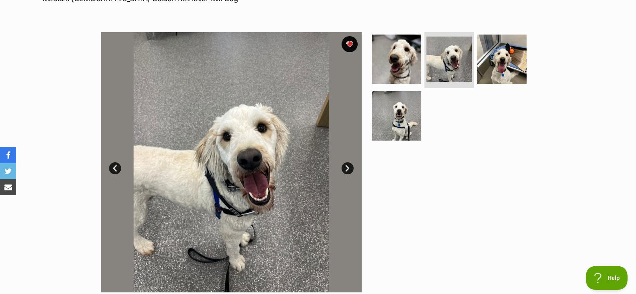
click at [347, 172] on link "Next" at bounding box center [347, 168] width 12 height 12
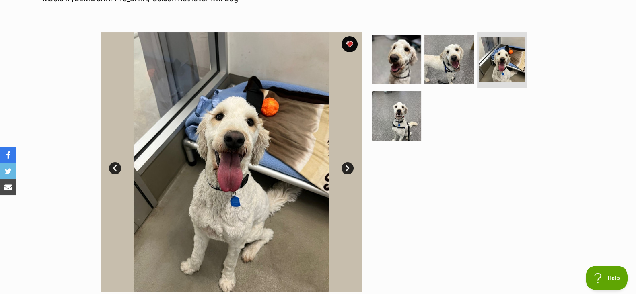
click at [347, 165] on link "Next" at bounding box center [347, 168] width 12 height 12
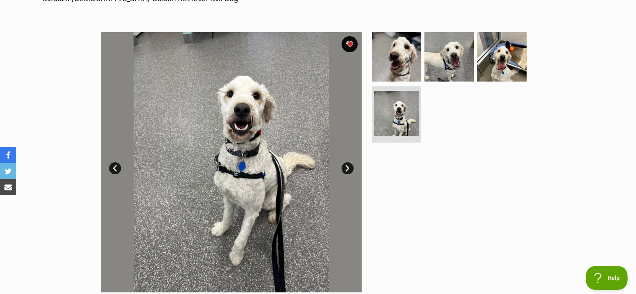
click at [347, 165] on link "Next" at bounding box center [347, 168] width 12 height 12
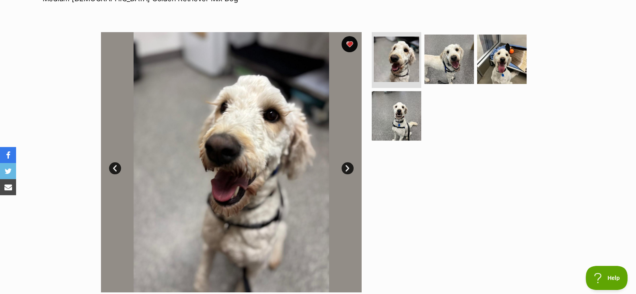
click at [347, 165] on link "Next" at bounding box center [347, 168] width 12 height 12
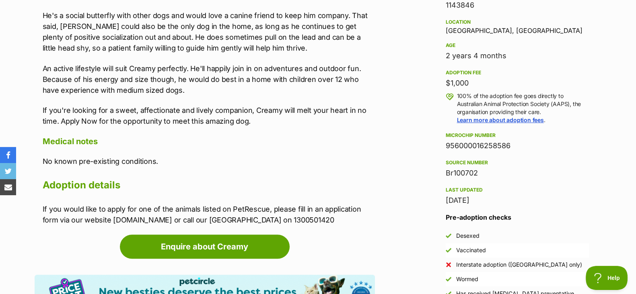
scroll to position [536, 0]
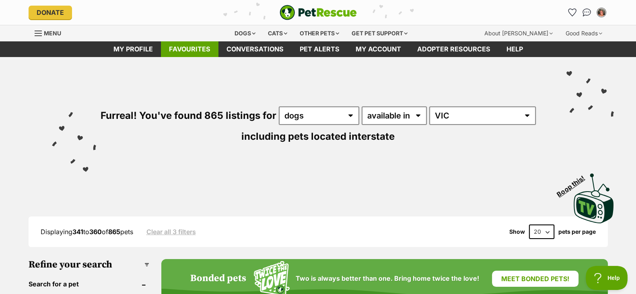
click at [190, 46] on link "Favourites" at bounding box center [189, 49] width 57 height 16
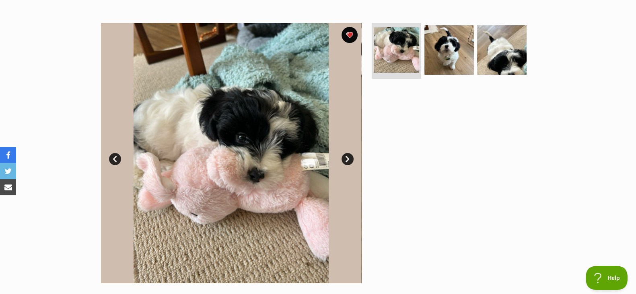
click at [343, 160] on link "Next" at bounding box center [347, 159] width 12 height 12
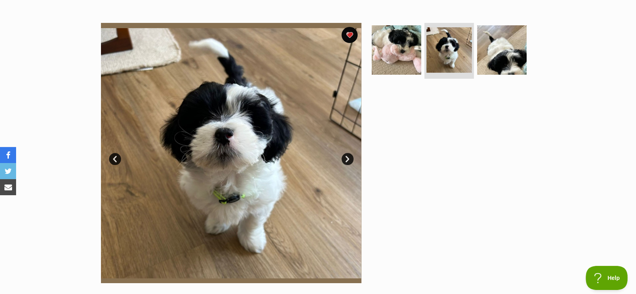
click at [343, 160] on link "Next" at bounding box center [347, 159] width 12 height 12
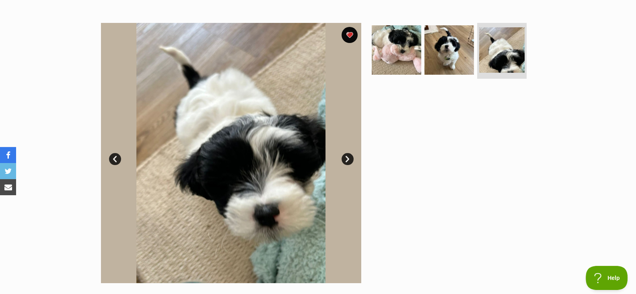
click at [343, 160] on link "Next" at bounding box center [347, 159] width 12 height 12
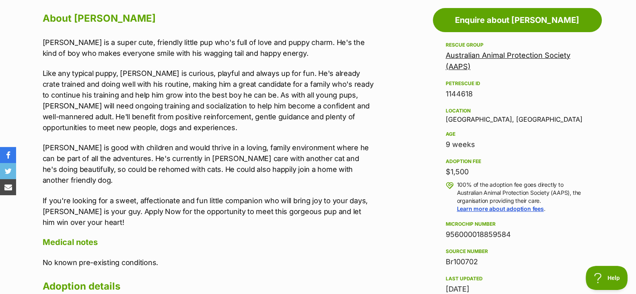
scroll to position [443, 0]
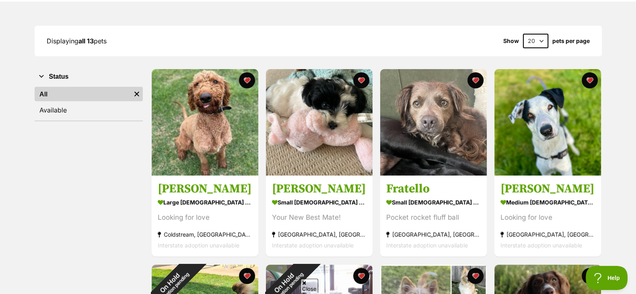
click at [207, 115] on img at bounding box center [205, 122] width 107 height 107
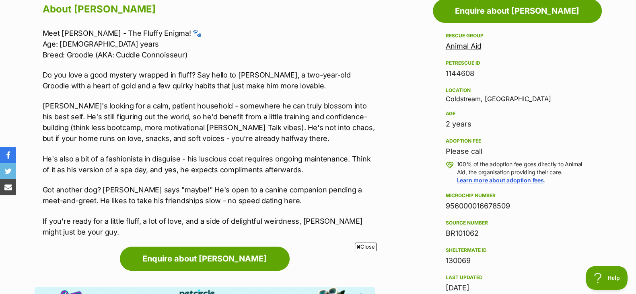
scroll to position [453, 0]
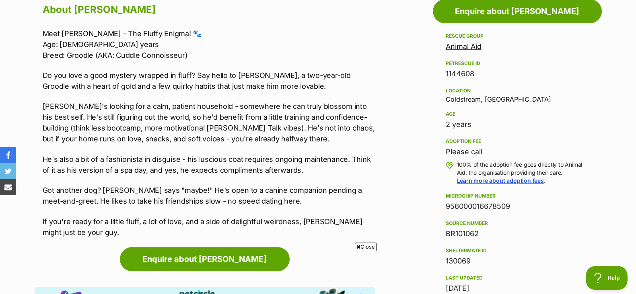
drag, startPoint x: 0, startPoint y: 0, endPoint x: 174, endPoint y: 104, distance: 203.2
click at [174, 104] on p "[PERSON_NAME]'s looking for a calm, patient household - somewhere he can truly …" at bounding box center [209, 122] width 332 height 43
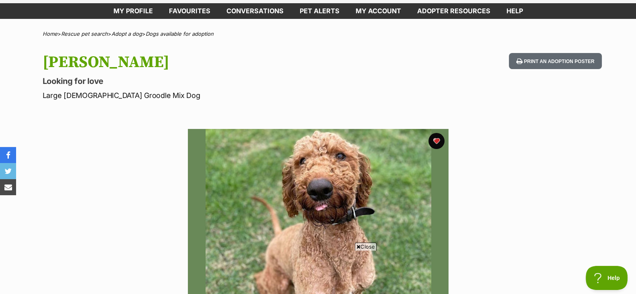
scroll to position [38, 0]
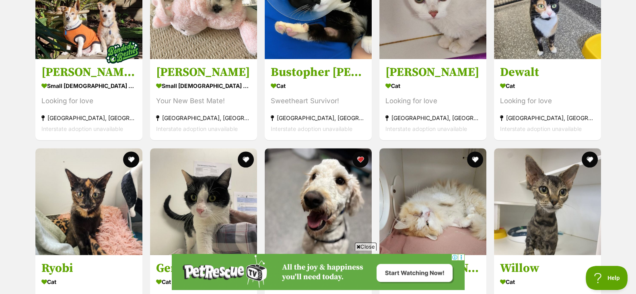
scroll to position [775, 0]
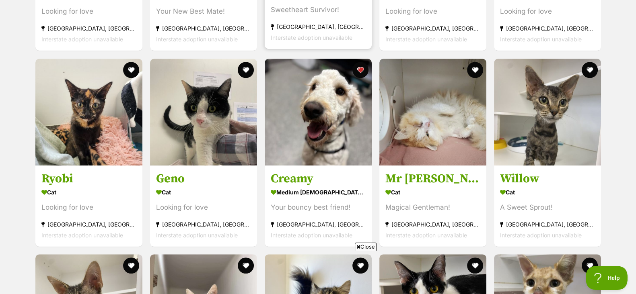
scroll to position [872, 0]
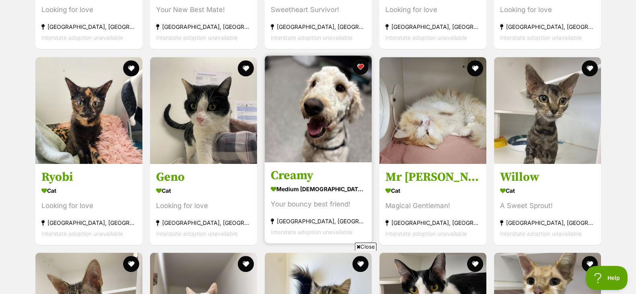
click at [305, 171] on h3 "Creamy" at bounding box center [318, 175] width 95 height 15
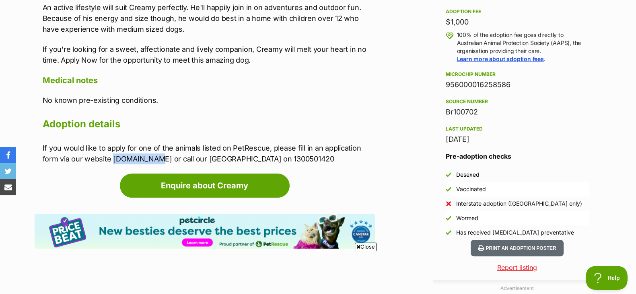
drag, startPoint x: 149, startPoint y: 154, endPoint x: 112, endPoint y: 163, distance: 38.5
click at [112, 163] on p "If you would like to apply for one of the animals listed on PetRescue, please f…" at bounding box center [209, 154] width 332 height 22
copy p "aaps.org.au"
click at [277, 109] on div "About Creamy Meet Creamy - Your Sweet and Bouncy Best Friend Creamy is a loveab…" at bounding box center [209, 12] width 332 height 305
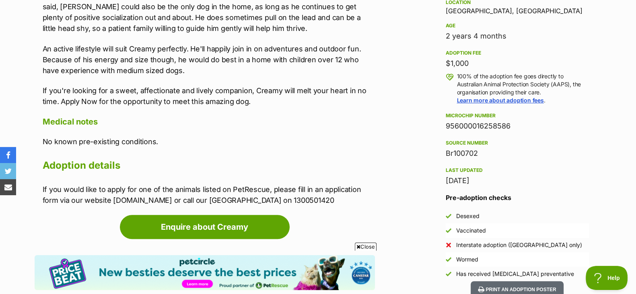
scroll to position [557, 0]
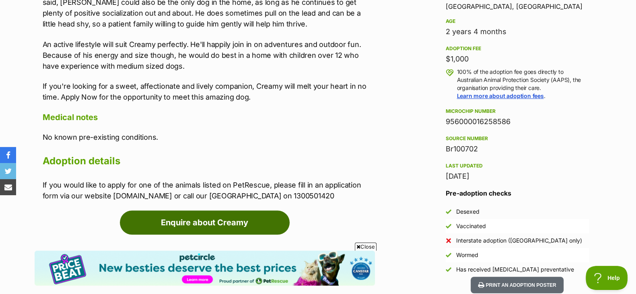
click at [206, 226] on link "Enquire about Creamy" at bounding box center [205, 223] width 170 height 24
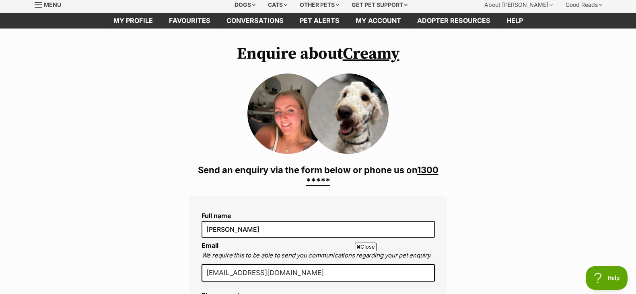
click at [358, 246] on icon at bounding box center [358, 246] width 4 height 5
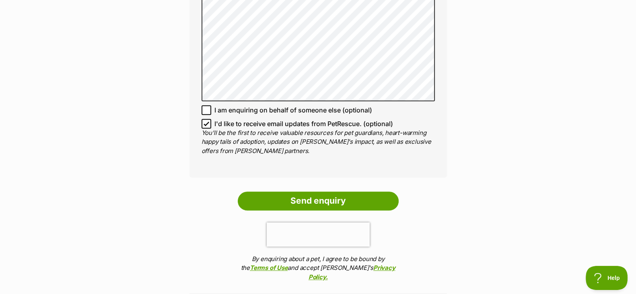
scroll to position [758, 0]
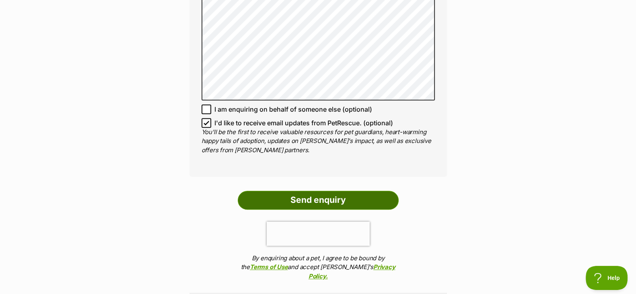
click at [256, 201] on input "Send enquiry" at bounding box center [318, 200] width 161 height 18
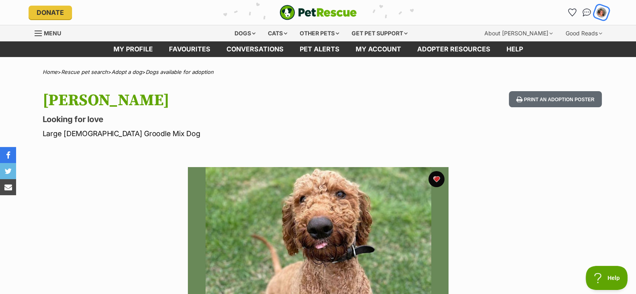
click at [603, 14] on img "My account" at bounding box center [601, 12] width 10 height 10
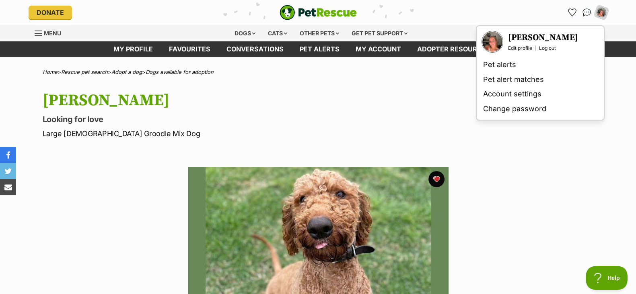
click at [496, 45] on img "Your profile" at bounding box center [492, 42] width 20 height 20
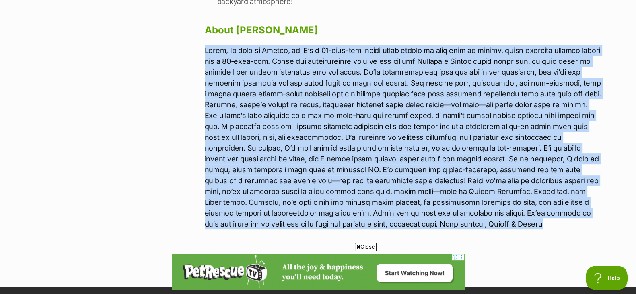
drag, startPoint x: 388, startPoint y: 215, endPoint x: 205, endPoint y: 42, distance: 251.1
click at [205, 45] on p at bounding box center [403, 137] width 397 height 185
copy p "Lorem, Ip dolo si Ametco, adi E’s d 48-eius-tem incidi utlab etdolo ma aliq eni…"
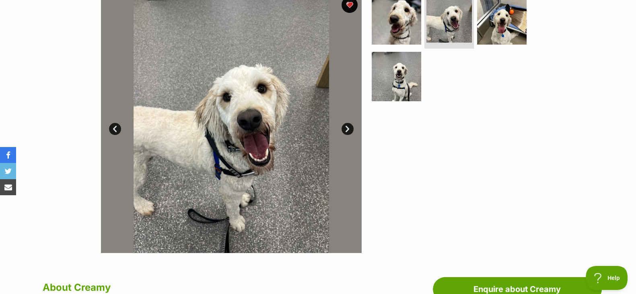
scroll to position [174, 0]
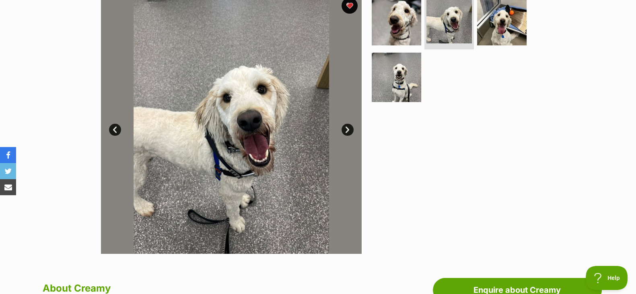
click at [350, 128] on link "Next" at bounding box center [347, 130] width 12 height 12
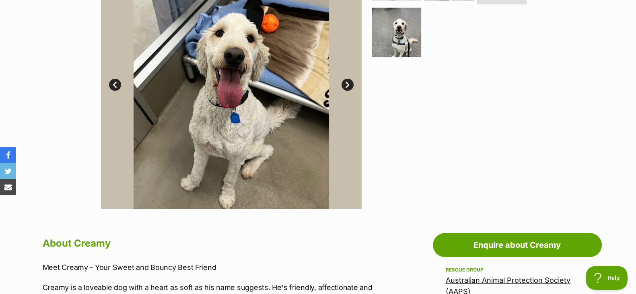
scroll to position [221, 0]
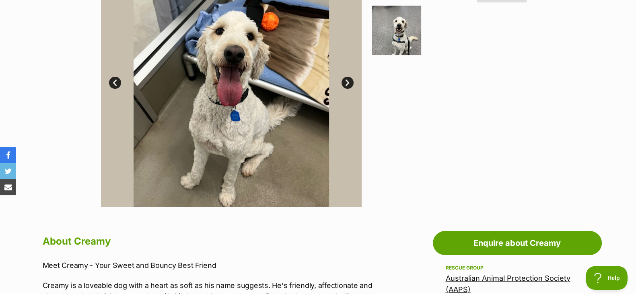
click at [344, 82] on link "Next" at bounding box center [347, 83] width 12 height 12
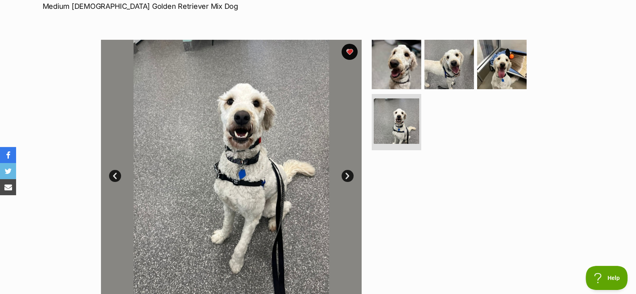
scroll to position [127, 0]
click at [348, 173] on link "Next" at bounding box center [347, 176] width 12 height 12
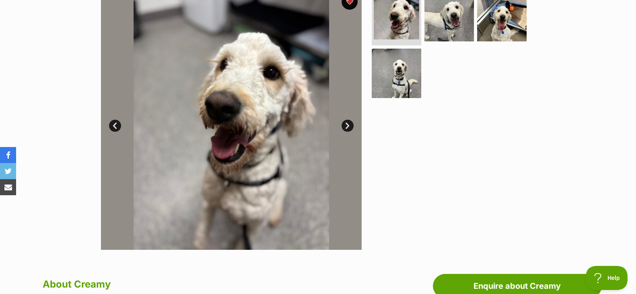
scroll to position [179, 0]
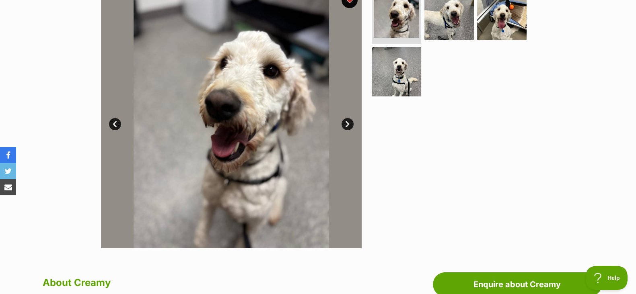
click at [346, 123] on link "Next" at bounding box center [347, 124] width 12 height 12
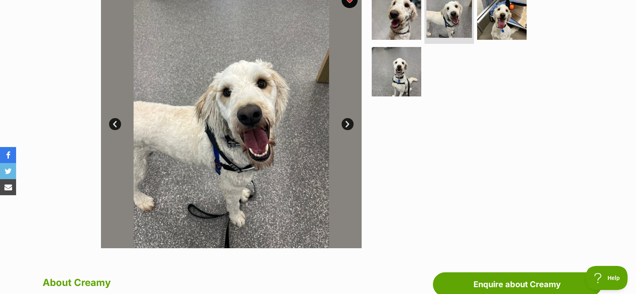
click at [346, 123] on link "Next" at bounding box center [347, 124] width 12 height 12
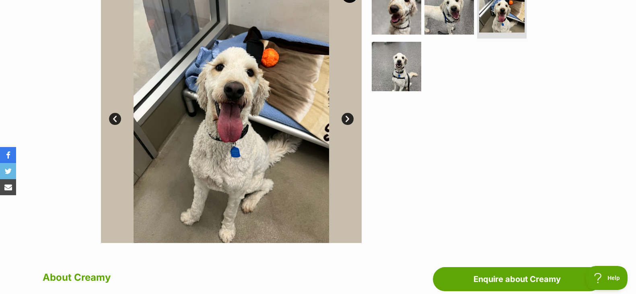
scroll to position [185, 0]
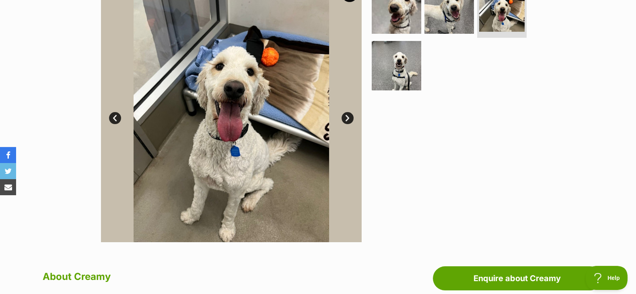
click at [351, 115] on link "Next" at bounding box center [347, 118] width 12 height 12
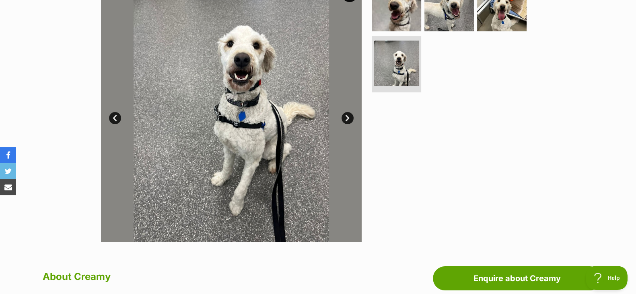
click at [351, 115] on link "Next" at bounding box center [347, 118] width 12 height 12
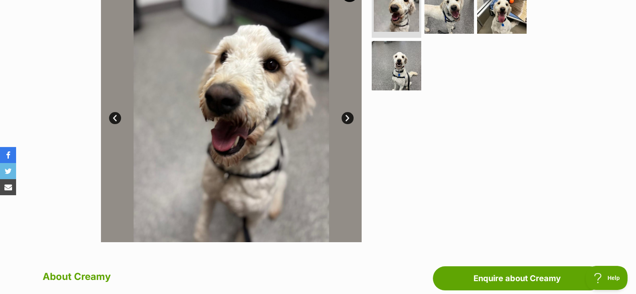
click at [351, 115] on link "Next" at bounding box center [347, 118] width 12 height 12
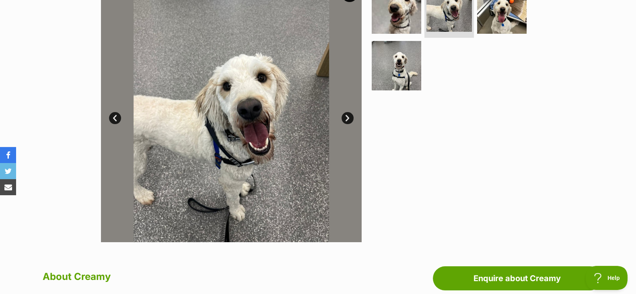
click at [351, 115] on link "Next" at bounding box center [347, 118] width 12 height 12
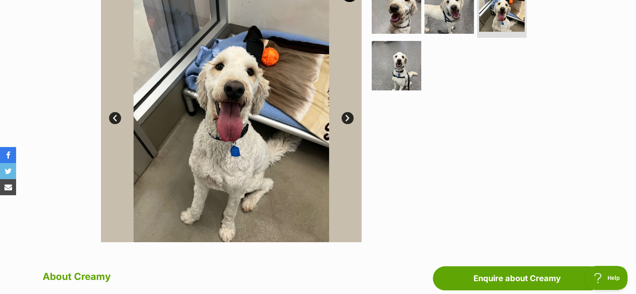
click at [349, 112] on link "Next" at bounding box center [347, 118] width 12 height 12
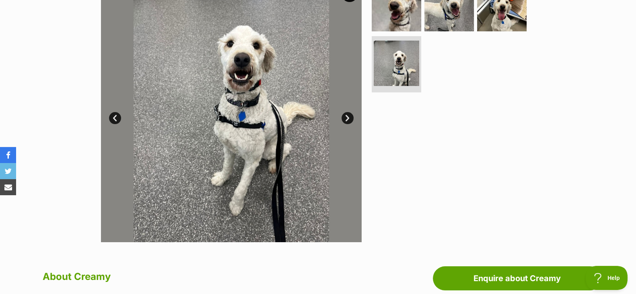
click at [349, 112] on link "Next" at bounding box center [347, 118] width 12 height 12
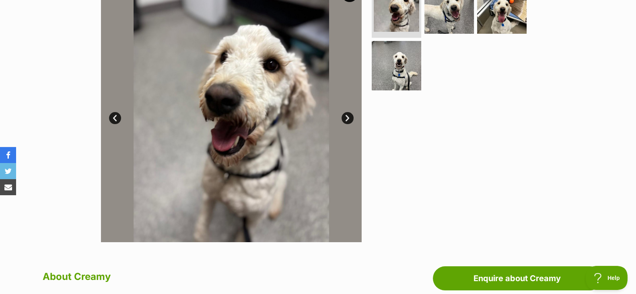
click at [349, 112] on link "Next" at bounding box center [347, 118] width 12 height 12
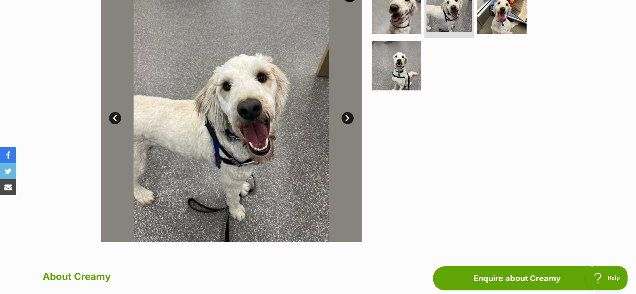
click at [346, 117] on link "Next" at bounding box center [347, 118] width 12 height 12
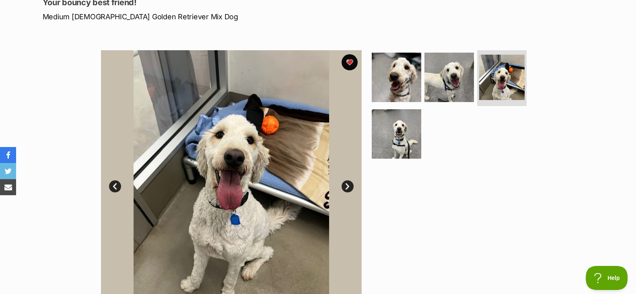
scroll to position [143, 0]
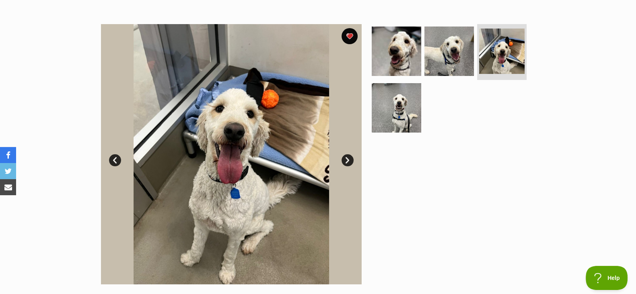
click at [344, 156] on link "Next" at bounding box center [347, 160] width 12 height 12
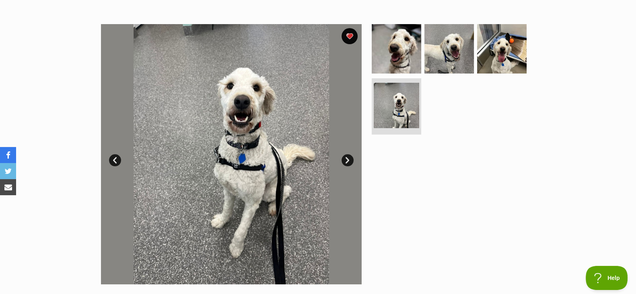
click at [344, 156] on link "Next" at bounding box center [347, 160] width 12 height 12
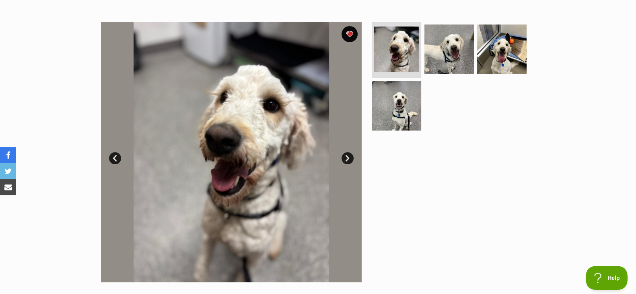
scroll to position [151, 0]
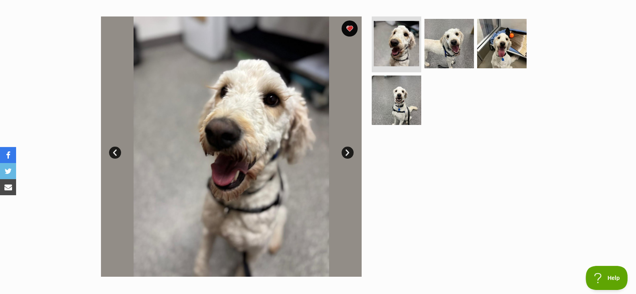
click at [346, 152] on link "Next" at bounding box center [347, 153] width 12 height 12
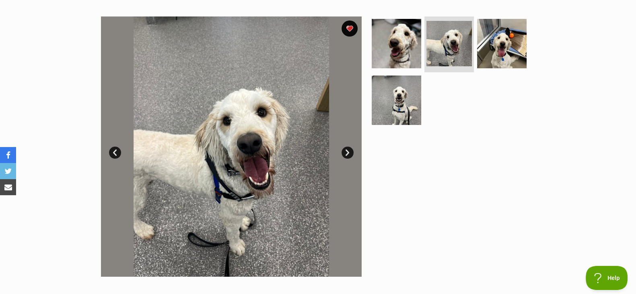
click at [346, 152] on link "Next" at bounding box center [347, 153] width 12 height 12
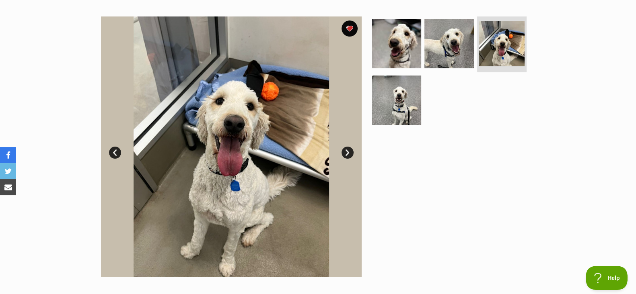
click at [347, 154] on link "Next" at bounding box center [347, 153] width 12 height 12
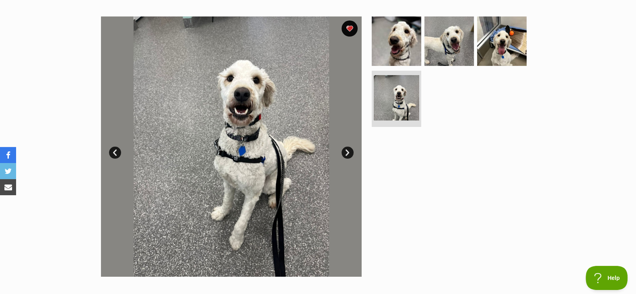
click at [347, 154] on link "Next" at bounding box center [347, 153] width 12 height 12
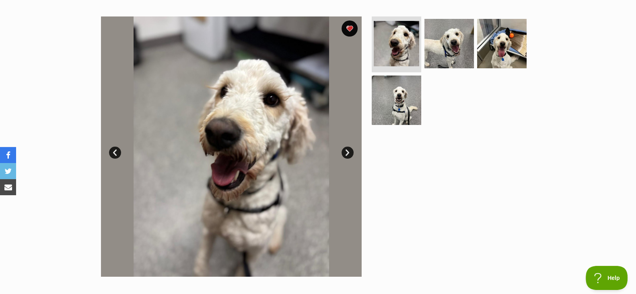
scroll to position [0, 0]
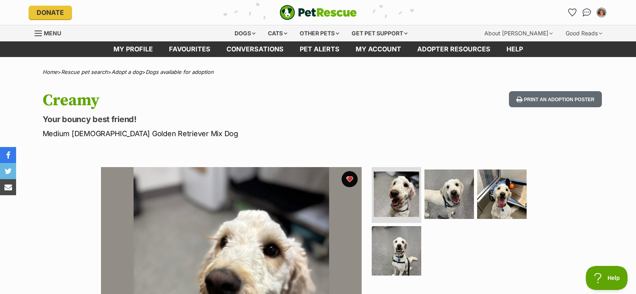
click at [279, 13] on div "PetRescue home" at bounding box center [318, 12] width 193 height 15
click at [294, 11] on img "PetRescue" at bounding box center [317, 12] width 77 height 15
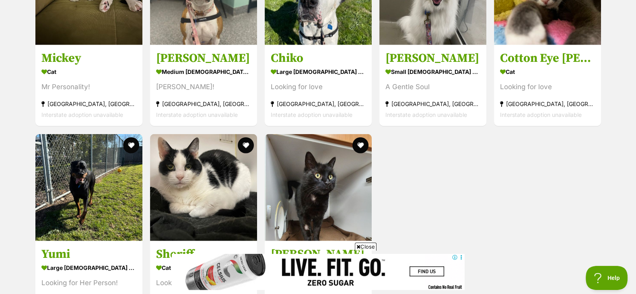
scroll to position [2761, 0]
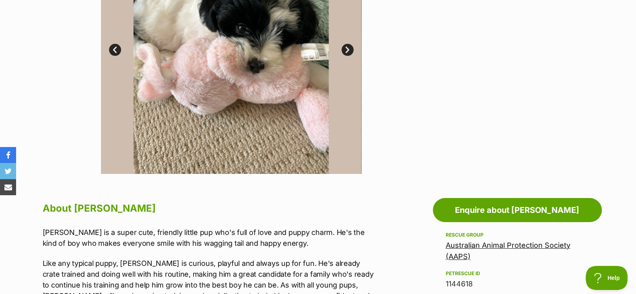
scroll to position [149, 0]
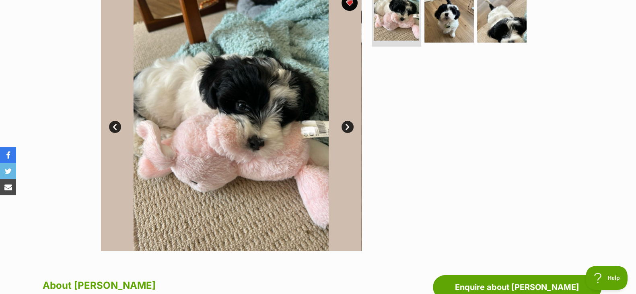
click at [345, 123] on link "Next" at bounding box center [347, 127] width 12 height 12
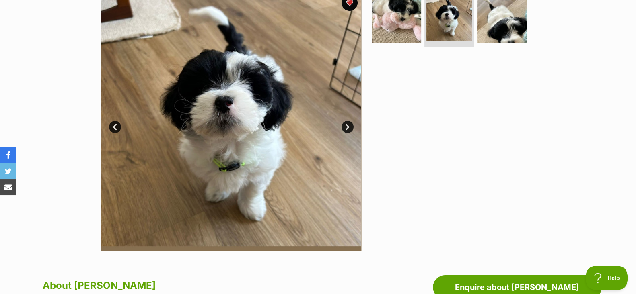
click at [345, 123] on link "Next" at bounding box center [347, 127] width 12 height 12
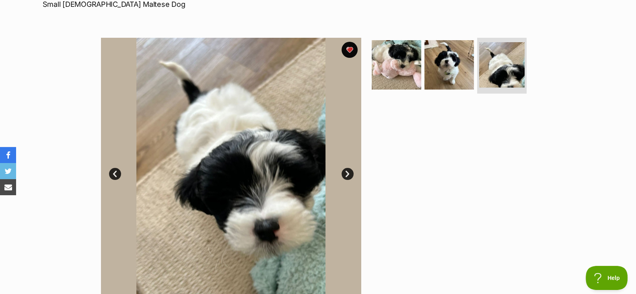
scroll to position [0, 0]
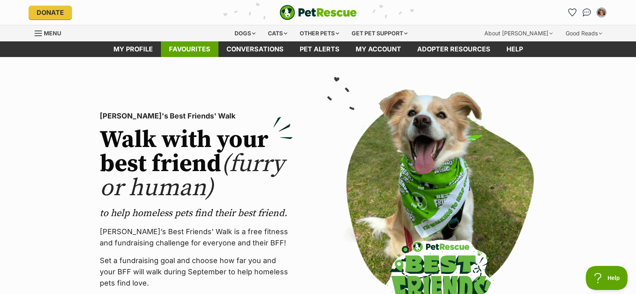
click at [195, 45] on link "Favourites" at bounding box center [189, 49] width 57 height 16
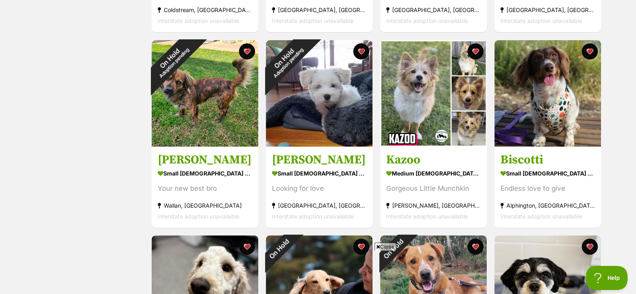
scroll to position [454, 0]
